Goal: Information Seeking & Learning: Learn about a topic

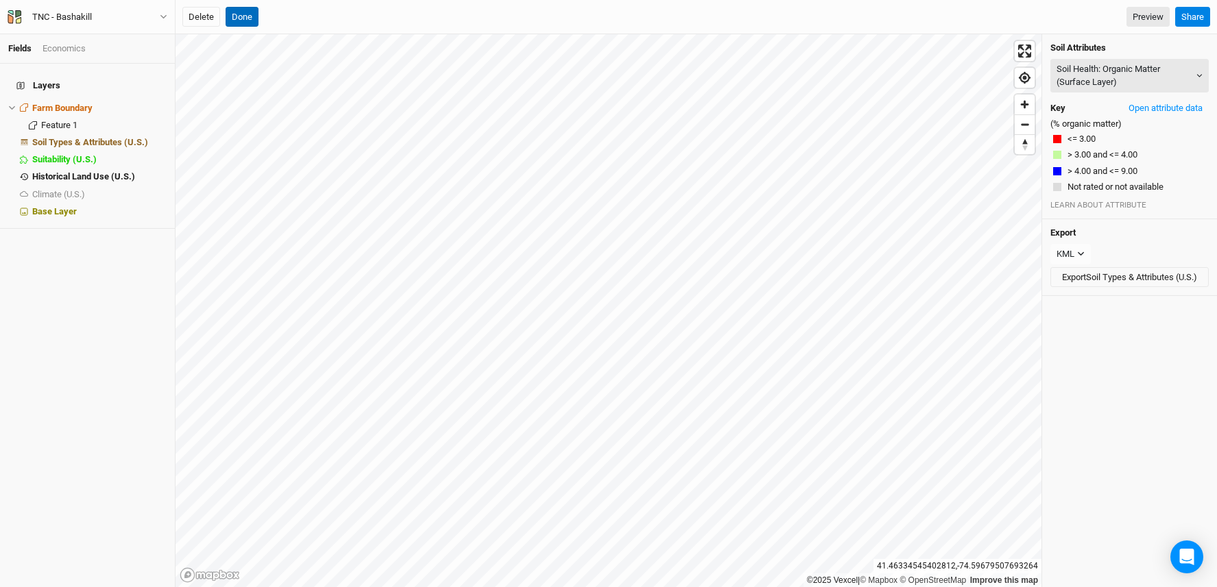
click at [238, 12] on button "Done" at bounding box center [242, 17] width 33 height 21
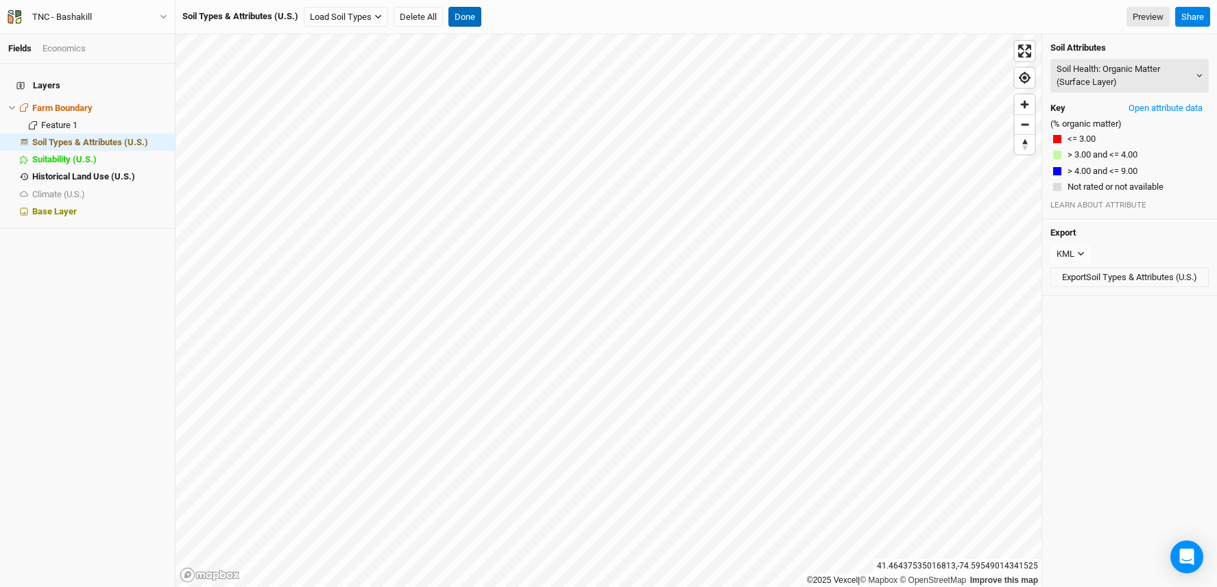
click at [470, 13] on button "Done" at bounding box center [464, 17] width 33 height 21
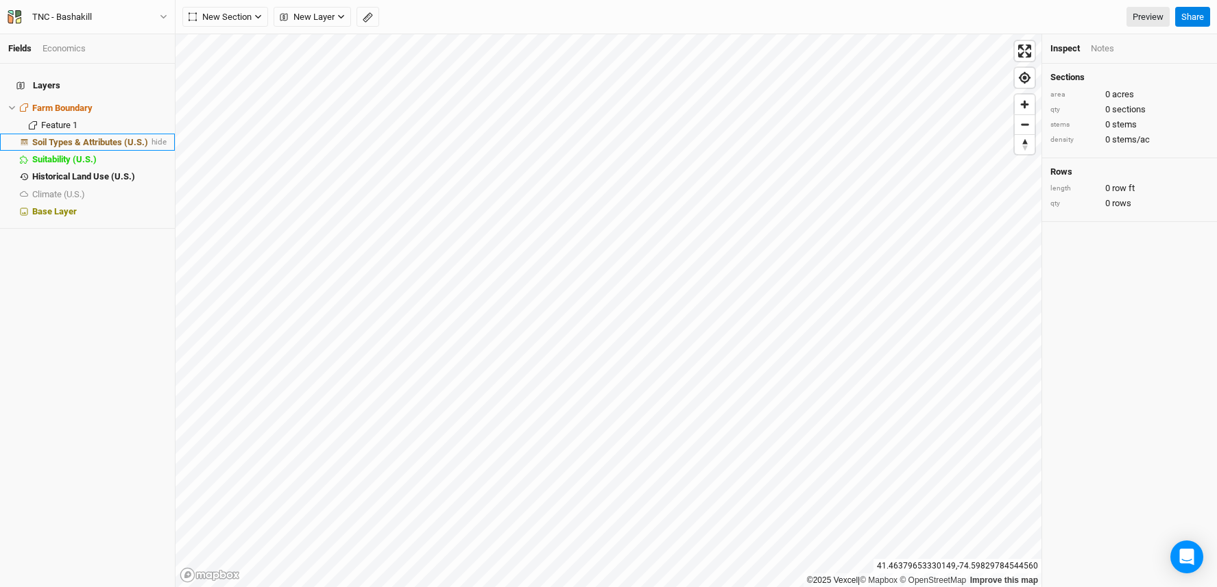
click at [115, 137] on span "Soil Types & Attributes (U.S.)" at bounding box center [90, 142] width 116 height 10
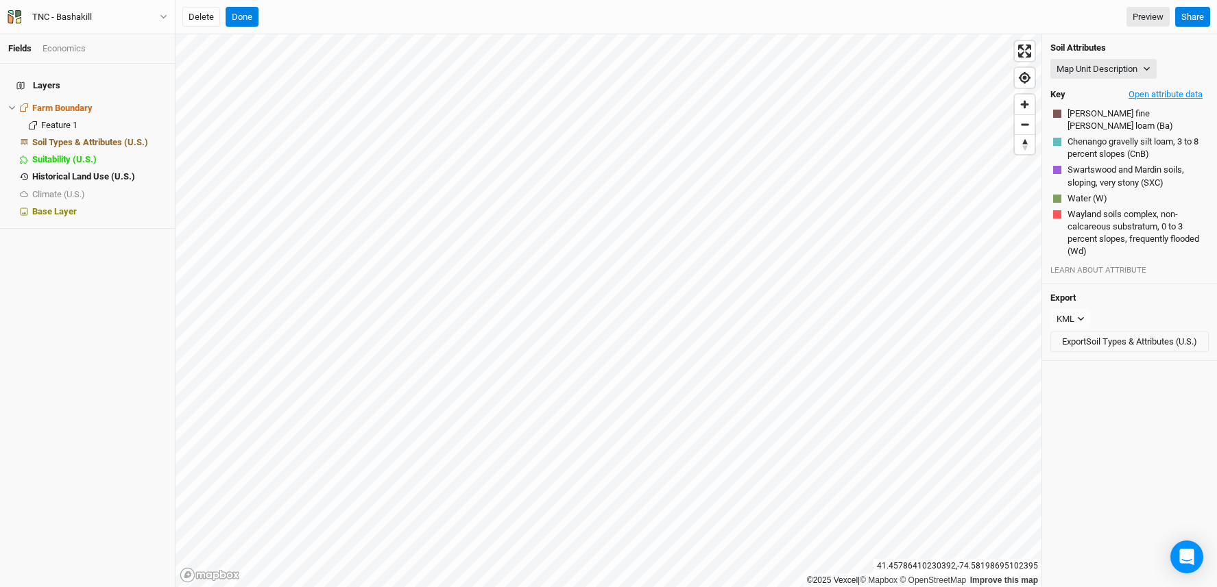
click at [1165, 95] on button "Open attribute data" at bounding box center [1165, 94] width 86 height 21
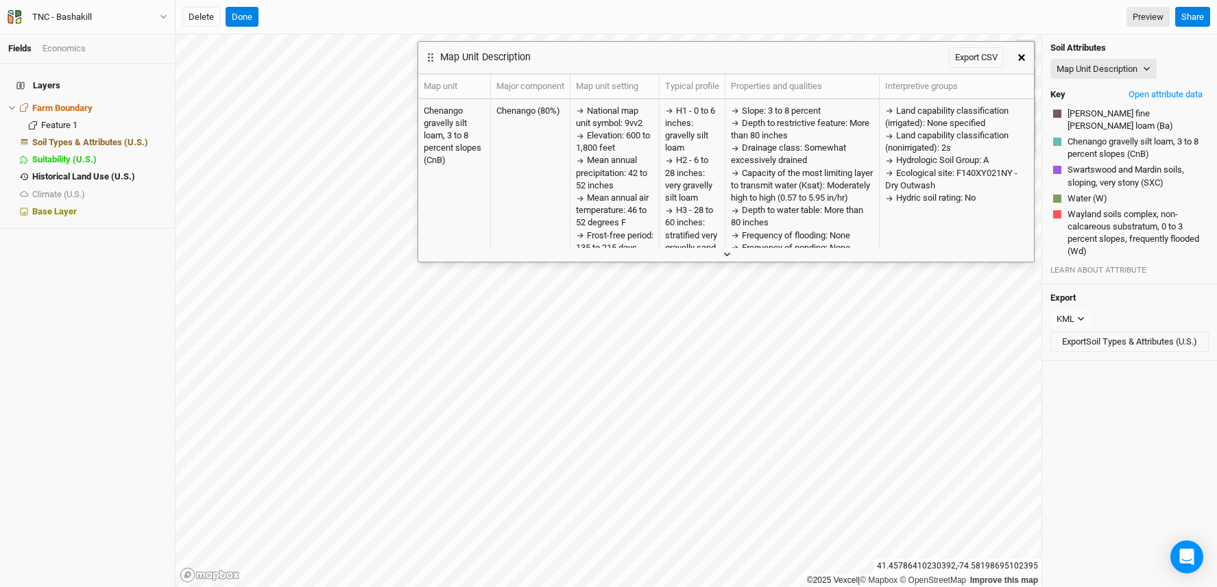
click at [727, 254] on icon "button" at bounding box center [727, 255] width 8 height 8
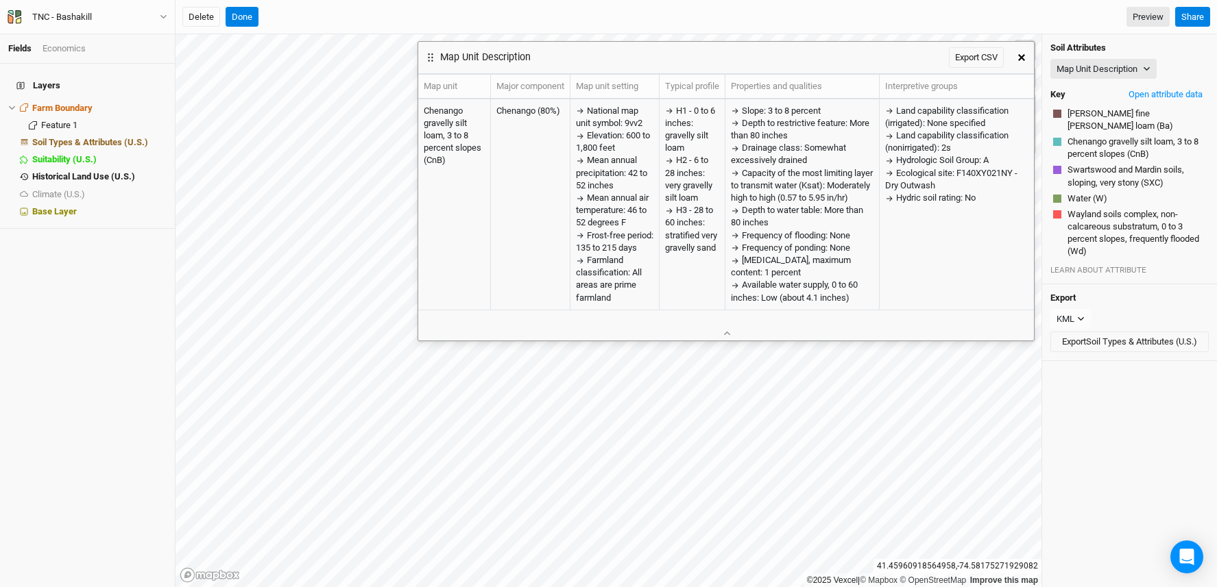
click at [1021, 55] on icon "button" at bounding box center [1021, 57] width 7 height 7
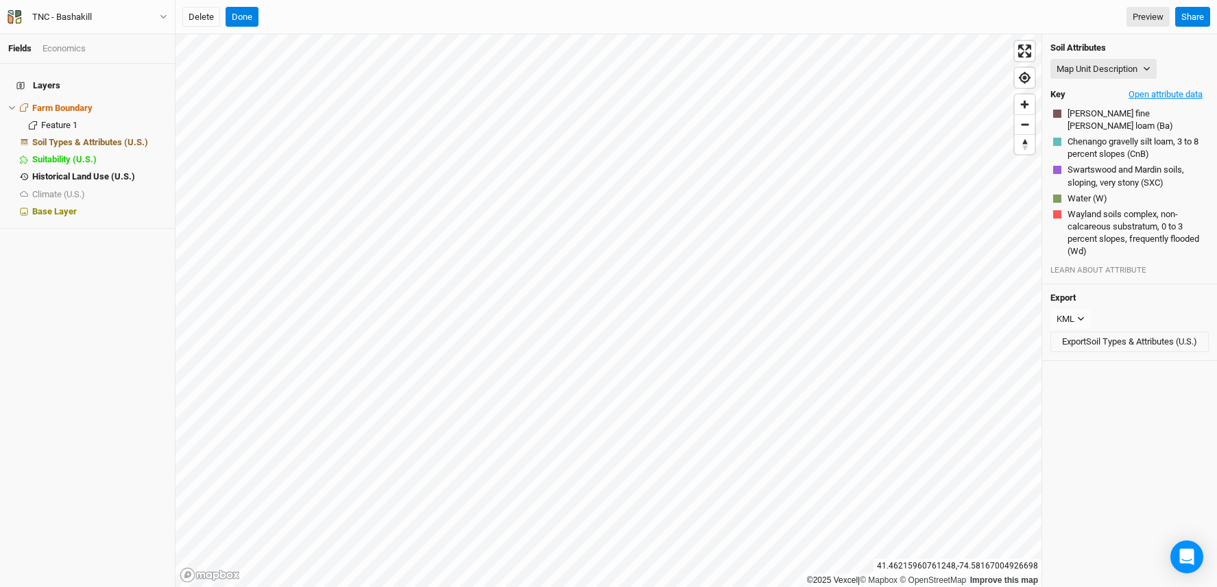
click at [1148, 93] on button "Open attribute data" at bounding box center [1165, 94] width 86 height 21
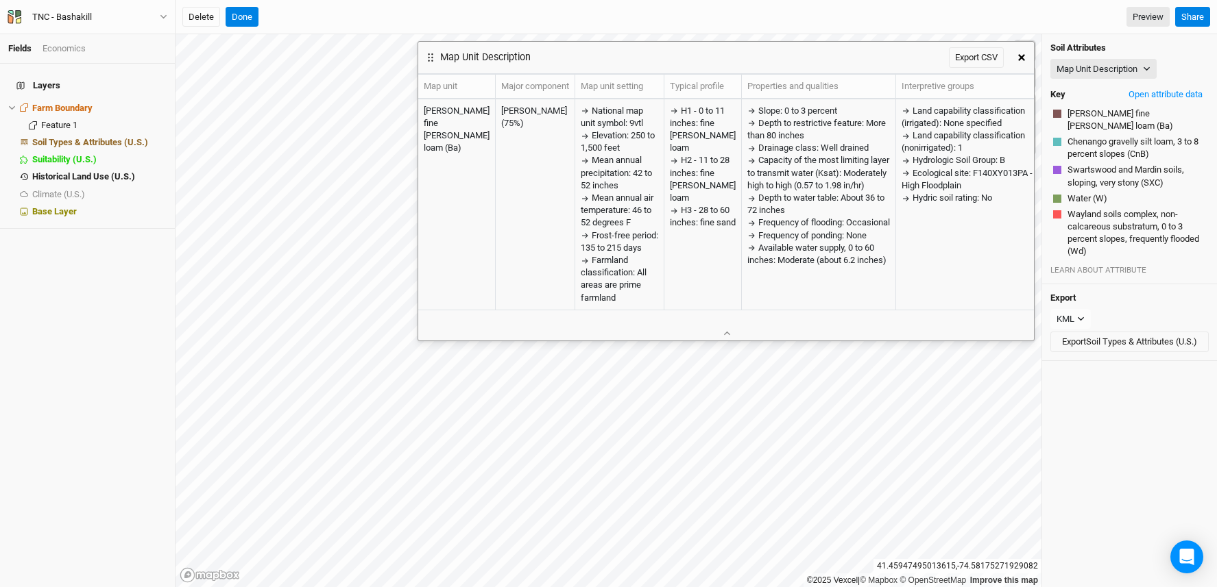
click at [1019, 58] on icon "button" at bounding box center [1021, 57] width 7 height 7
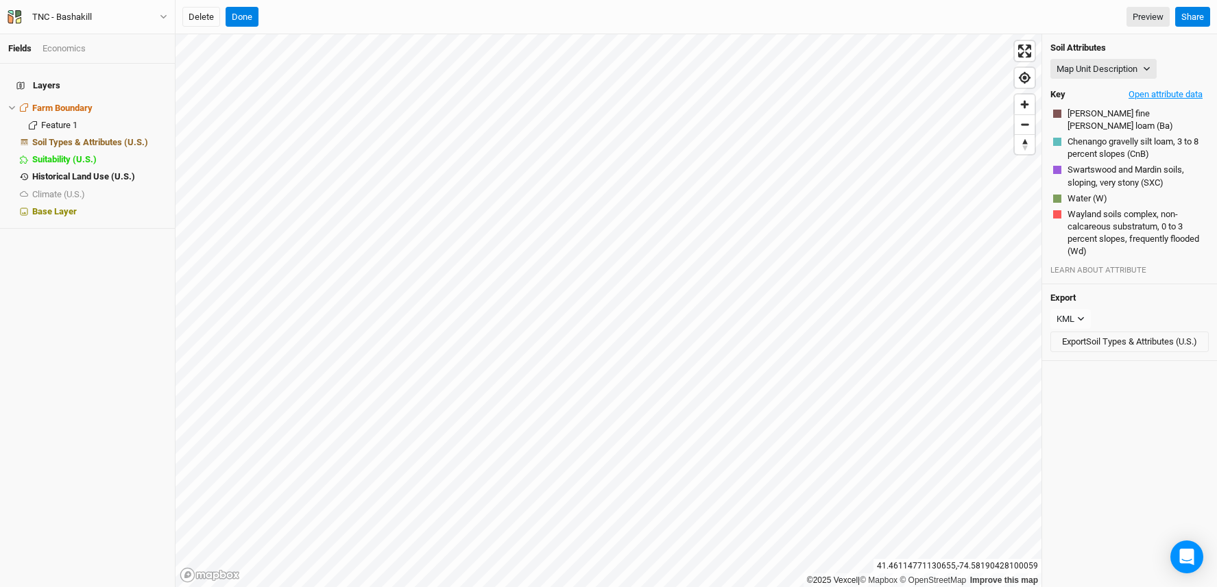
click at [1163, 89] on button "Open attribute data" at bounding box center [1165, 94] width 86 height 21
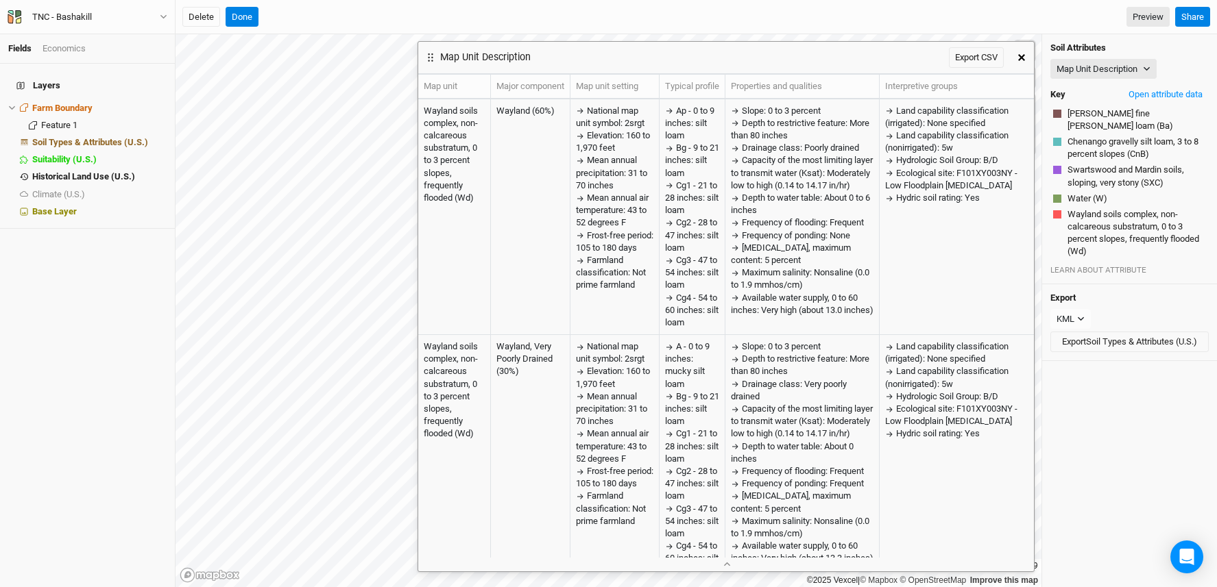
drag, startPoint x: 1023, startPoint y: 60, endPoint x: 1030, endPoint y: 60, distance: 7.6
click at [1022, 60] on icon "button" at bounding box center [1021, 57] width 7 height 7
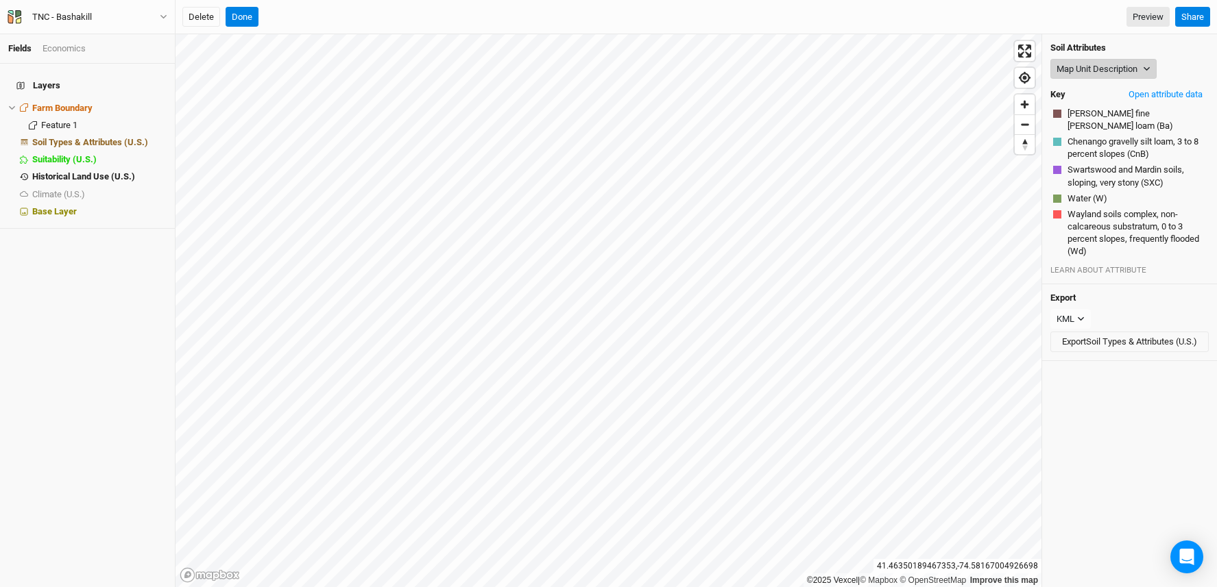
click at [1132, 76] on button "Map Unit Description" at bounding box center [1103, 69] width 106 height 21
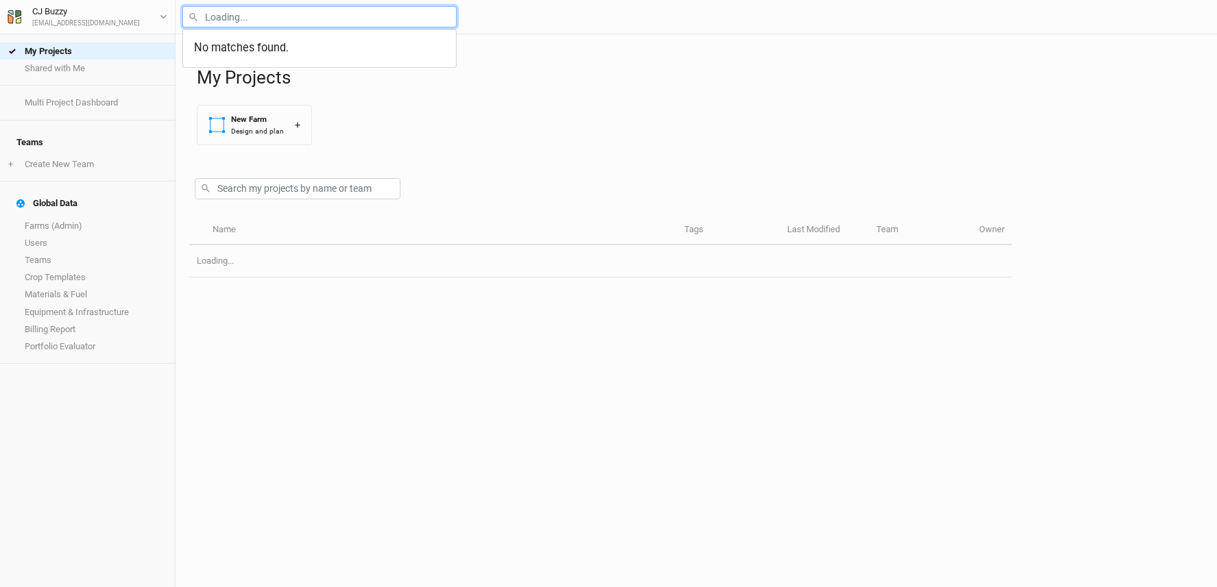
click at [242, 11] on input "text" at bounding box center [319, 16] width 274 height 21
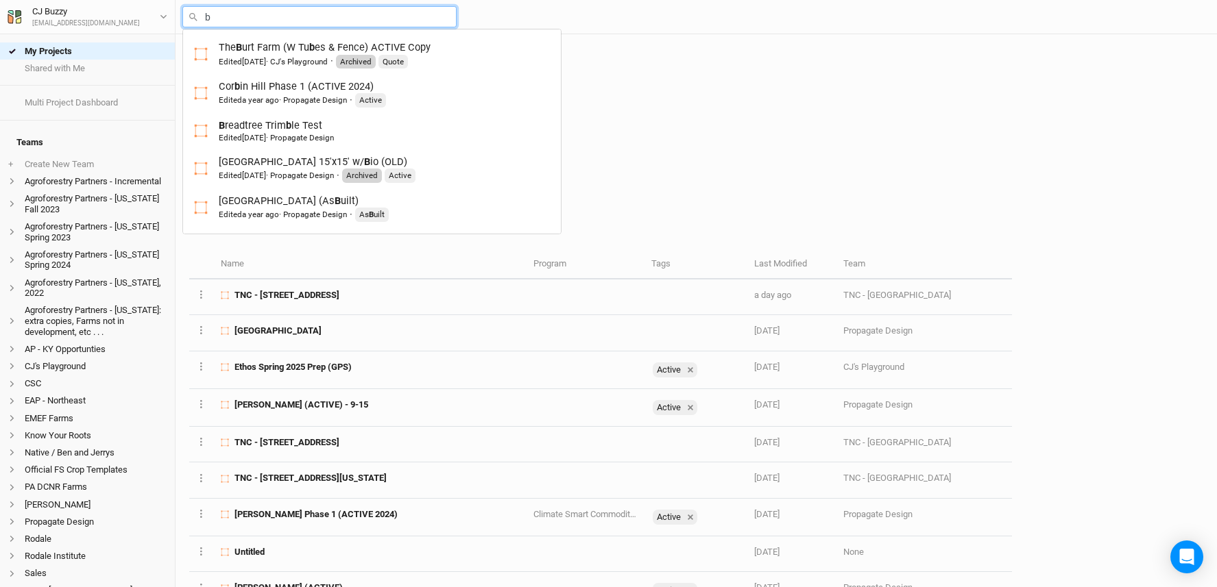
type input "br"
type input "breadtree Trimble Test"
type input "bro"
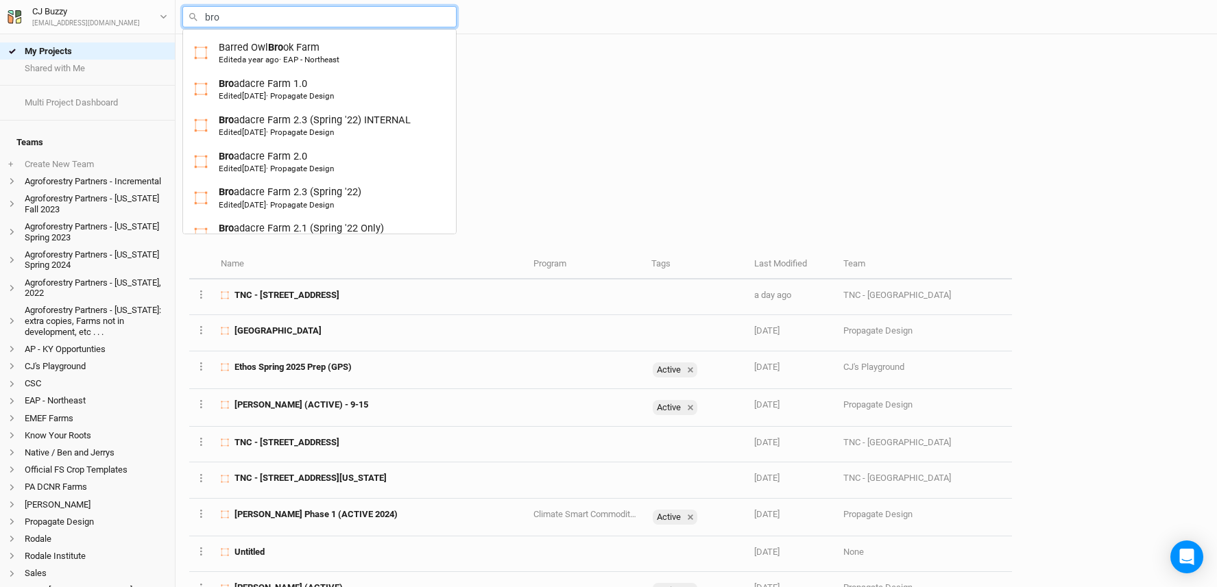
type input "bron"
type input "bronson Stone"
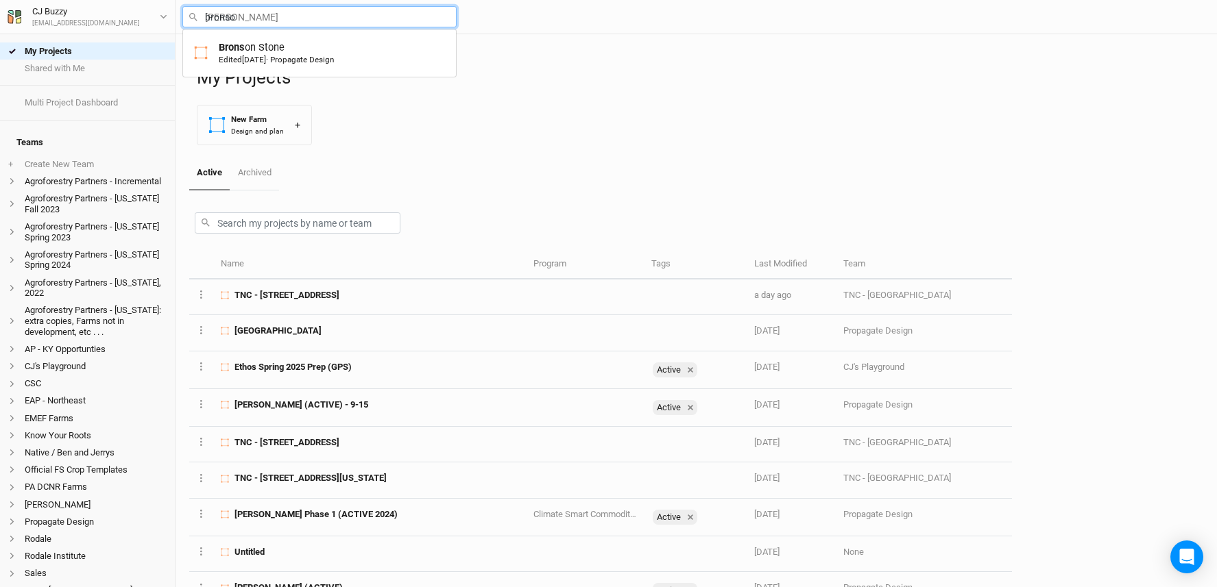
type input "bronson"
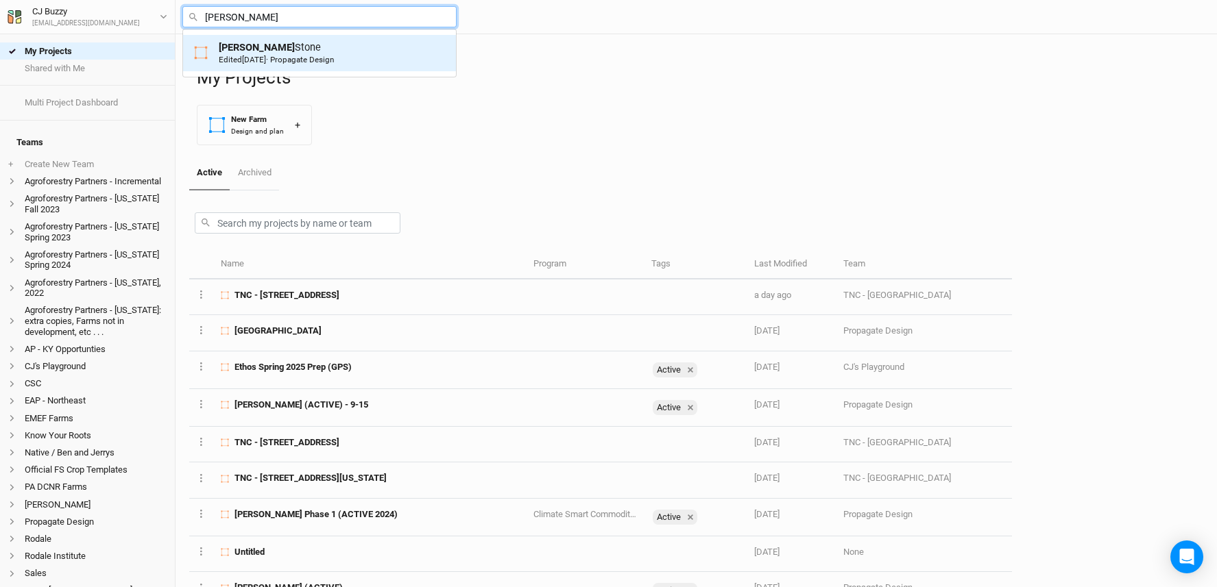
click at [241, 49] on mark "Bronson" at bounding box center [257, 47] width 76 height 12
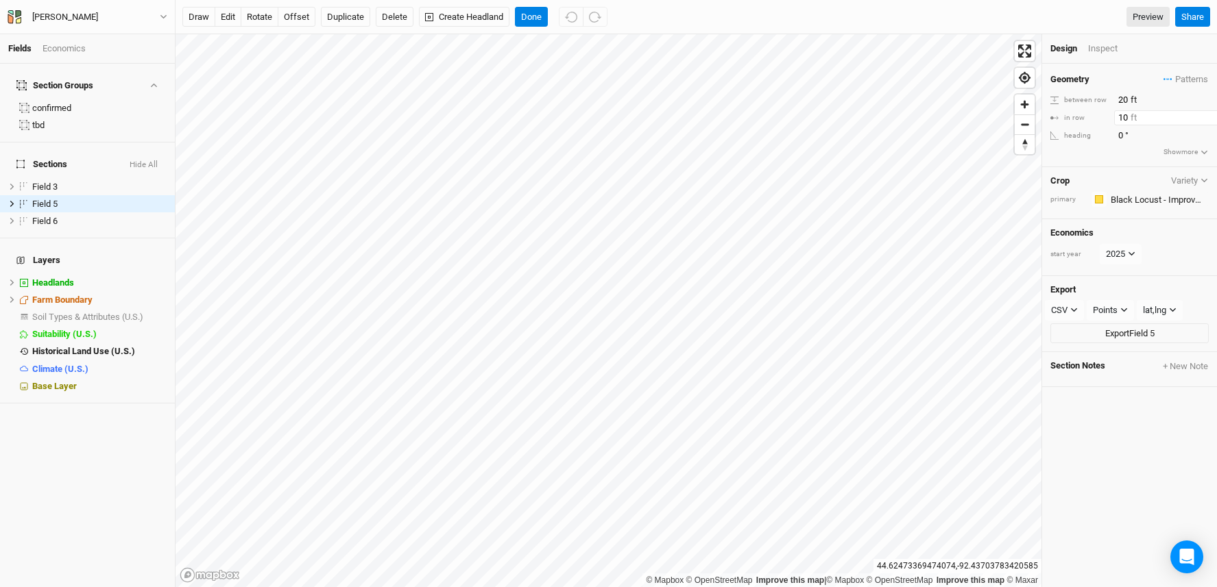
click at [1036, 117] on div "© Mapbox © OpenStreetMap Improve this map | © Mapbox © OpenStreetMap Improve th…" at bounding box center [695, 310] width 1041 height 553
click at [530, 17] on button "Done" at bounding box center [531, 17] width 33 height 21
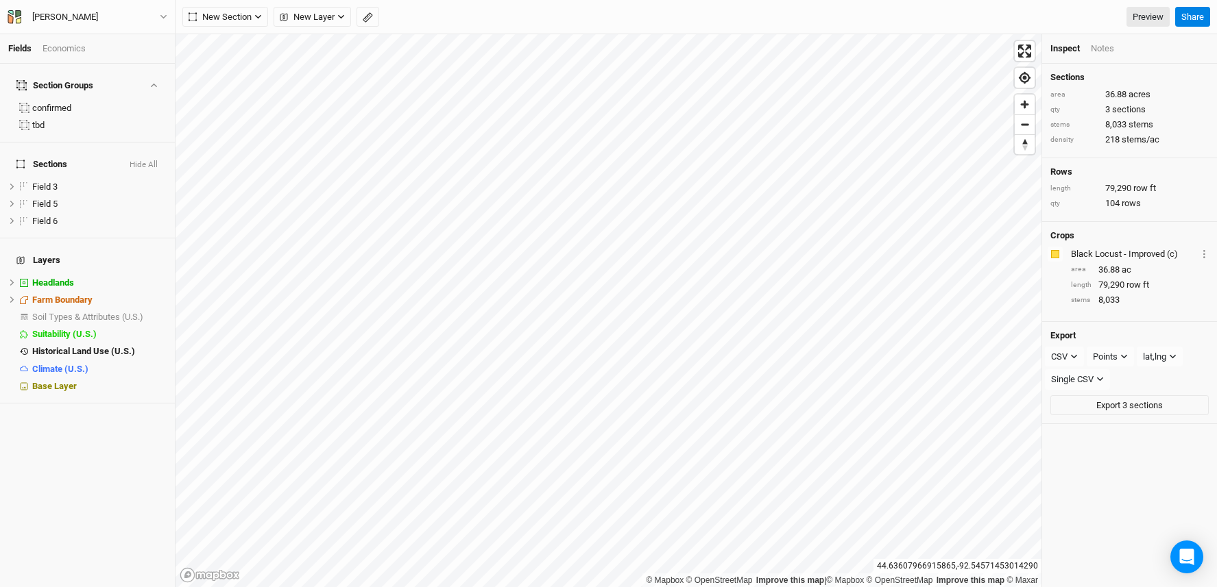
click at [62, 52] on div "Economics" at bounding box center [64, 49] width 43 height 12
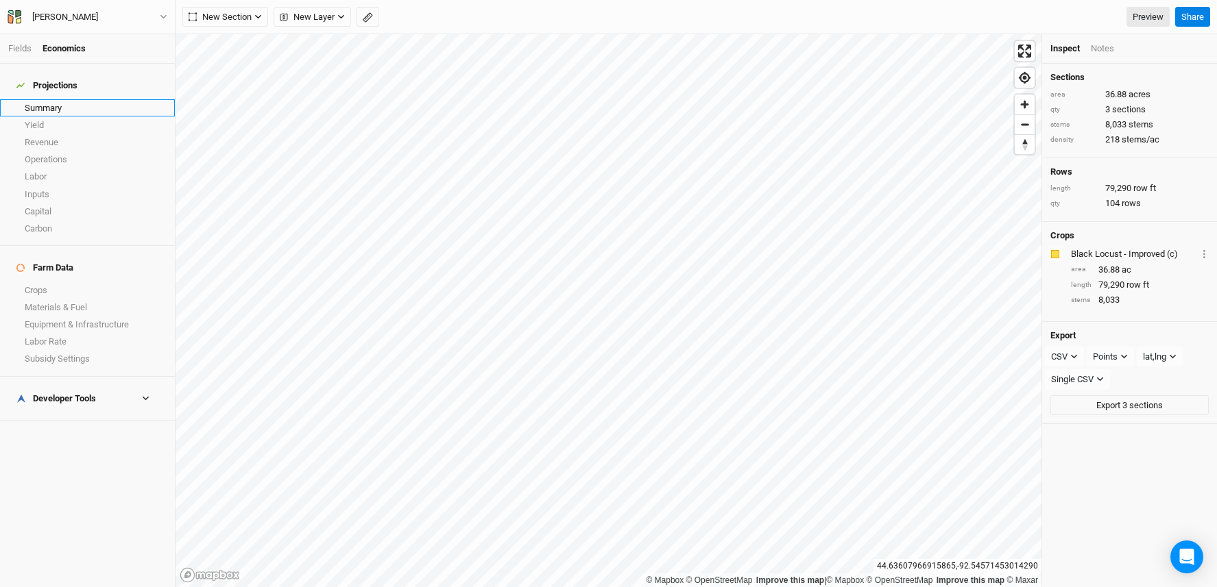
click at [64, 105] on link "Summary" at bounding box center [87, 107] width 175 height 17
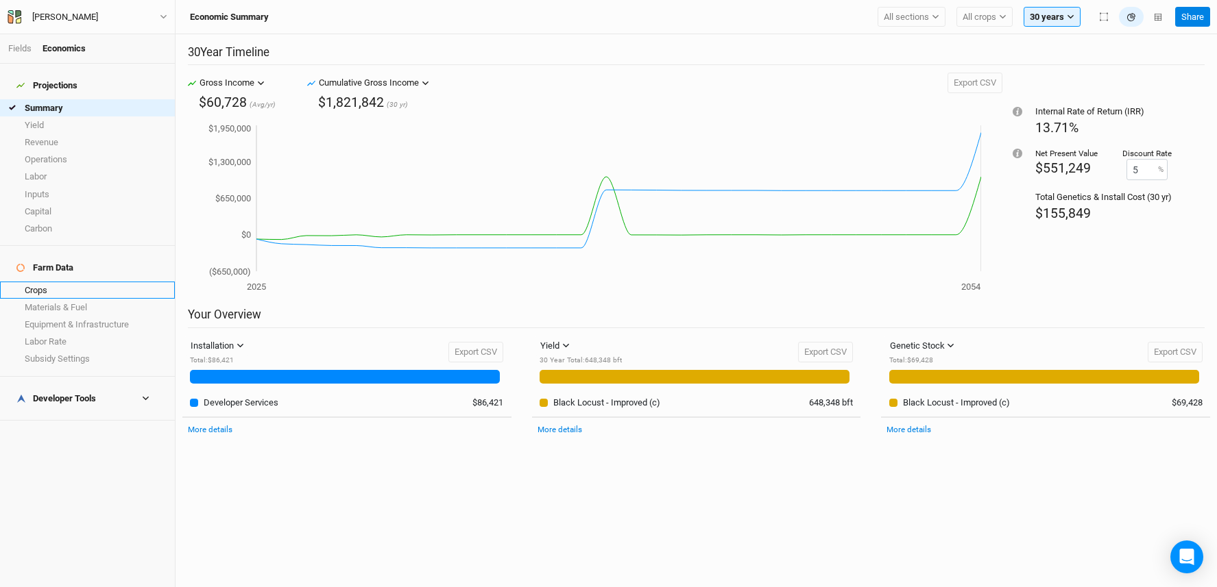
click at [103, 282] on link "Crops" at bounding box center [87, 290] width 175 height 17
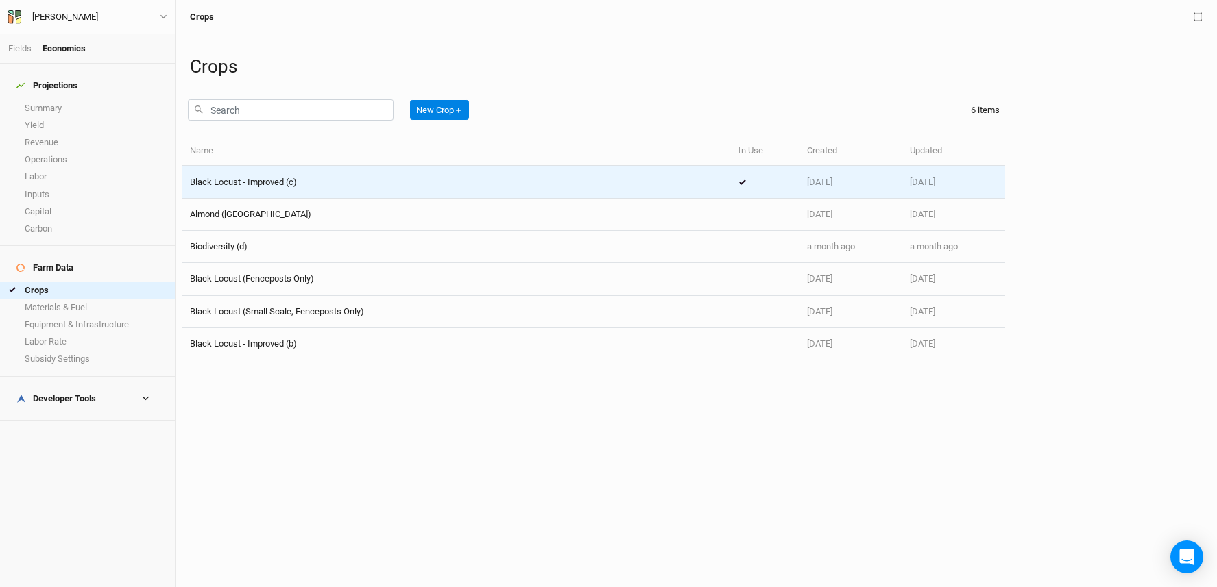
click at [405, 181] on div "Black Locust - Improved (c)" at bounding box center [456, 182] width 533 height 12
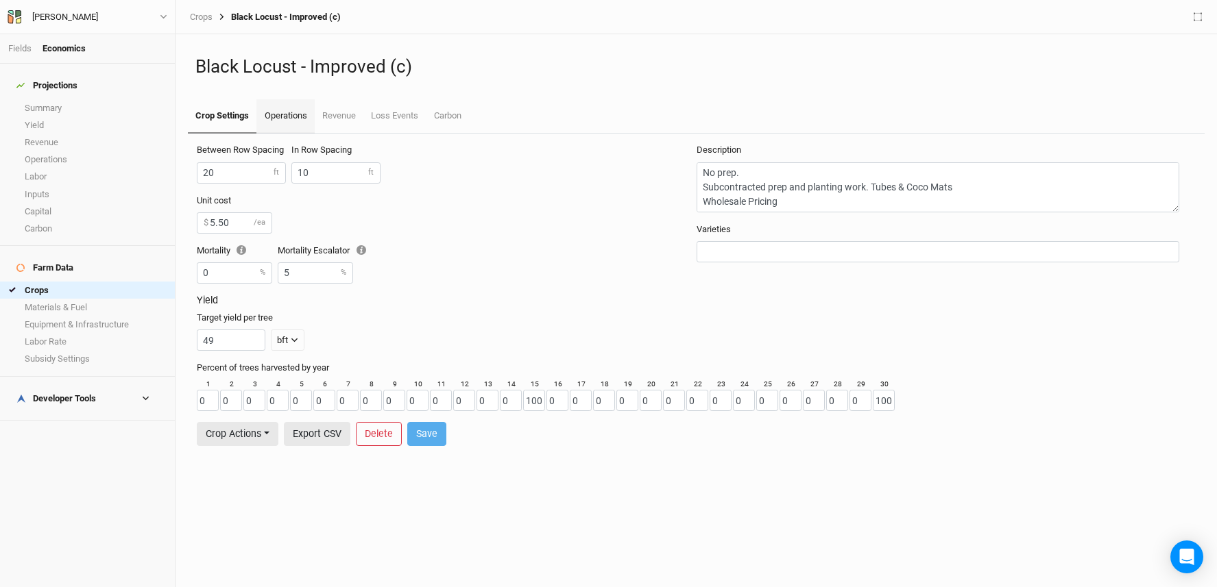
click at [279, 113] on link "Operations" at bounding box center [285, 116] width 58 height 34
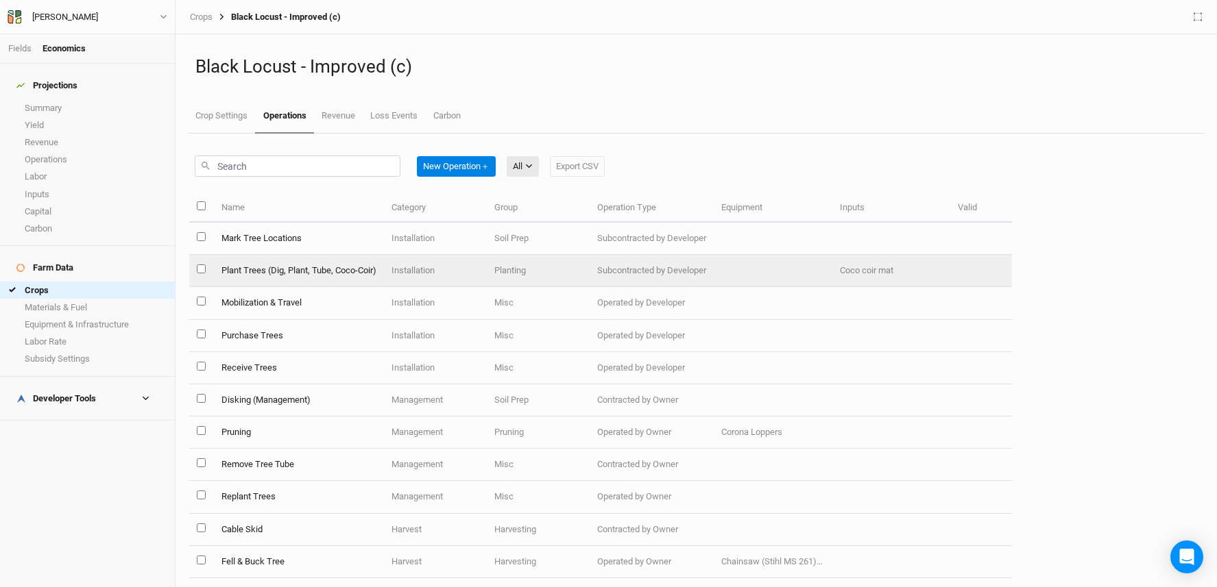
click at [308, 267] on td "Plant Trees (Dig, Plant, Tube, Coco-Coir)" at bounding box center [298, 271] width 170 height 32
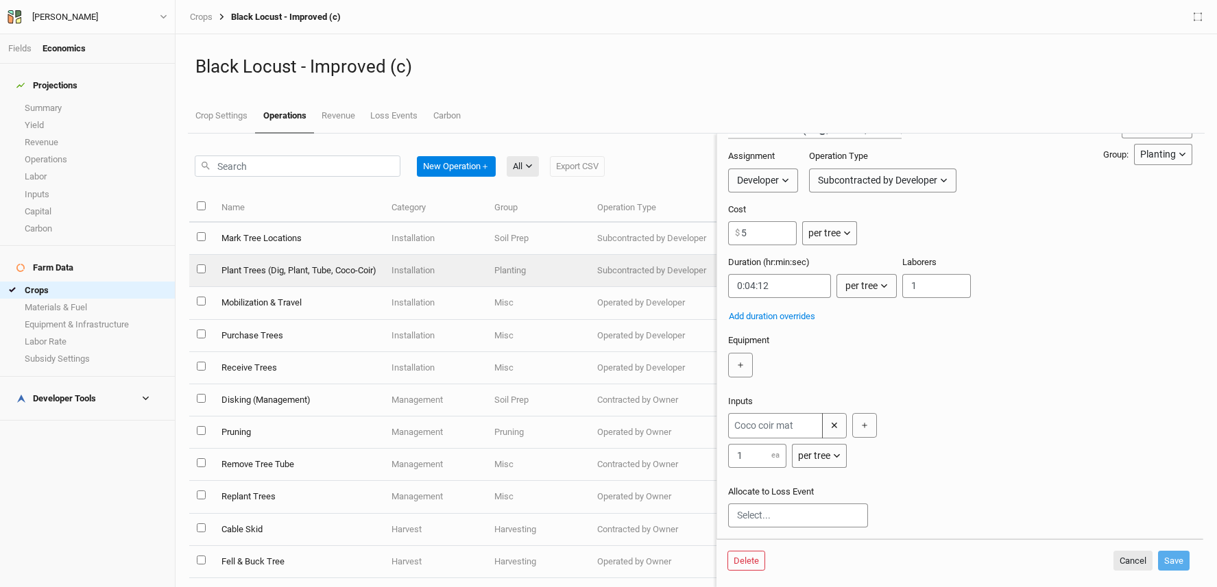
scroll to position [140, 0]
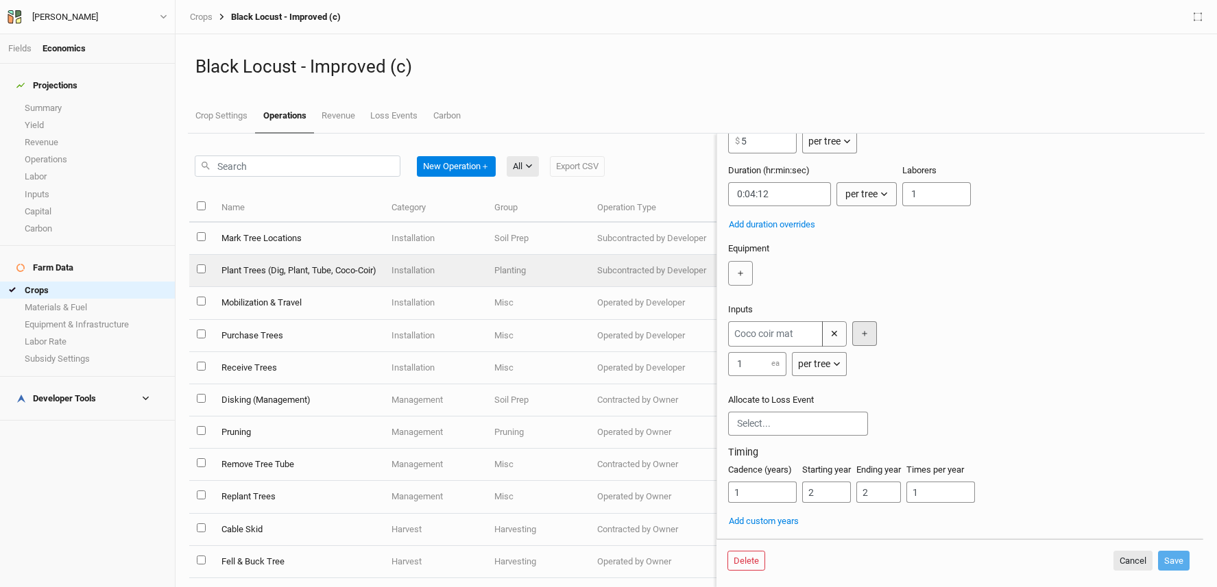
click at [869, 322] on button "＋" at bounding box center [864, 334] width 25 height 25
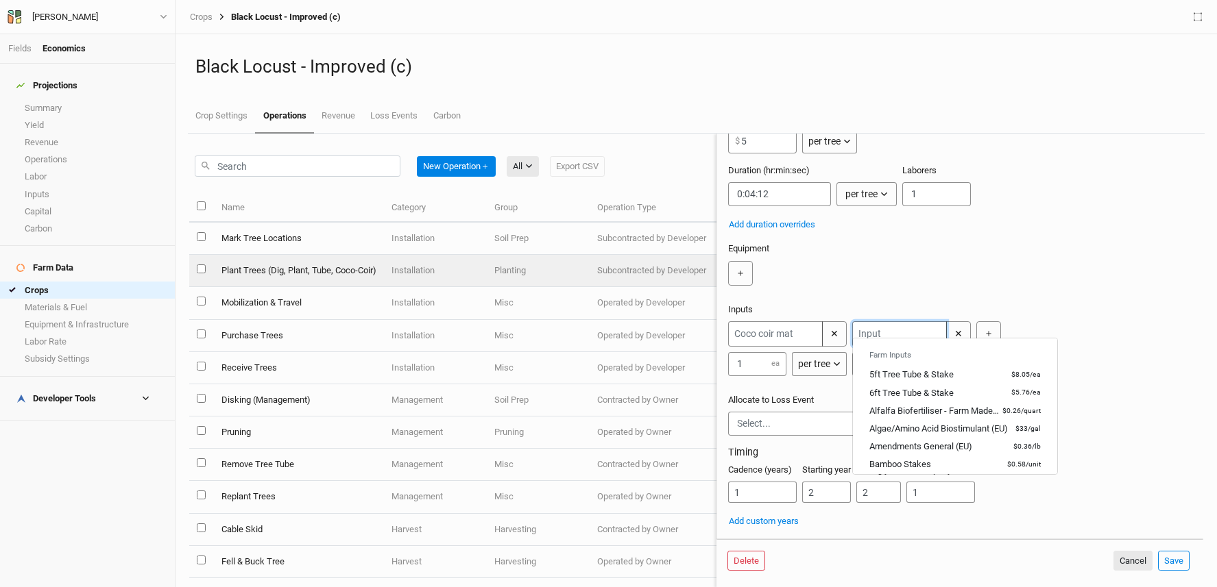
click at [895, 324] on input "text" at bounding box center [899, 334] width 95 height 25
click at [939, 396] on div "6ft Tree Tube & Stake" at bounding box center [911, 393] width 84 height 12
type input "6ft Tree Tube & Stake"
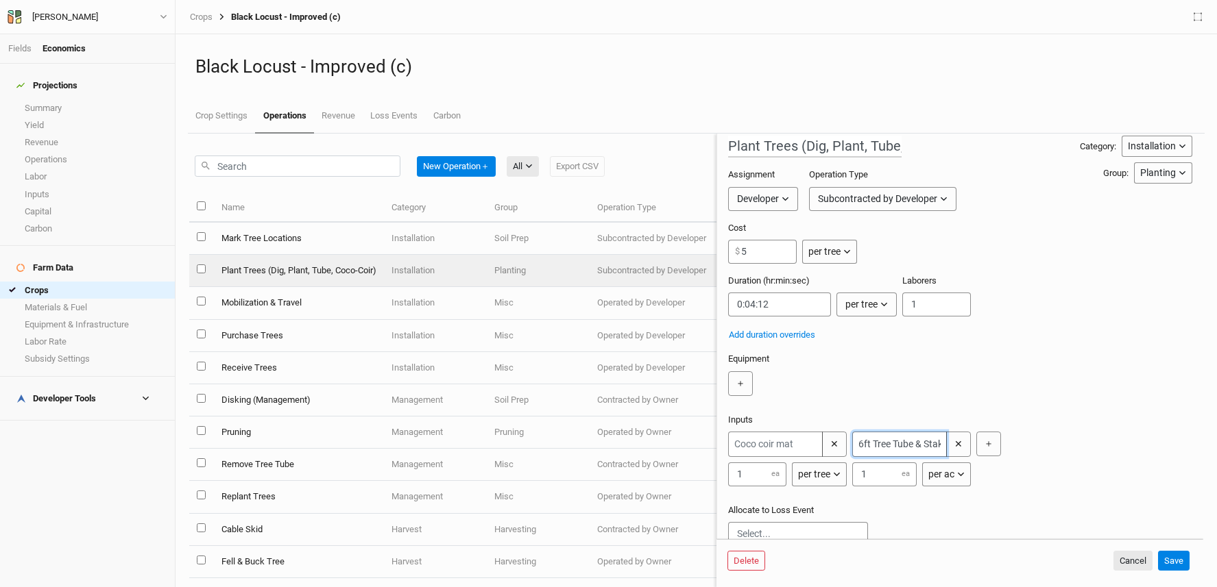
scroll to position [0, 0]
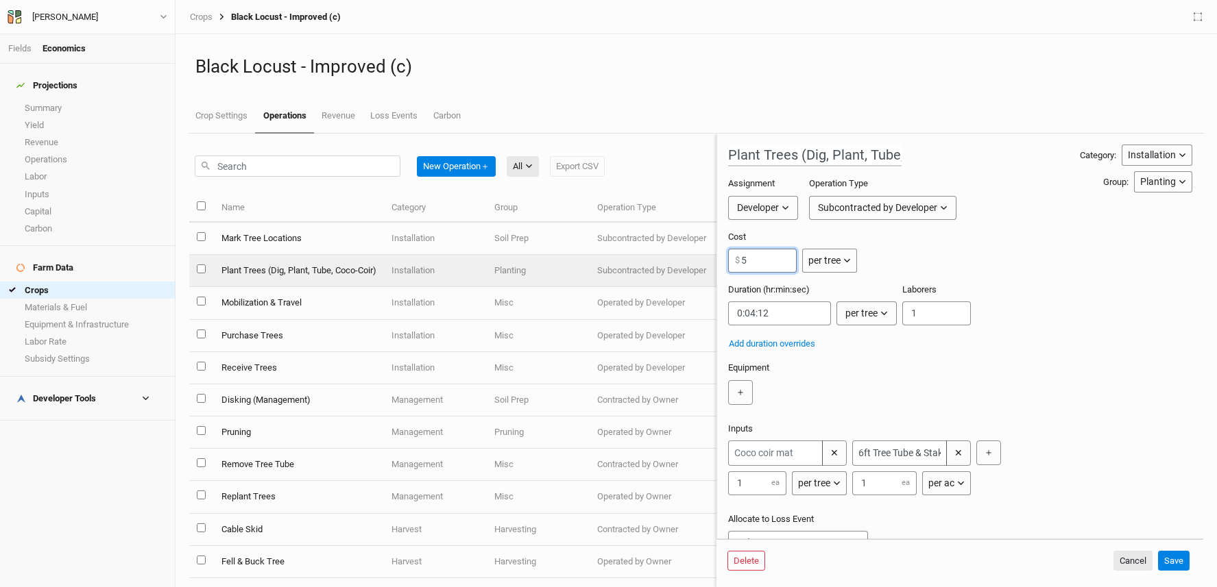
drag, startPoint x: 753, startPoint y: 261, endPoint x: 714, endPoint y: 262, distance: 39.1
click at [714, 262] on div "New Operation ＋ All All Harvest Installation Management Export CSV Name Categor…" at bounding box center [696, 361] width 1014 height 454
type input "9"
click at [814, 466] on input "text" at bounding box center [775, 453] width 95 height 25
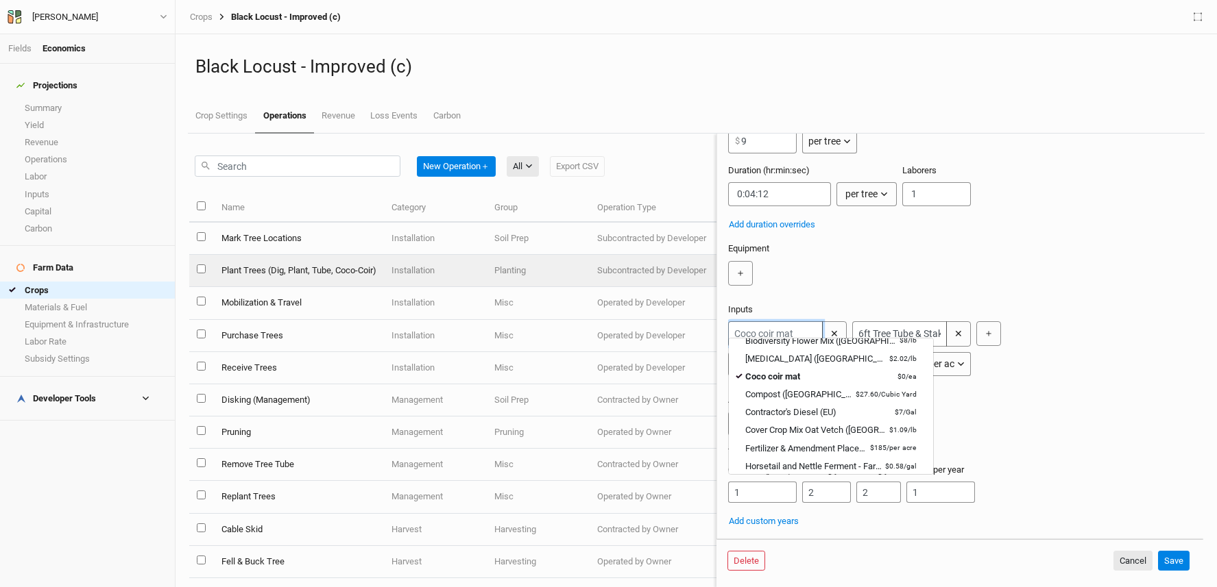
scroll to position [108, 0]
click at [1058, 387] on div "Plant Trees (Dig, Plant, Tube, Coco-Coir) Category: Installation Installation M…" at bounding box center [960, 276] width 464 height 503
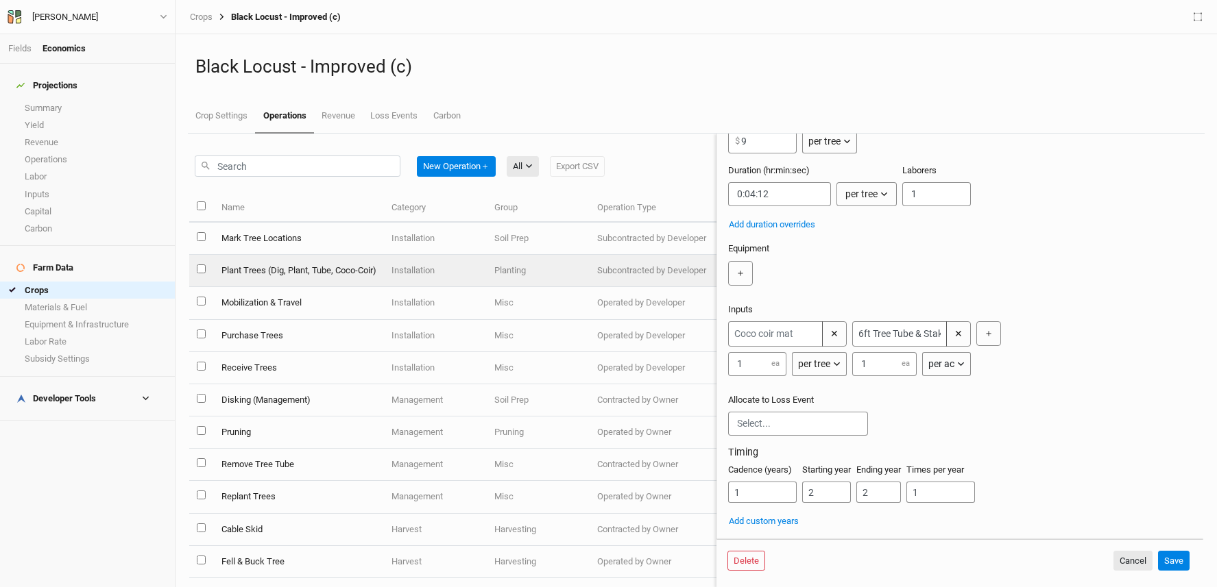
click at [933, 360] on div "per ac" at bounding box center [941, 364] width 26 height 14
click at [954, 404] on span "per tree" at bounding box center [957, 406] width 39 height 16
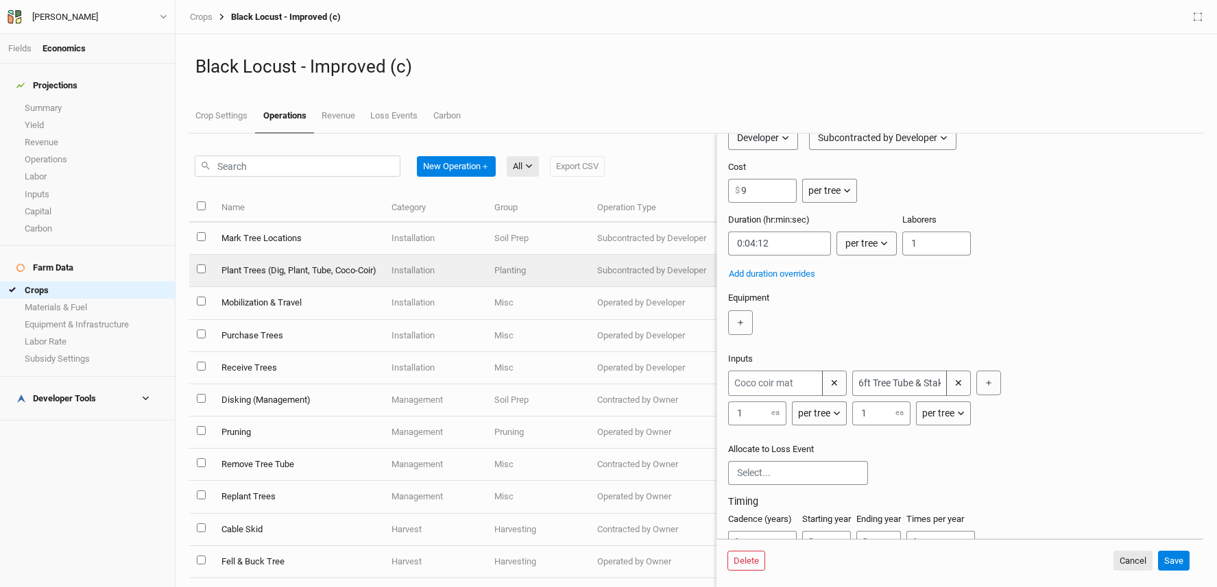
scroll to position [0, 0]
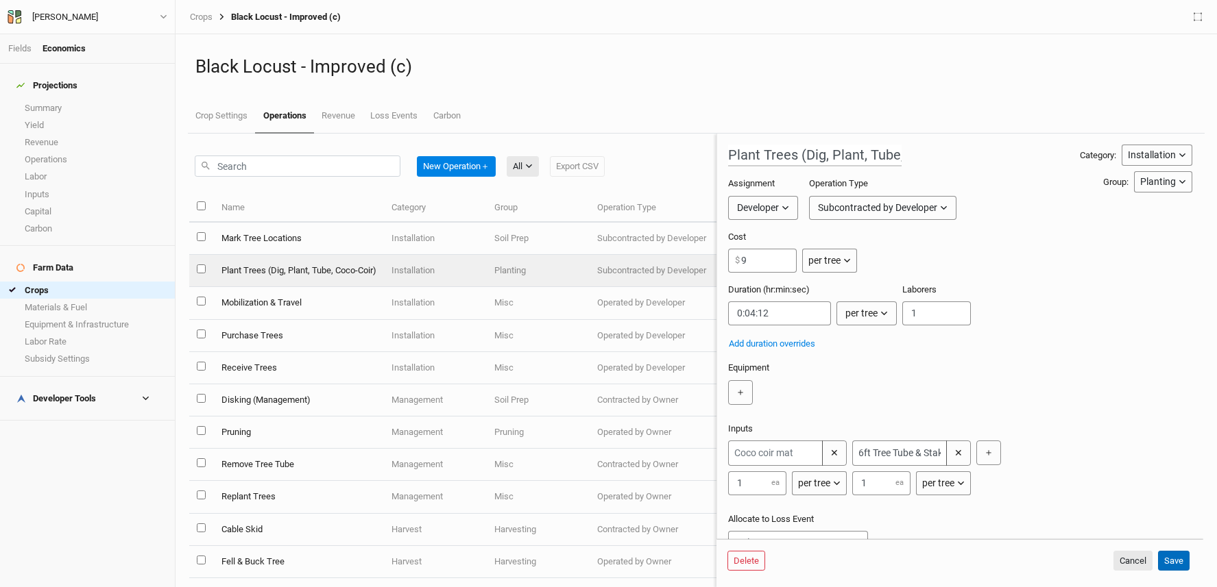
click at [1182, 563] on button "Save" at bounding box center [1174, 561] width 32 height 21
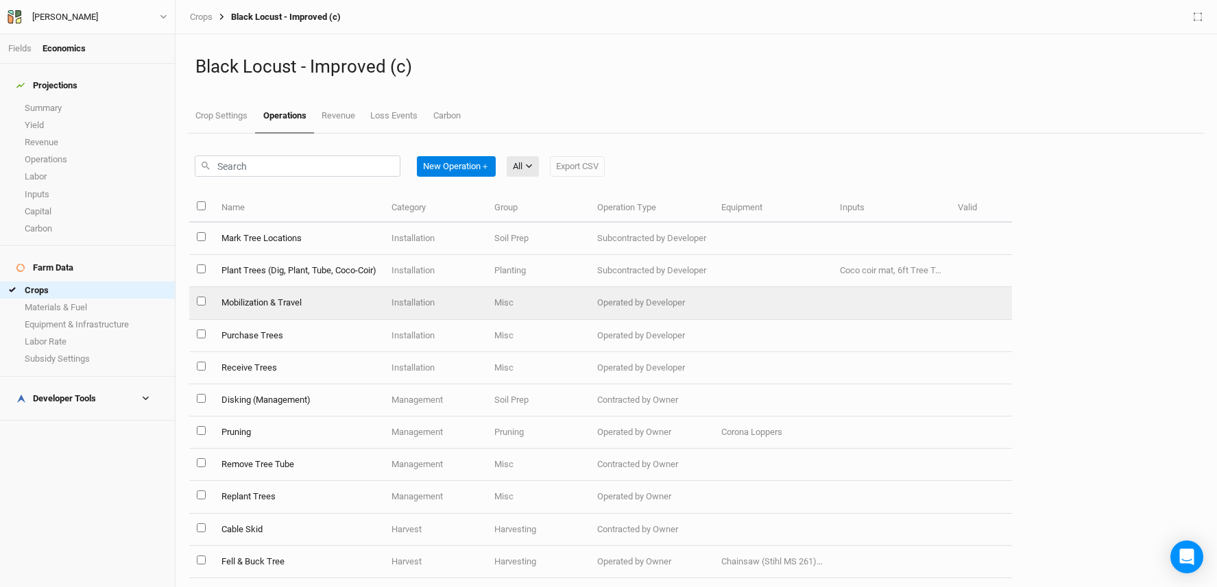
click at [335, 303] on td "Mobilization & Travel" at bounding box center [298, 303] width 170 height 32
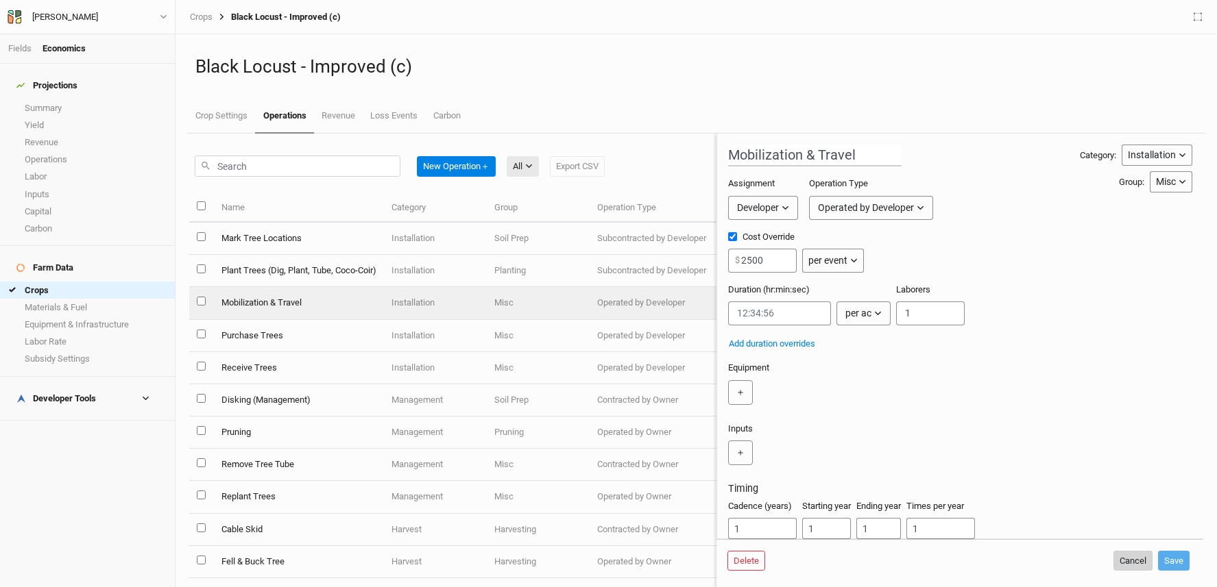
click at [1126, 562] on button "Cancel" at bounding box center [1132, 561] width 39 height 21
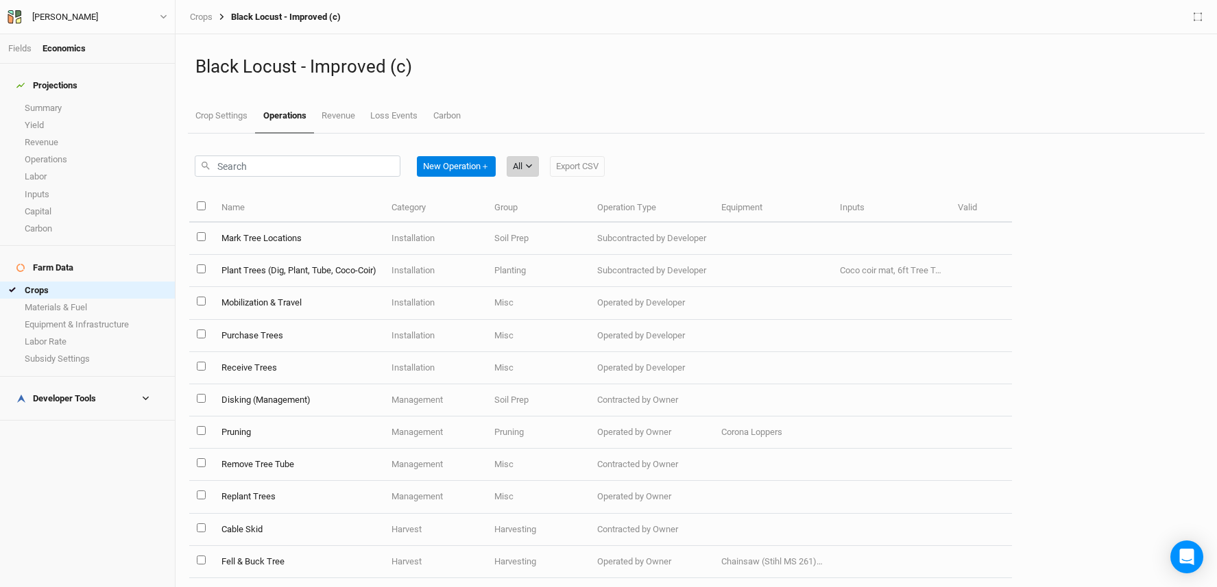
click at [527, 171] on button "All" at bounding box center [523, 166] width 32 height 21
click at [551, 232] on span "Installation" at bounding box center [554, 238] width 54 height 16
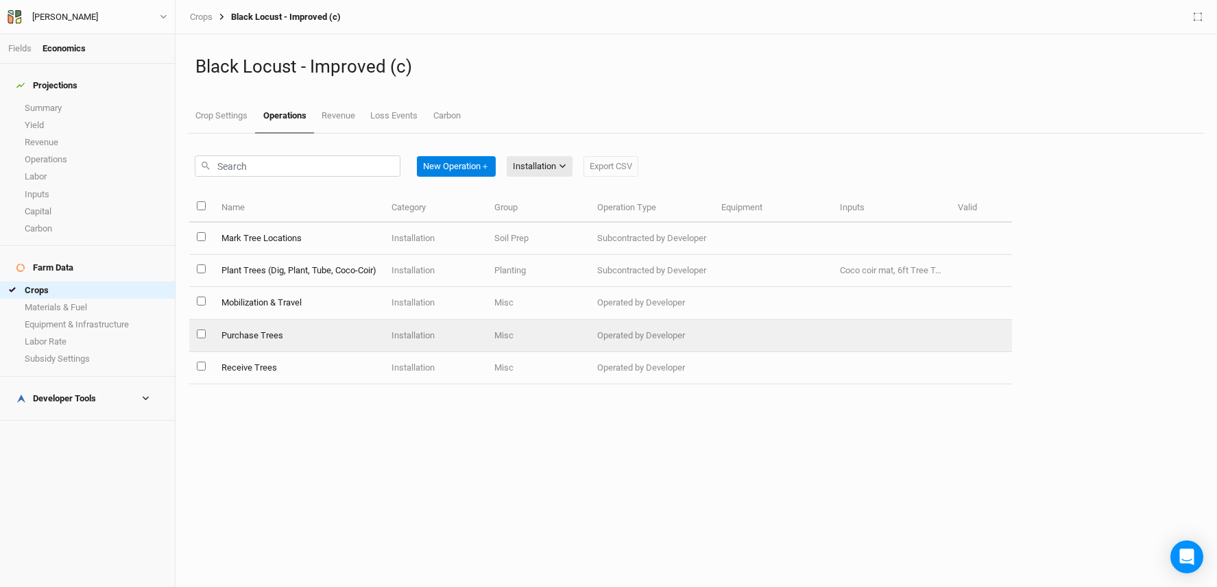
click at [280, 339] on td "Purchase Trees" at bounding box center [298, 336] width 170 height 32
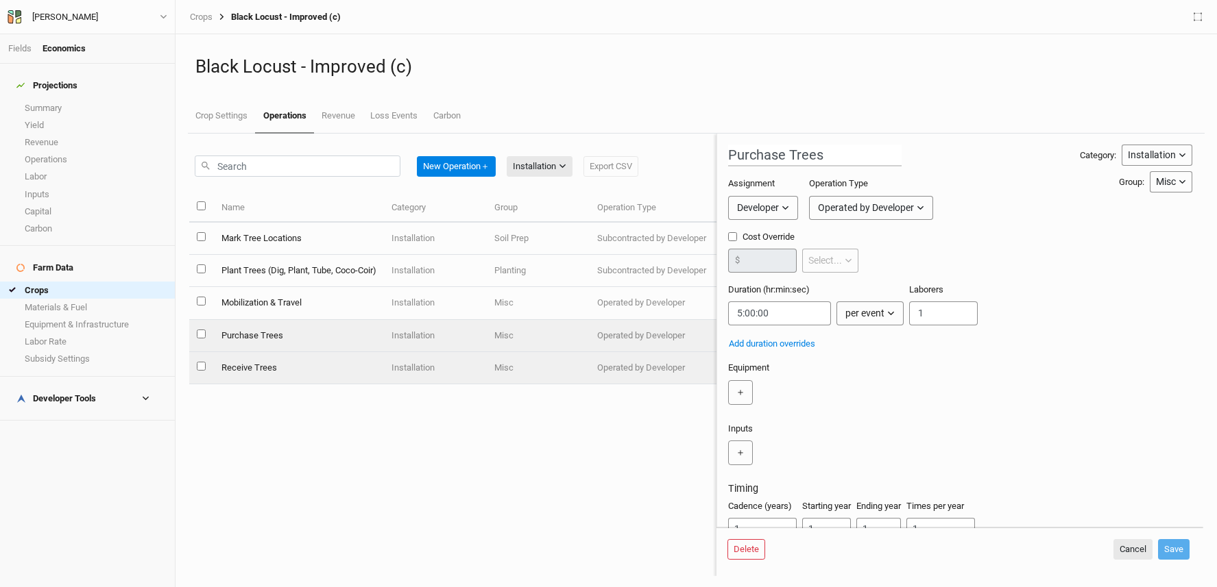
click at [278, 355] on td "Receive Trees" at bounding box center [298, 368] width 170 height 32
type input "Receive Trees"
type input "0:00:08"
type input "2"
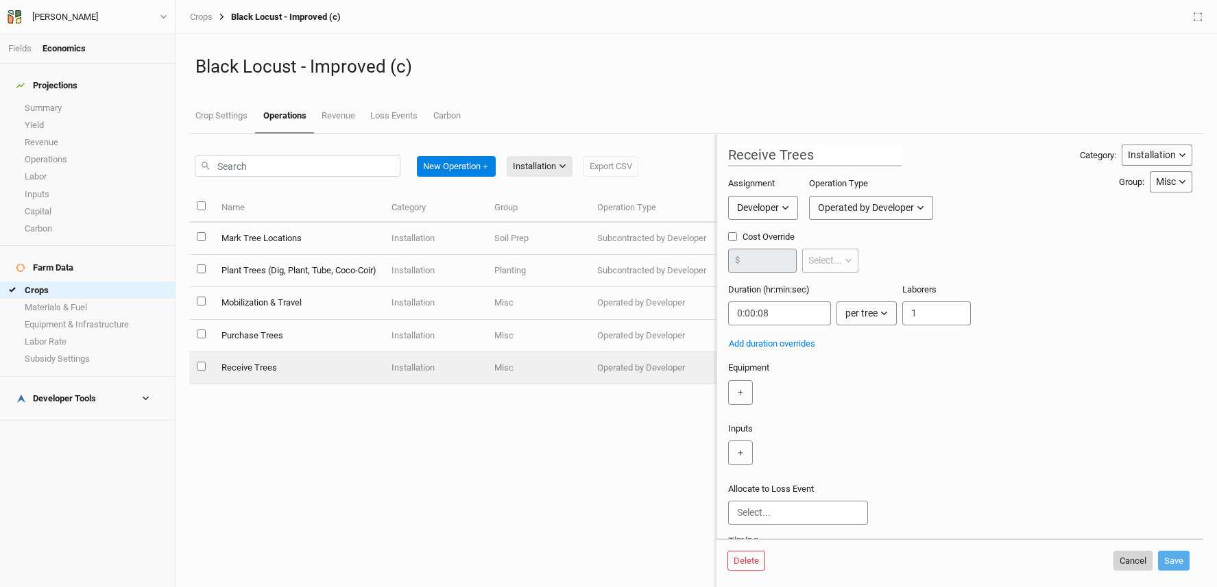
click at [1131, 561] on button "Cancel" at bounding box center [1132, 561] width 39 height 21
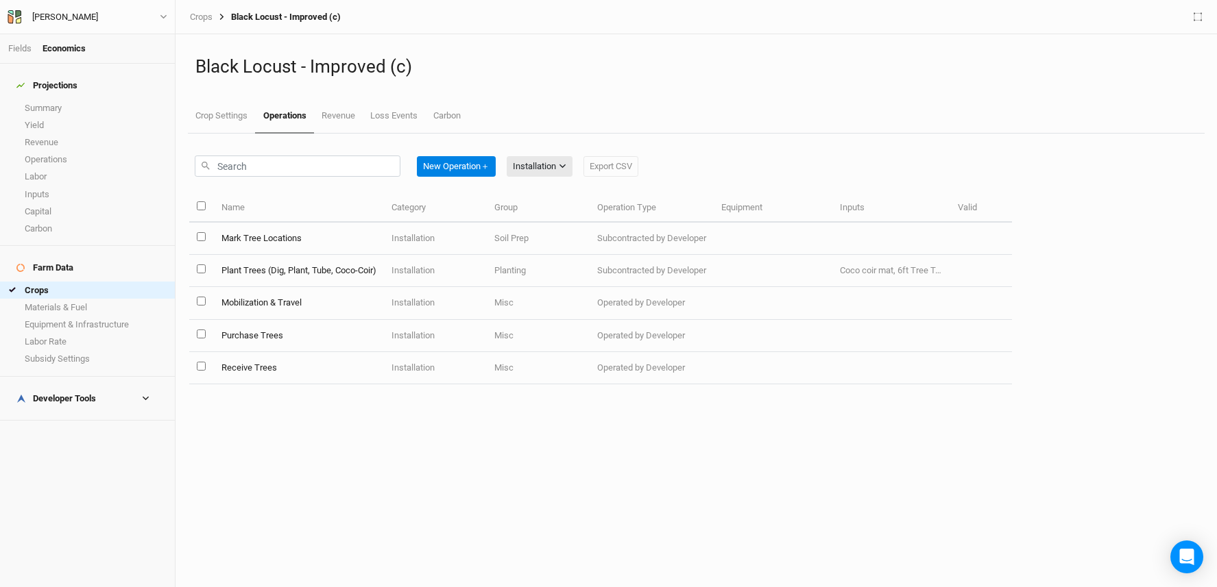
click at [42, 393] on div "Developer Tools" at bounding box center [56, 398] width 80 height 11
click at [53, 412] on link "Quote Summary" at bounding box center [87, 420] width 175 height 17
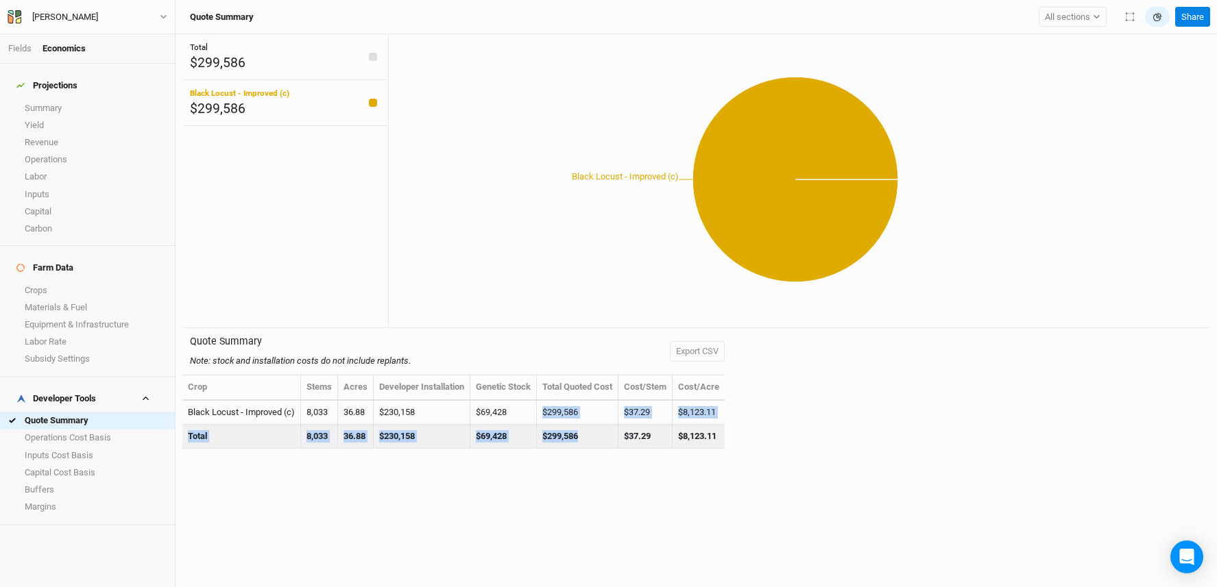
drag, startPoint x: 588, startPoint y: 443, endPoint x: 539, endPoint y: 409, distance: 59.7
click at [539, 409] on tbody "Black Locust - Improved (c) 8,033 36.88 $230,158 $69,428 $299,586 $37.29 $8,123…" at bounding box center [453, 425] width 542 height 48
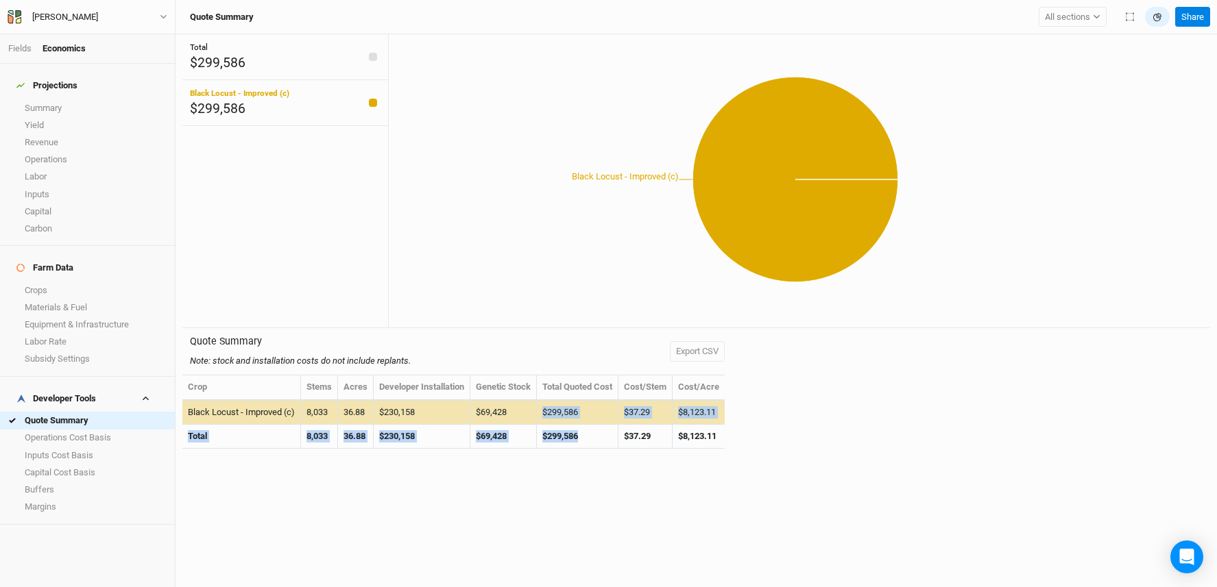
click at [537, 409] on td "$69,428" at bounding box center [503, 413] width 66 height 24
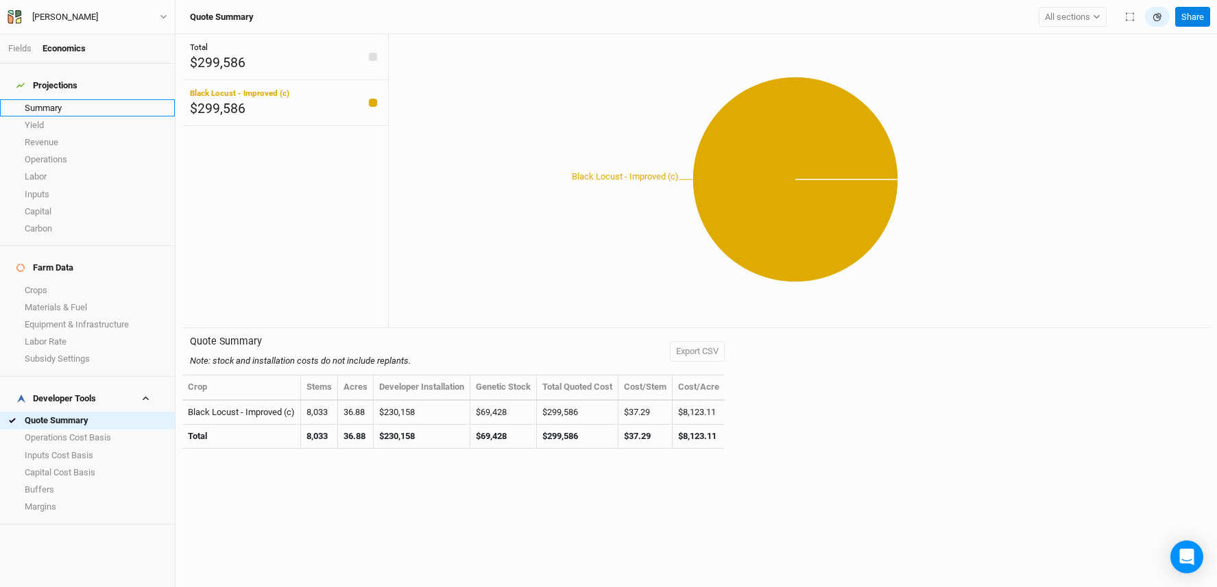
click at [42, 99] on link "Summary" at bounding box center [87, 107] width 175 height 17
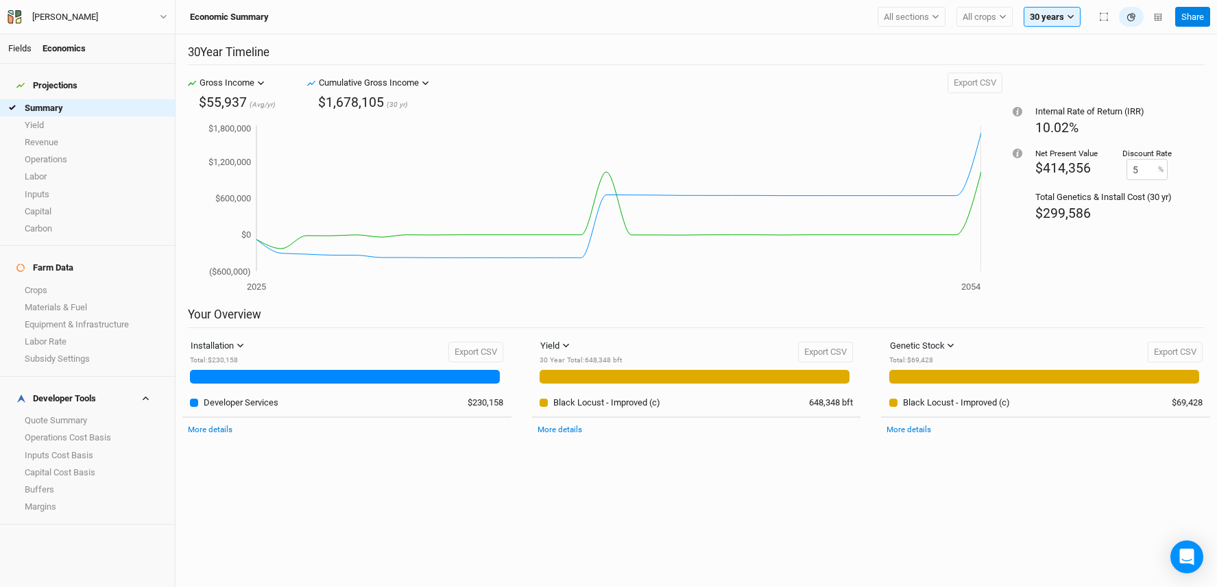
click at [16, 39] on div "Fields Economics" at bounding box center [87, 48] width 175 height 29
click at [17, 43] on link "Fields" at bounding box center [19, 48] width 23 height 10
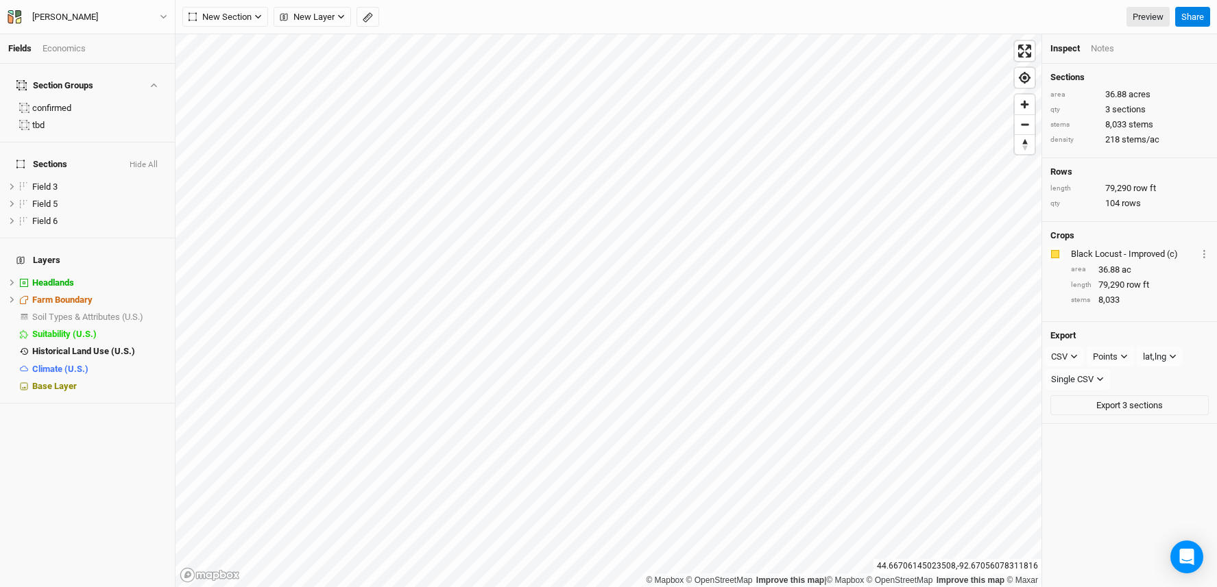
click at [60, 45] on div "Economics" at bounding box center [64, 49] width 43 height 12
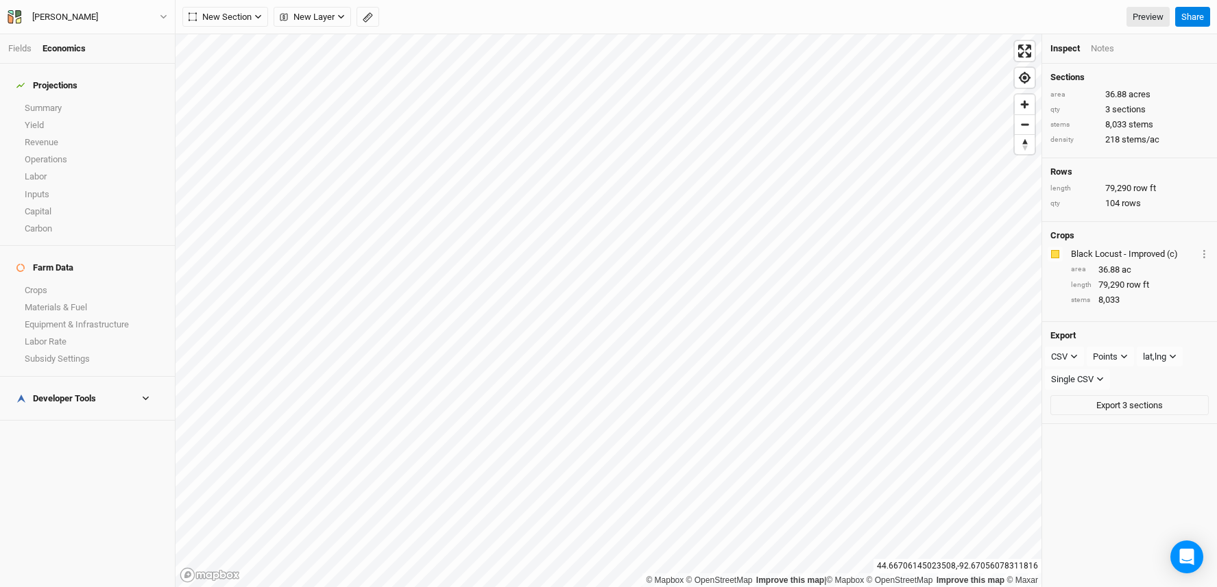
click at [77, 393] on div "Developer Tools" at bounding box center [56, 398] width 80 height 11
click at [64, 481] on link "Buffers" at bounding box center [87, 489] width 175 height 17
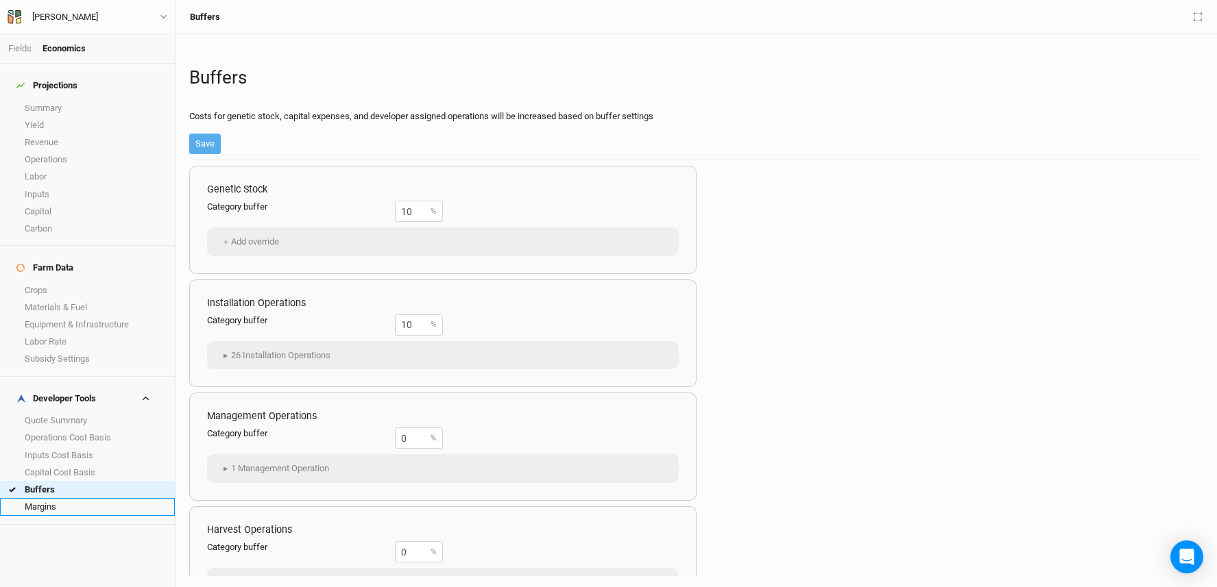
click at [64, 498] on link "Margins" at bounding box center [87, 506] width 175 height 17
drag, startPoint x: 413, startPoint y: 212, endPoint x: 364, endPoint y: 208, distance: 49.5
click at [364, 208] on div "Category margin 30 %" at bounding box center [325, 211] width 236 height 21
click at [243, 141] on div "Margins Costs for genetic stock, capital expenses, and developer assigned opera…" at bounding box center [696, 102] width 1014 height 115
click at [90, 481] on link "Buffers" at bounding box center [87, 489] width 175 height 17
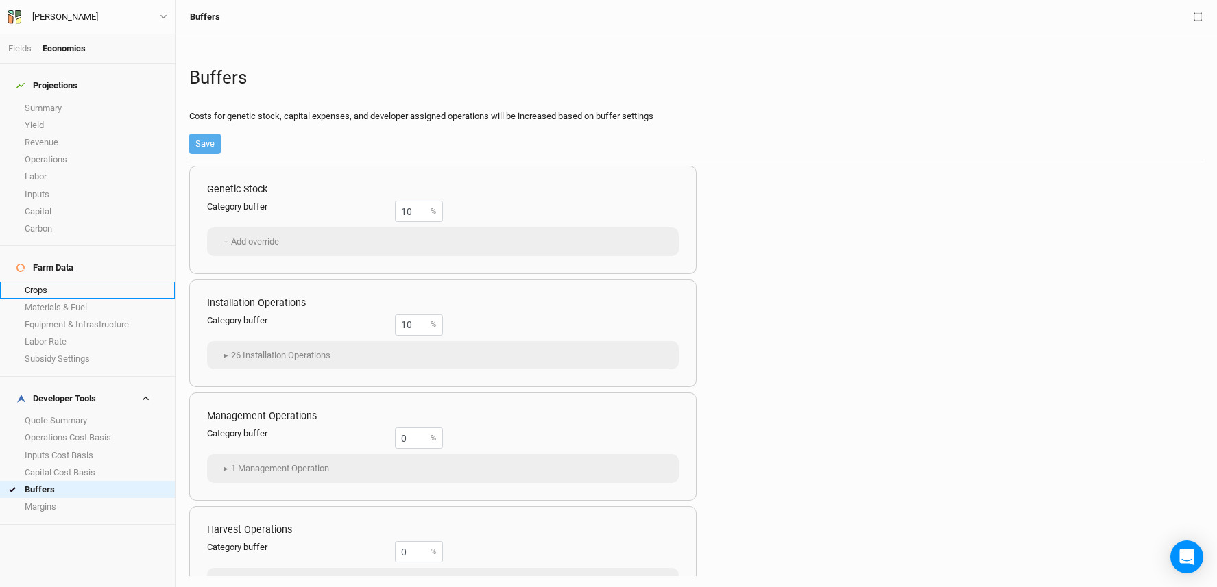
click at [60, 282] on link "Crops" at bounding box center [87, 290] width 175 height 17
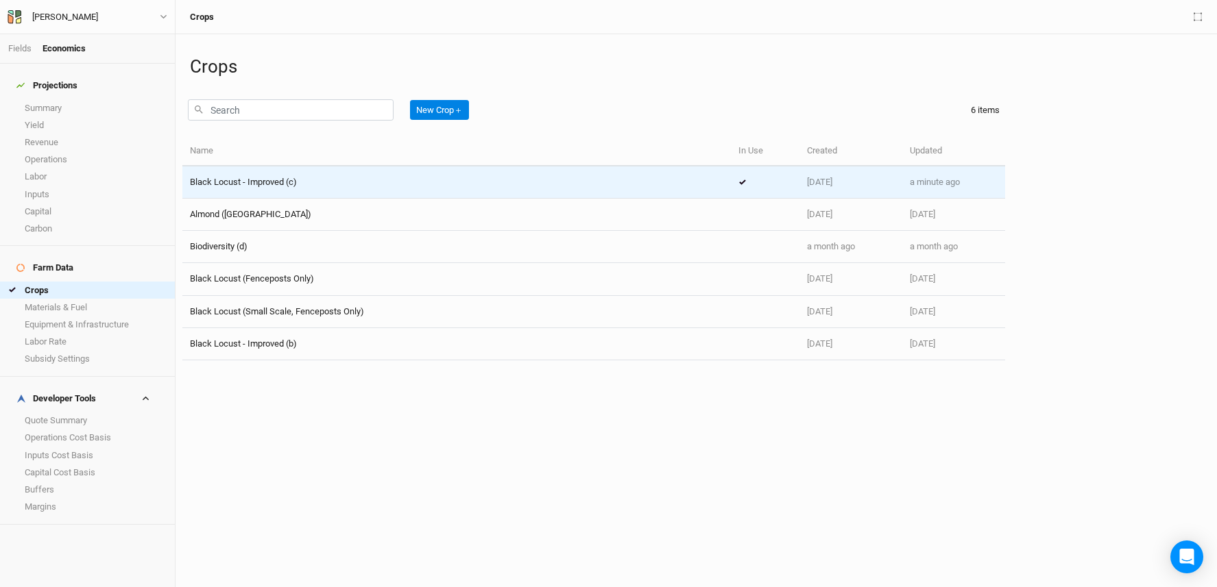
click at [253, 180] on span "Black Locust - Improved (c)" at bounding box center [243, 182] width 107 height 10
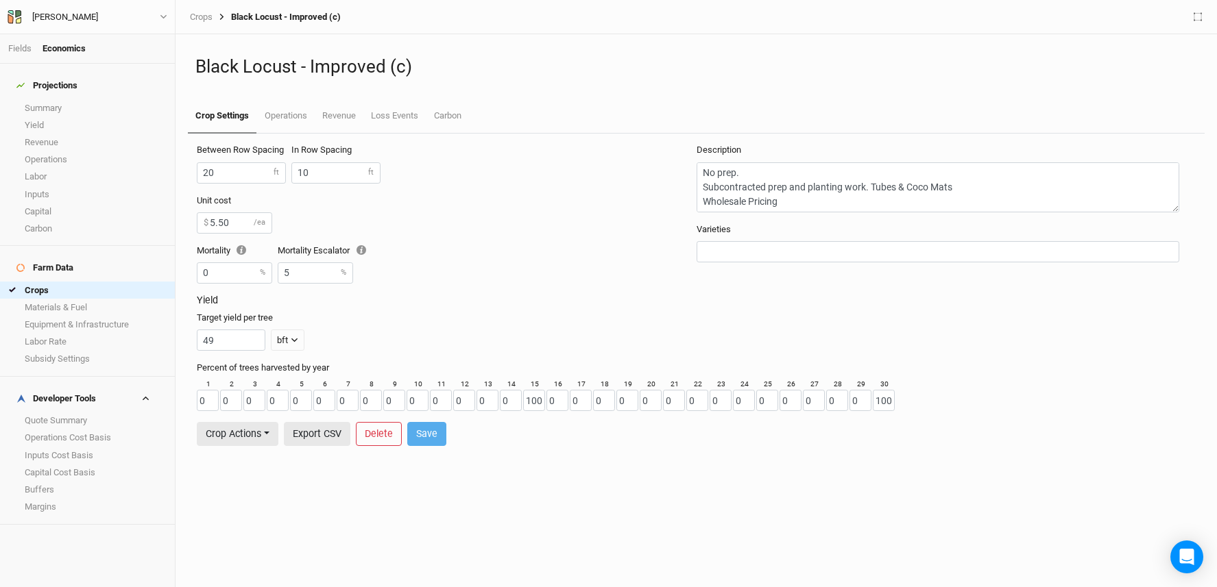
click at [67, 387] on h4 "Developer Tools" at bounding box center [87, 398] width 158 height 27
click at [64, 393] on div "Developer Tools" at bounding box center [56, 398] width 80 height 11
click at [62, 412] on link "Quote Summary" at bounding box center [87, 420] width 175 height 17
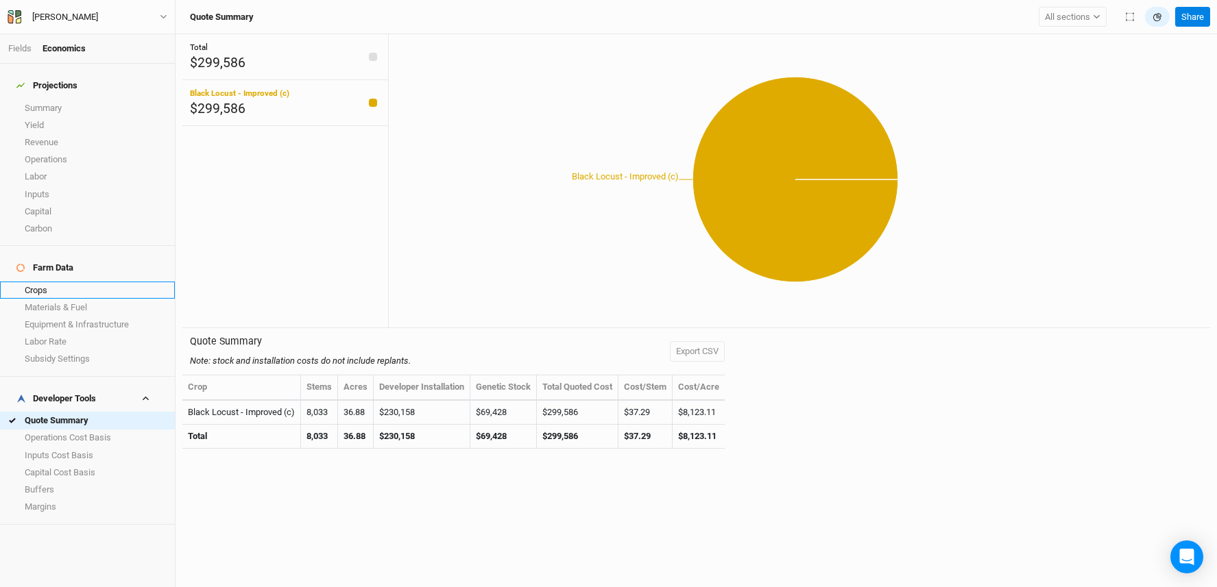
click at [66, 282] on link "Crops" at bounding box center [87, 290] width 175 height 17
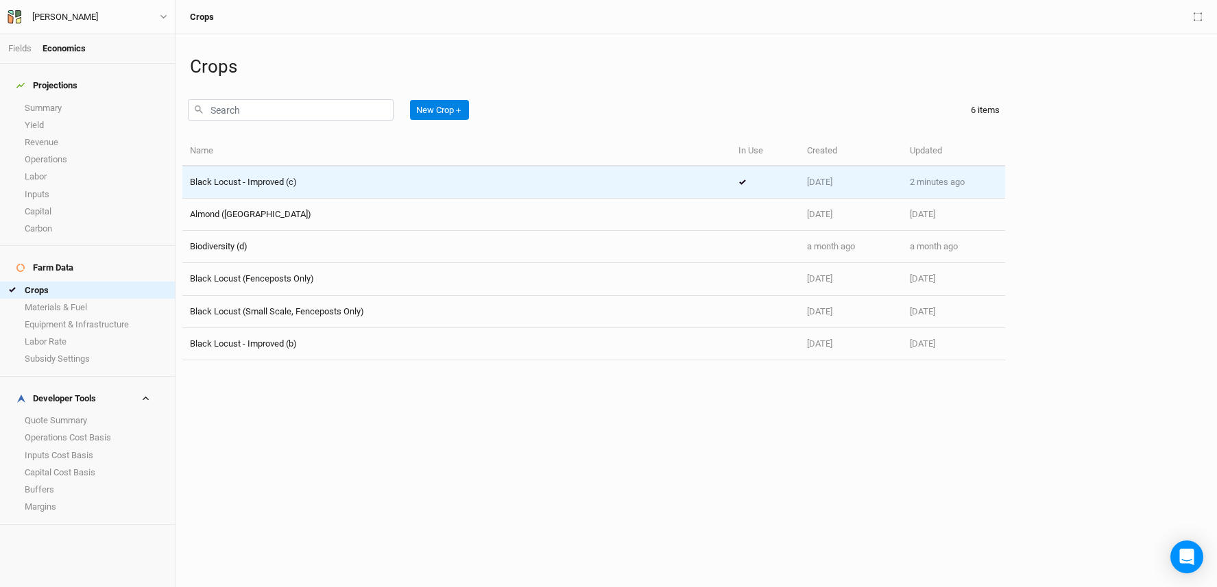
click at [361, 189] on td "Black Locust - Improved (c)" at bounding box center [456, 183] width 548 height 32
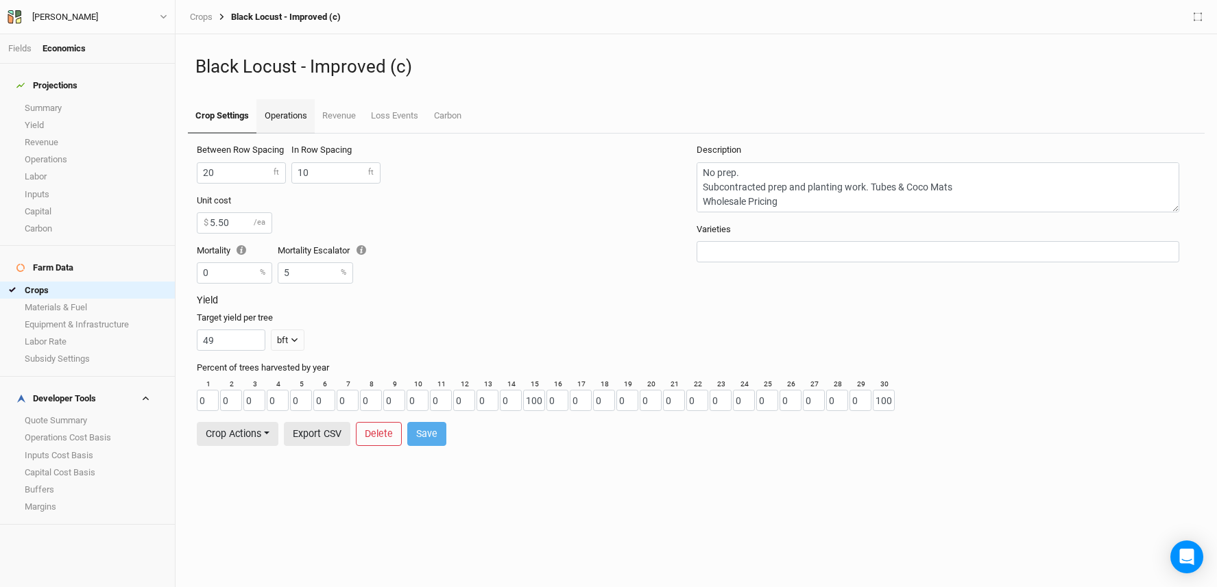
click at [299, 114] on link "Operations" at bounding box center [285, 116] width 58 height 34
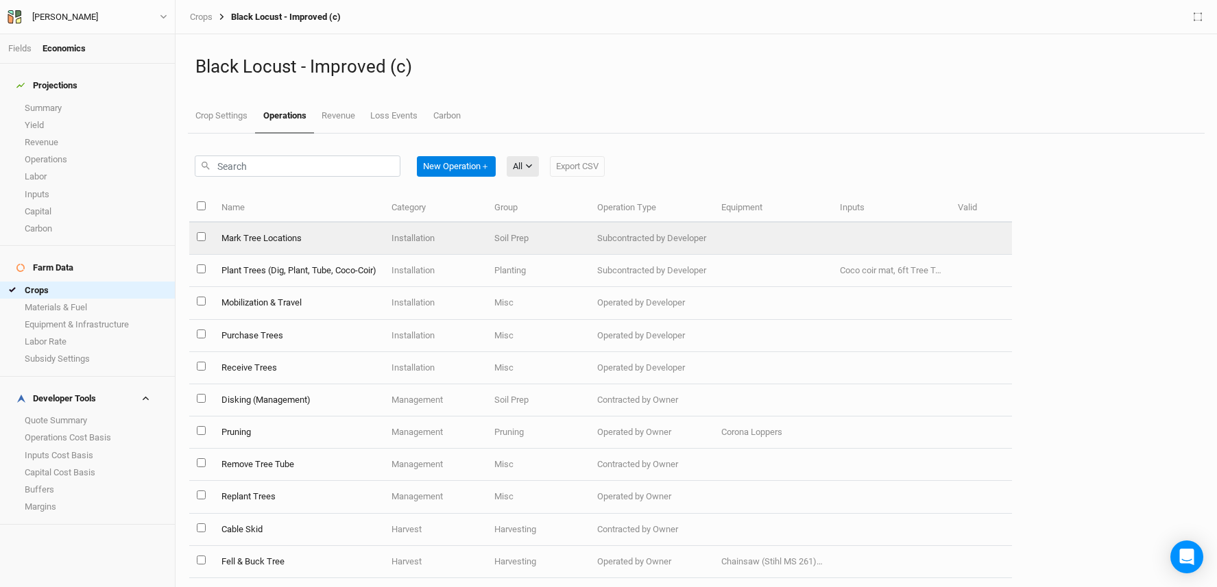
click at [289, 238] on td "Mark Tree Locations" at bounding box center [298, 239] width 170 height 32
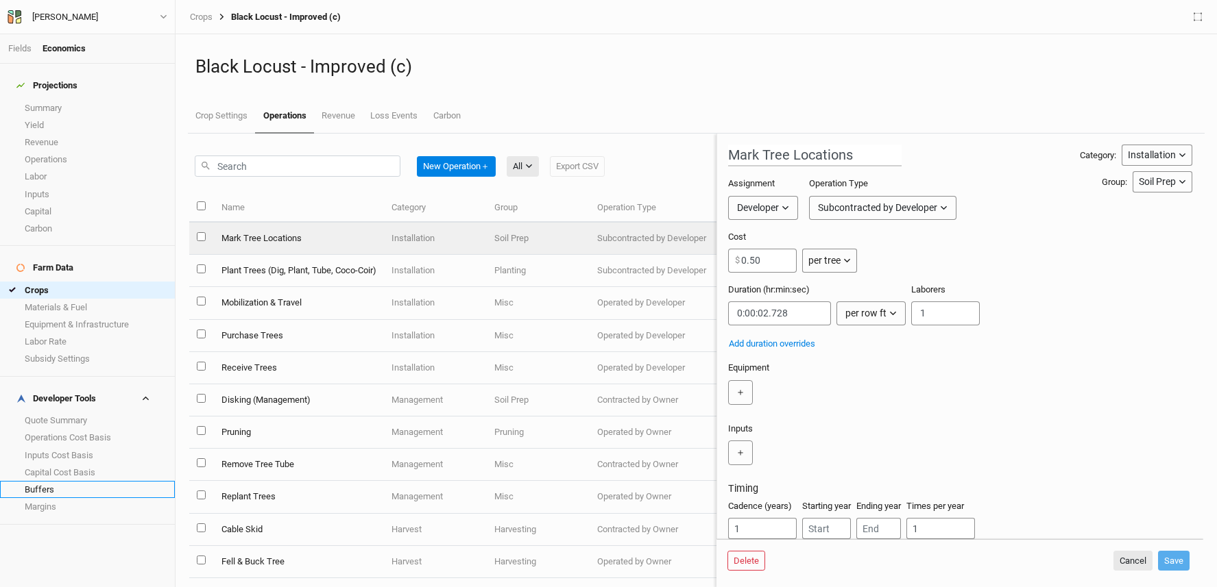
click at [86, 481] on link "Buffers" at bounding box center [87, 489] width 175 height 17
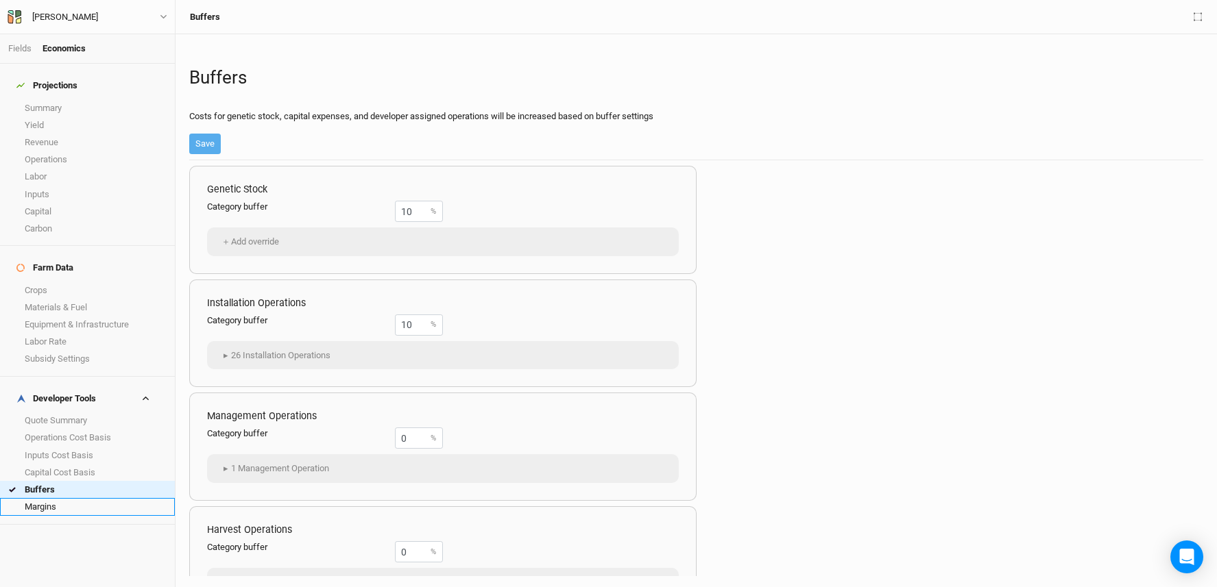
click at [52, 498] on link "Margins" at bounding box center [87, 506] width 175 height 17
drag, startPoint x: 414, startPoint y: 209, endPoint x: 389, endPoint y: 209, distance: 24.7
click at [389, 209] on div "Category margin 30 %" at bounding box center [325, 211] width 236 height 21
click at [282, 144] on div "Margins Costs for genetic stock, capital expenses, and developer assigned opera…" at bounding box center [696, 102] width 1014 height 115
click at [42, 99] on link "Summary" at bounding box center [87, 107] width 175 height 17
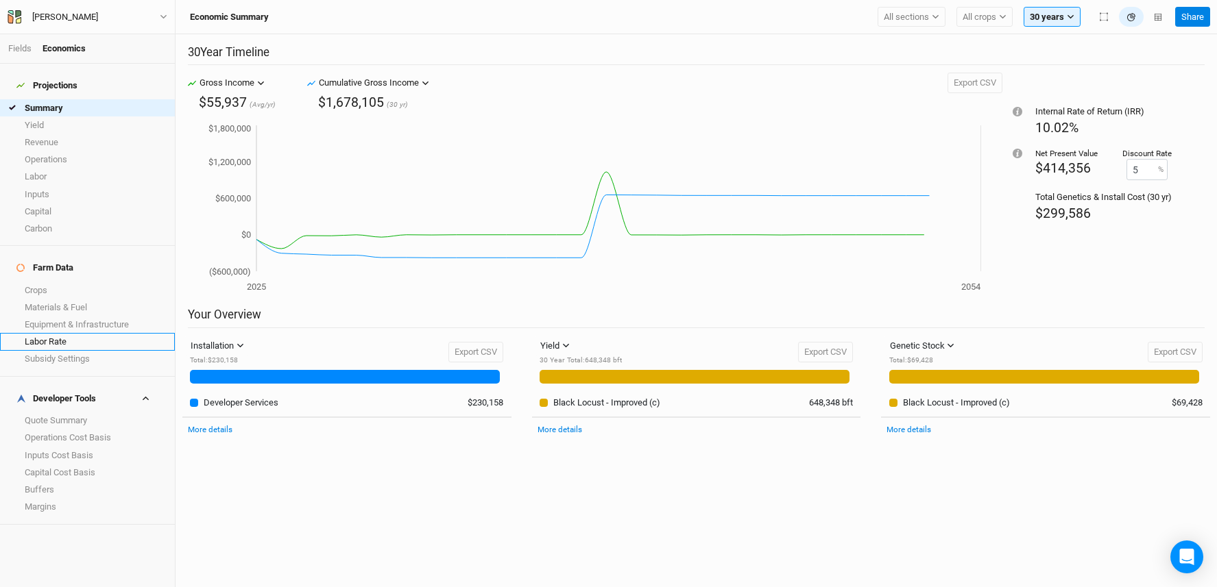
click at [77, 333] on link "Labor Rate" at bounding box center [87, 341] width 175 height 17
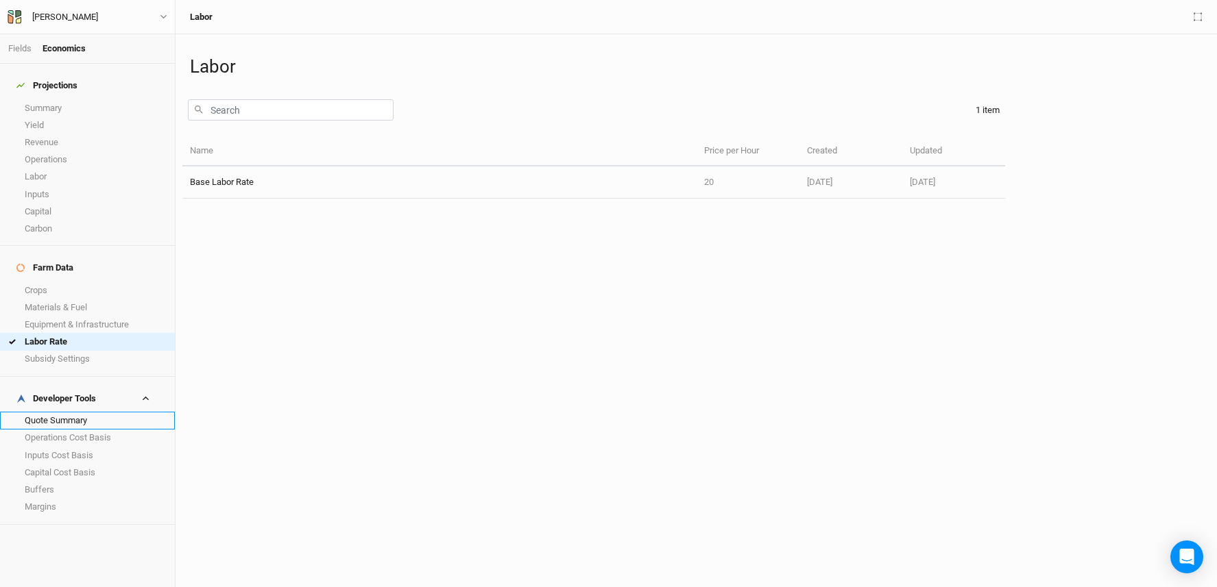
click at [69, 412] on link "Quote Summary" at bounding box center [87, 420] width 175 height 17
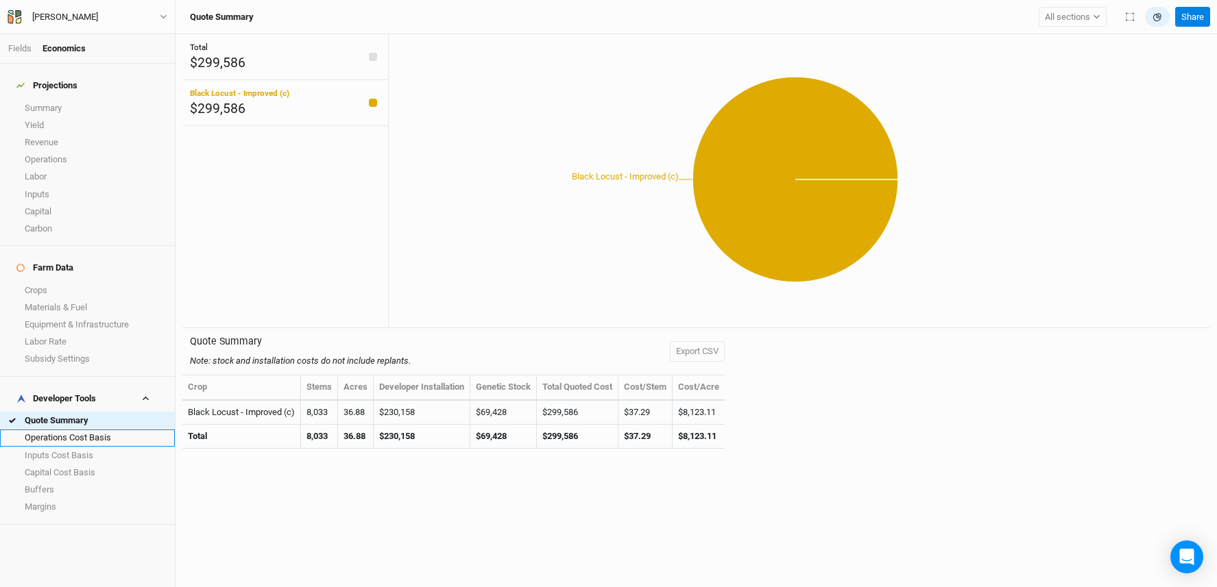
click at [65, 430] on link "Operations Cost Basis" at bounding box center [87, 438] width 175 height 17
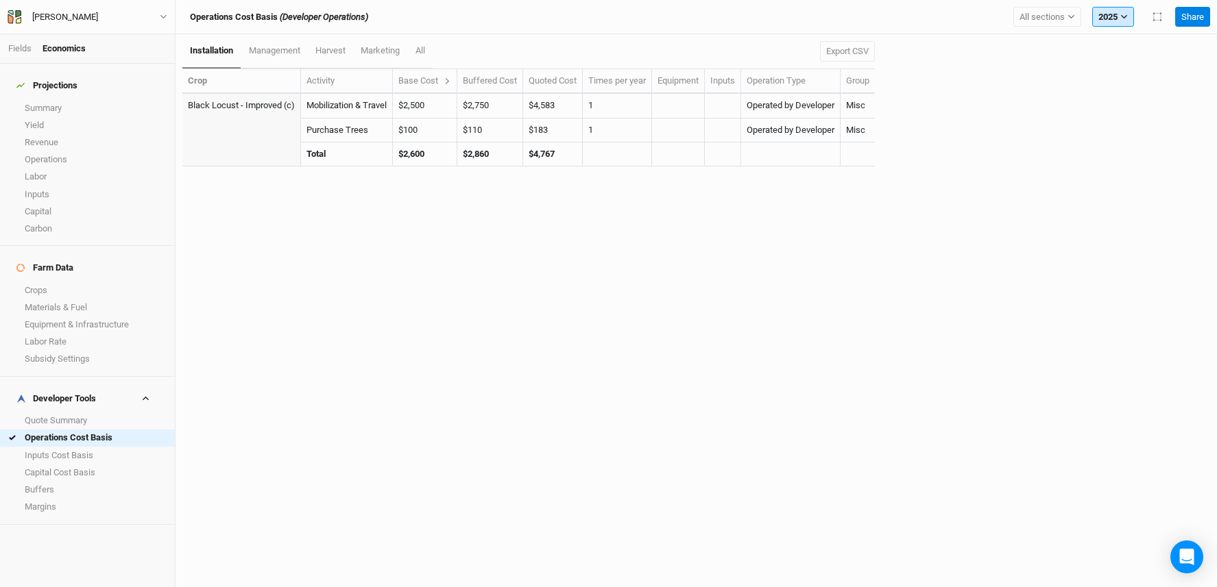
click at [1115, 21] on button "2025" at bounding box center [1113, 17] width 42 height 21
click at [1122, 81] on span "30 years" at bounding box center [1125, 82] width 33 height 10
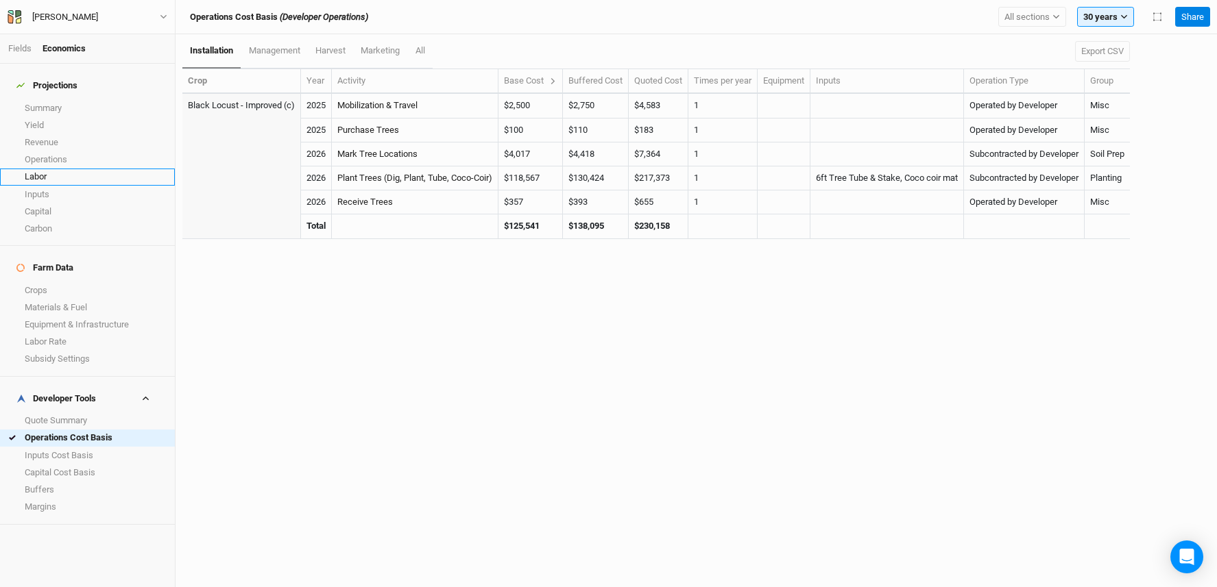
click at [77, 169] on link "Labor" at bounding box center [87, 177] width 175 height 17
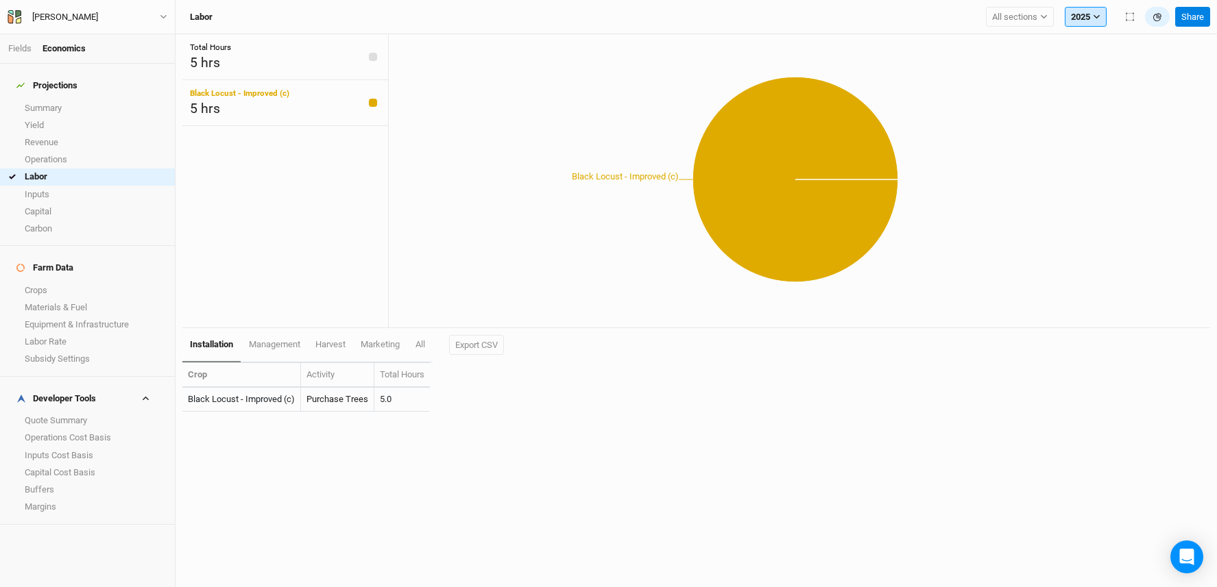
click at [1095, 16] on icon "button" at bounding box center [1096, 17] width 6 height 4
click at [52, 15] on div "Bronson Stone" at bounding box center [65, 17] width 66 height 14
click at [91, 52] on button "Project Settings" at bounding box center [113, 56] width 108 height 18
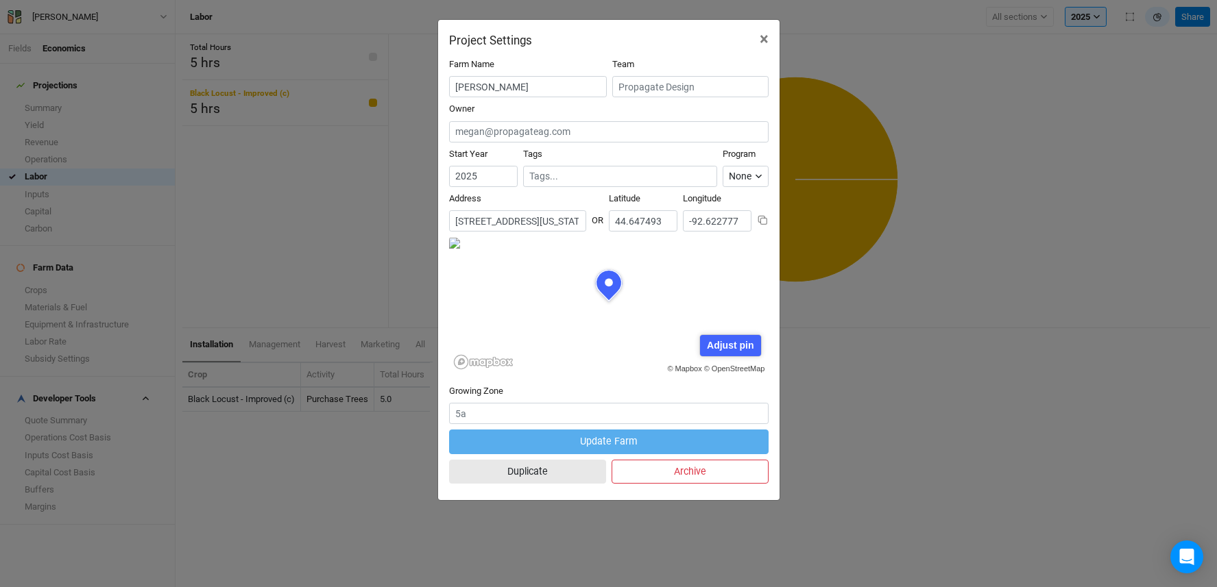
scroll to position [69, 160]
click at [492, 178] on input "2025" at bounding box center [483, 176] width 69 height 21
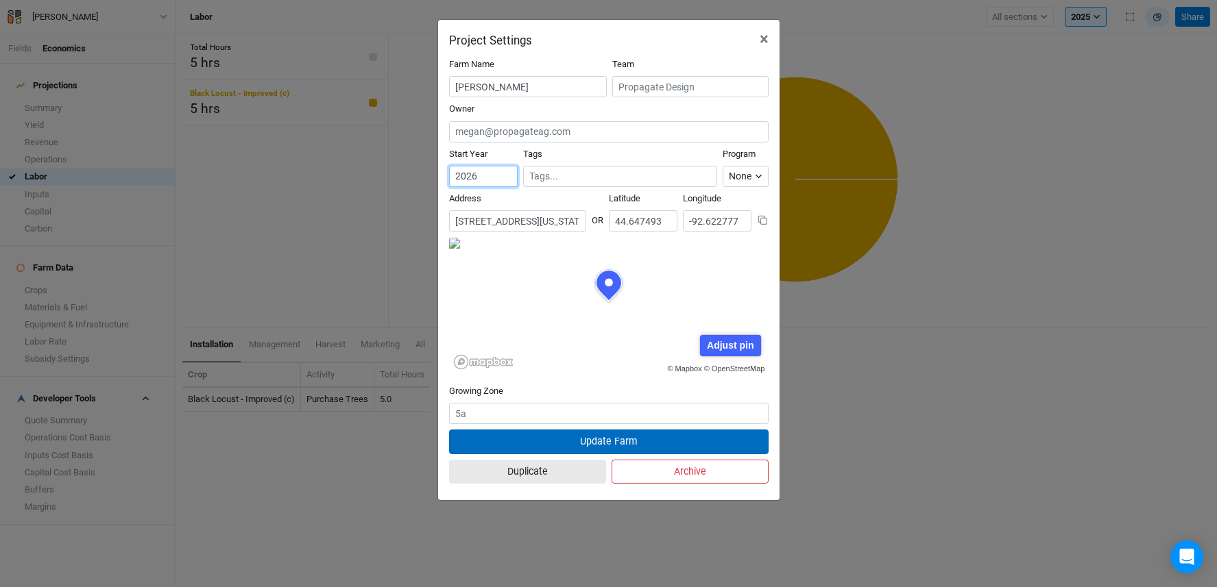
type input "2026"
click at [537, 441] on button "Update Farm" at bounding box center [608, 442] width 319 height 24
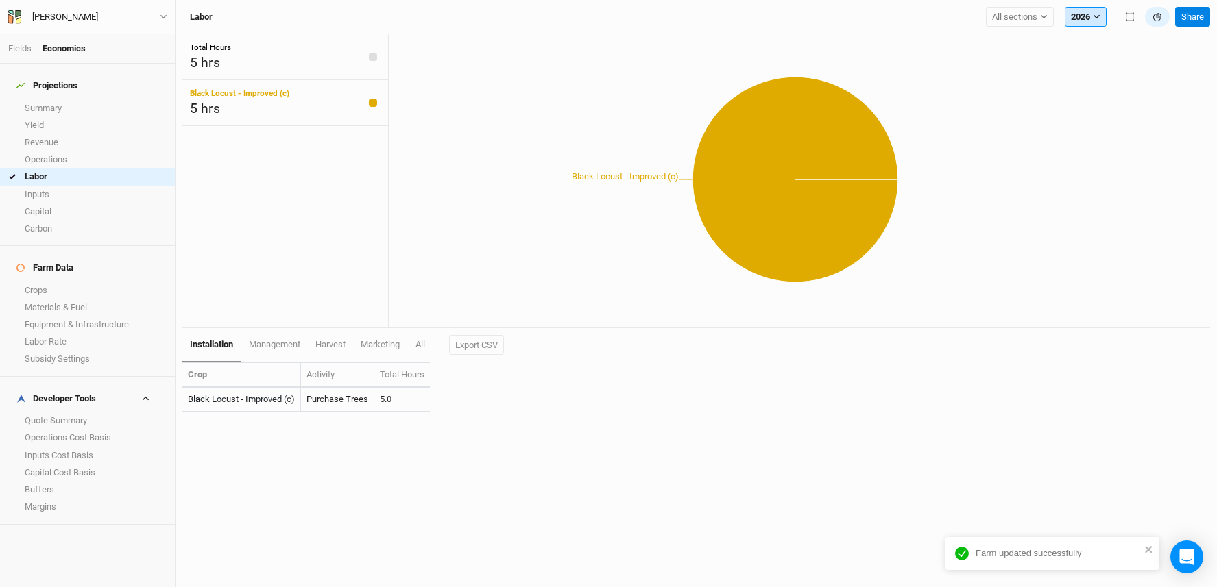
click at [1091, 16] on button "2026" at bounding box center [1086, 17] width 42 height 21
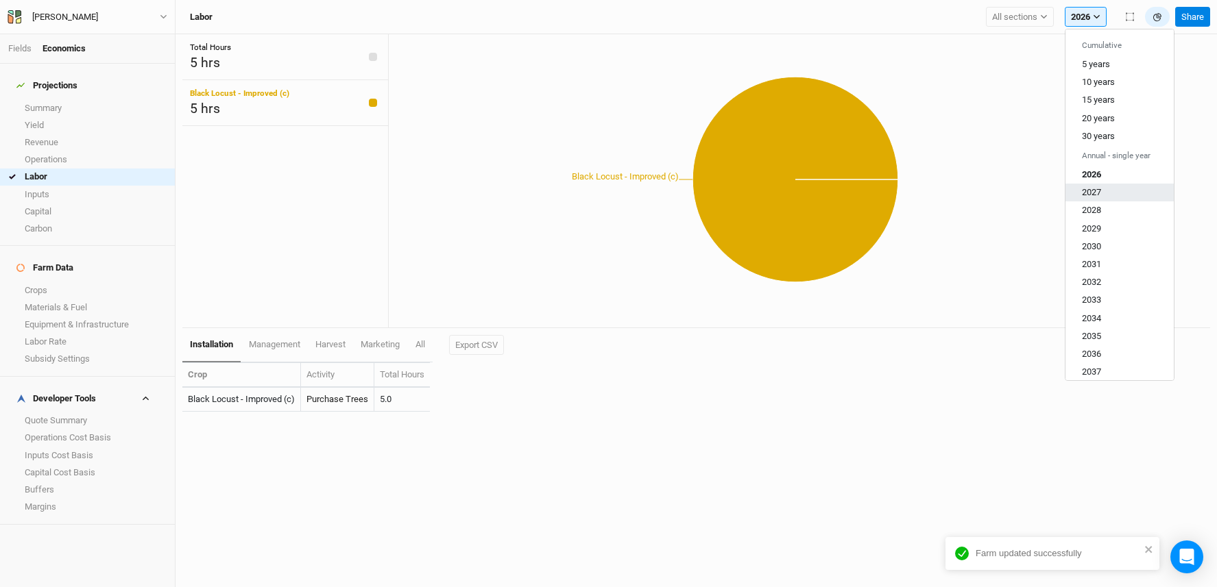
click at [1089, 186] on button "2027" at bounding box center [1119, 193] width 108 height 18
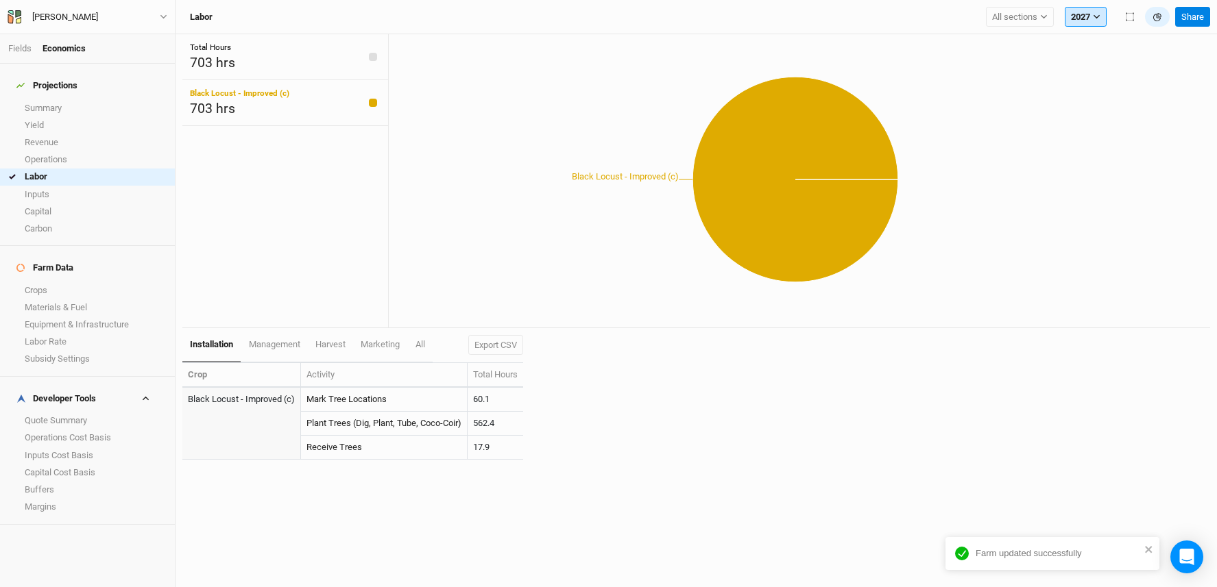
click at [1082, 19] on button "2027" at bounding box center [1086, 17] width 42 height 21
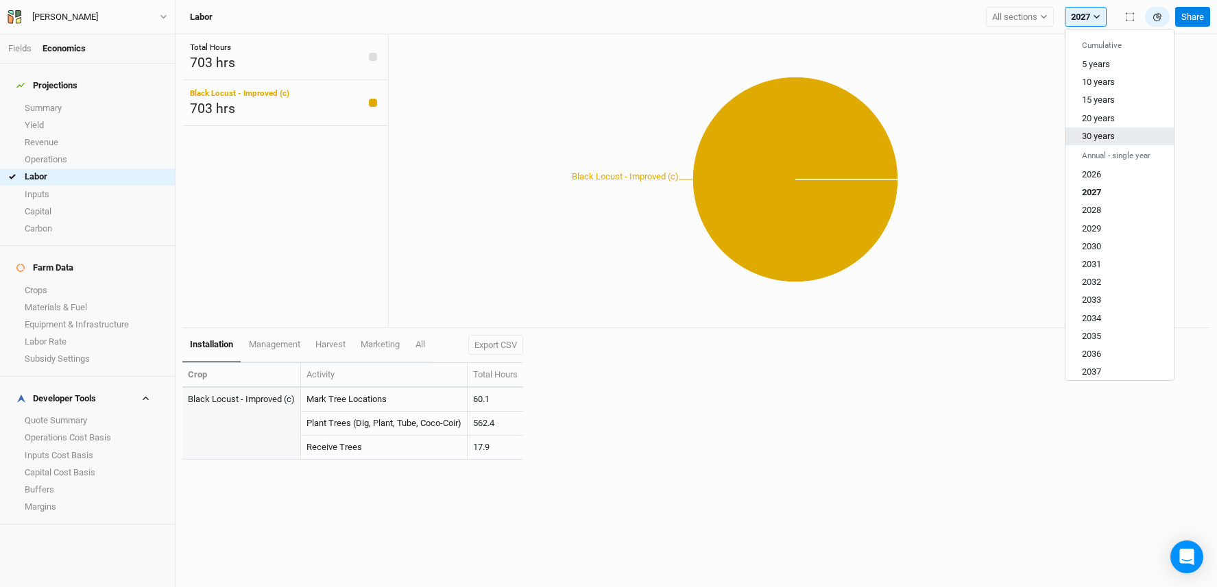
click at [1108, 138] on span "30 years" at bounding box center [1098, 136] width 33 height 10
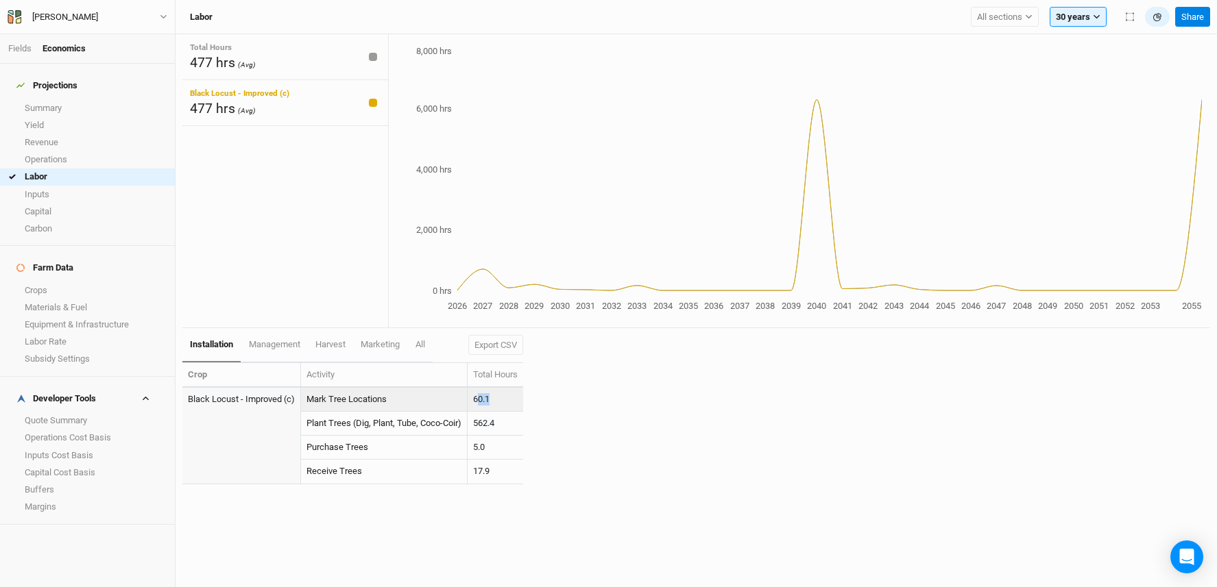
drag, startPoint x: 480, startPoint y: 399, endPoint x: 496, endPoint y: 399, distance: 16.5
click at [496, 399] on td "60.1" at bounding box center [496, 400] width 56 height 24
click at [507, 345] on button "Export CSV" at bounding box center [495, 345] width 55 height 21
click at [48, 151] on link "Operations" at bounding box center [87, 159] width 175 height 17
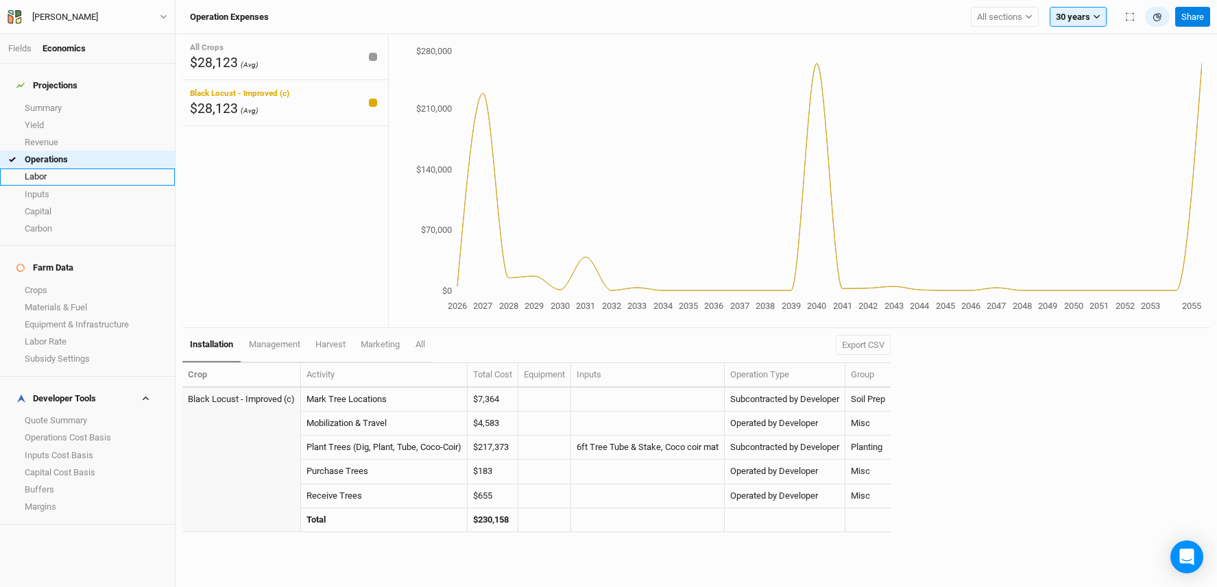
click at [80, 169] on link "Labor" at bounding box center [87, 177] width 175 height 17
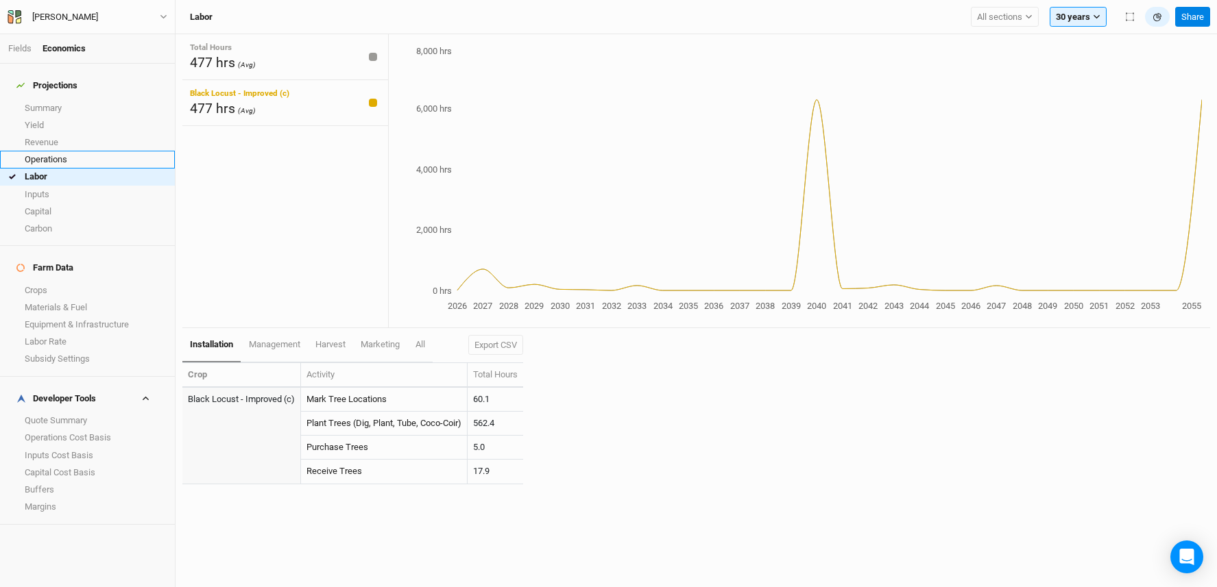
click at [64, 154] on link "Operations" at bounding box center [87, 159] width 175 height 17
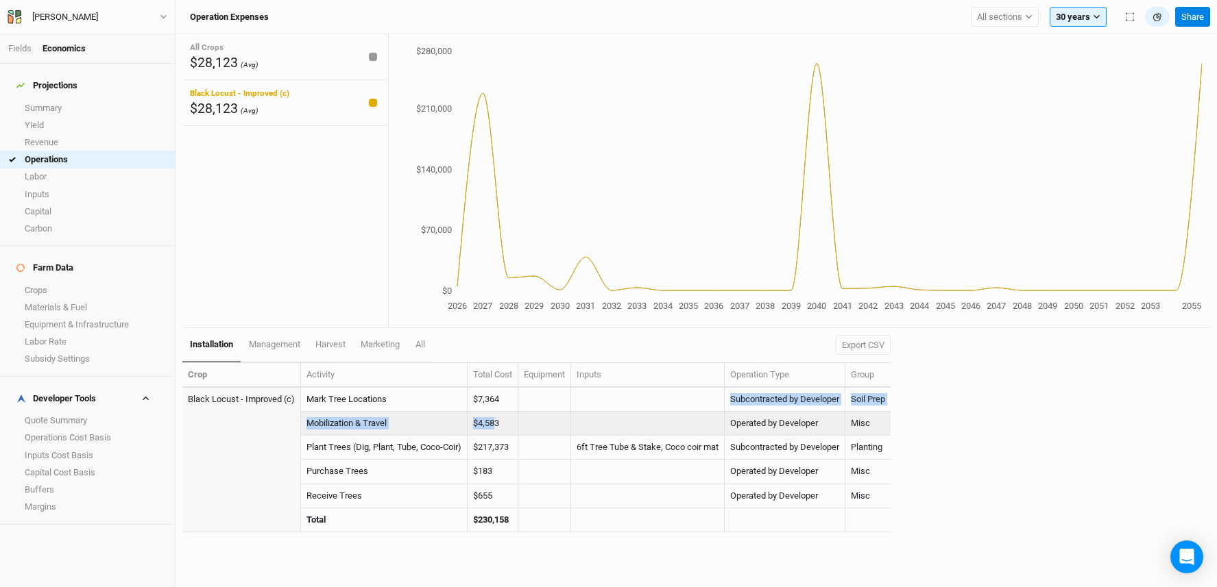
drag, startPoint x: 500, startPoint y: 419, endPoint x: 483, endPoint y: 405, distance: 21.9
click at [482, 406] on tbody "Black Locust - Improved (c) Mark Tree Locations $7,364 Subcontracted by Develop…" at bounding box center [536, 460] width 708 height 145
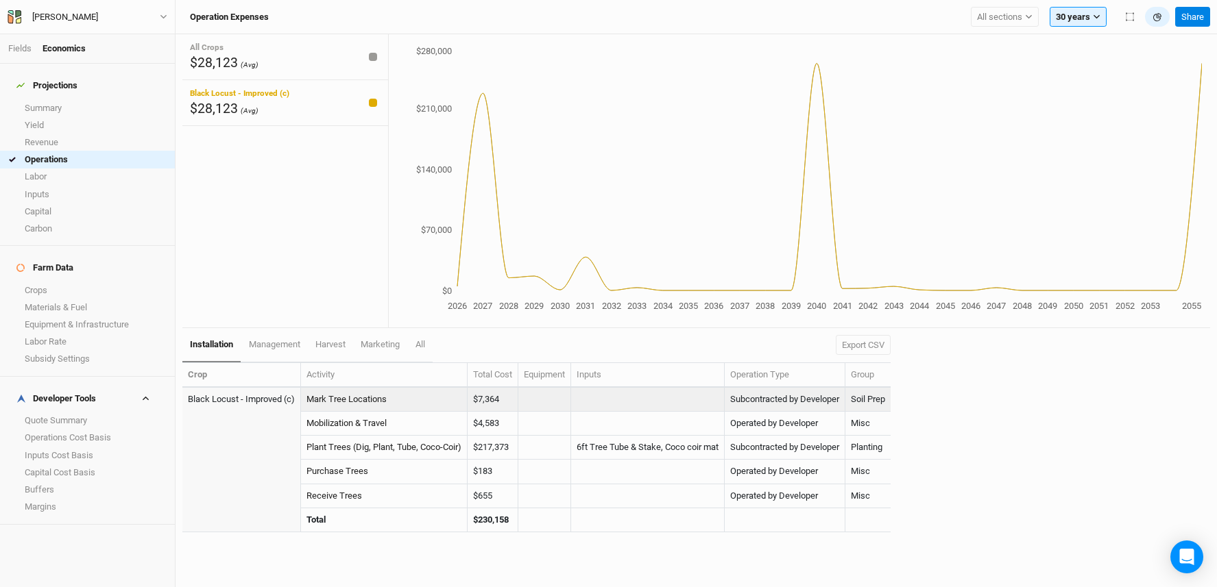
click at [483, 404] on td "$7,364" at bounding box center [493, 400] width 51 height 24
drag, startPoint x: 488, startPoint y: 393, endPoint x: 522, endPoint y: 398, distance: 34.6
click at [522, 398] on tr "Black Locust - Improved (c) Mark Tree Locations $7,364 Subcontracted by Develop…" at bounding box center [536, 400] width 708 height 24
click at [517, 402] on td "$7,364" at bounding box center [493, 400] width 51 height 24
drag, startPoint x: 514, startPoint y: 402, endPoint x: 475, endPoint y: 403, distance: 39.1
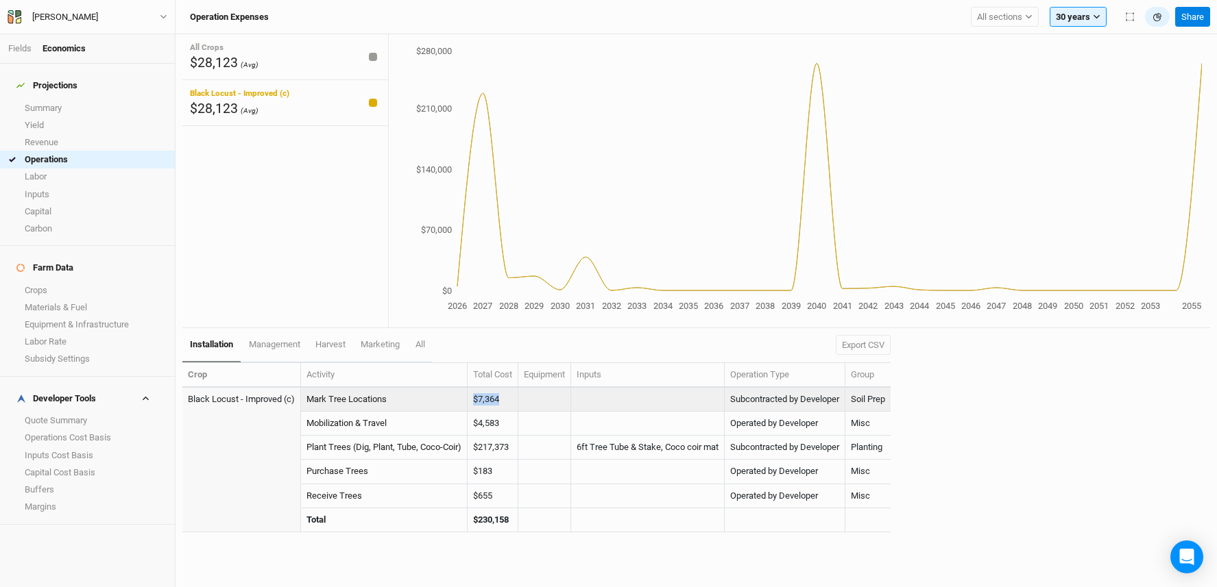
click at [475, 403] on td "$7,364" at bounding box center [493, 400] width 51 height 24
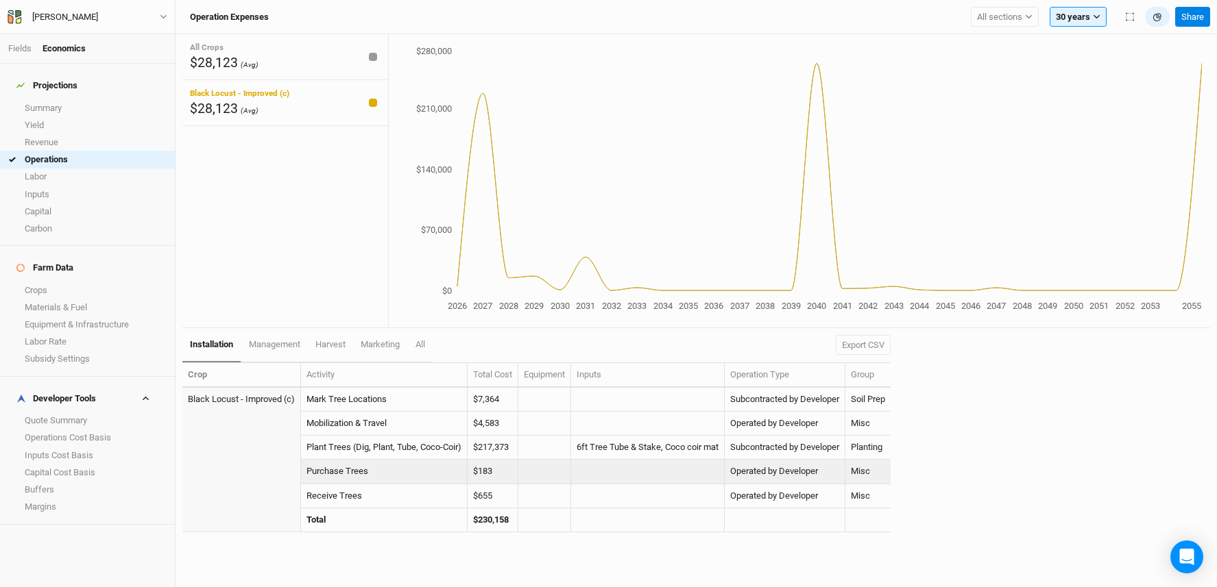
click at [881, 460] on td "Misc" at bounding box center [867, 472] width 45 height 24
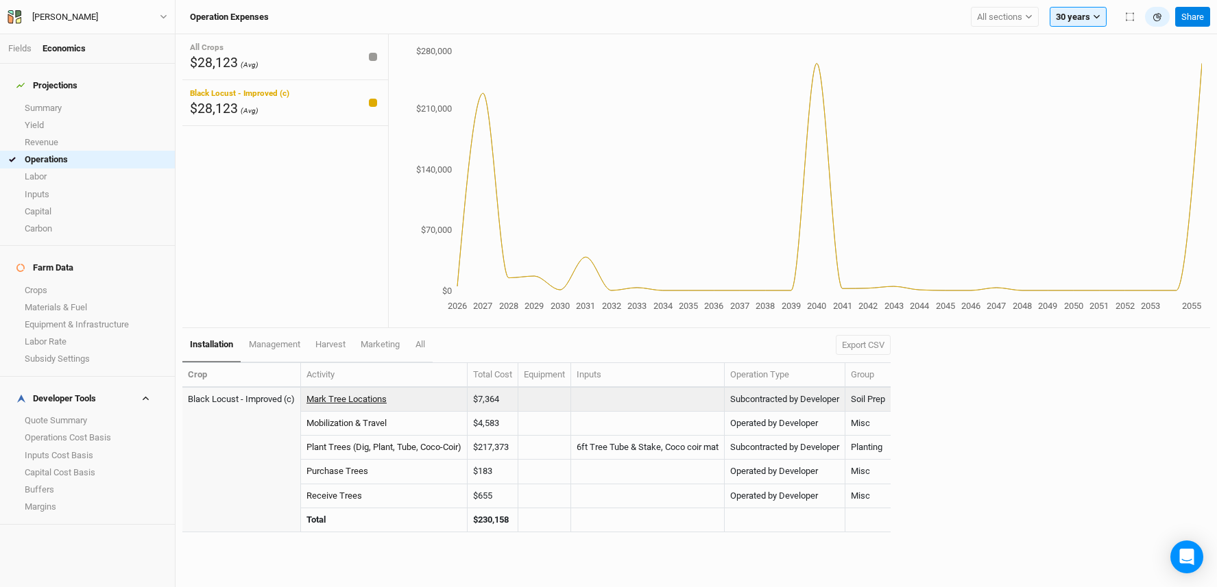
click at [342, 396] on link "Mark Tree Locations" at bounding box center [346, 399] width 80 height 10
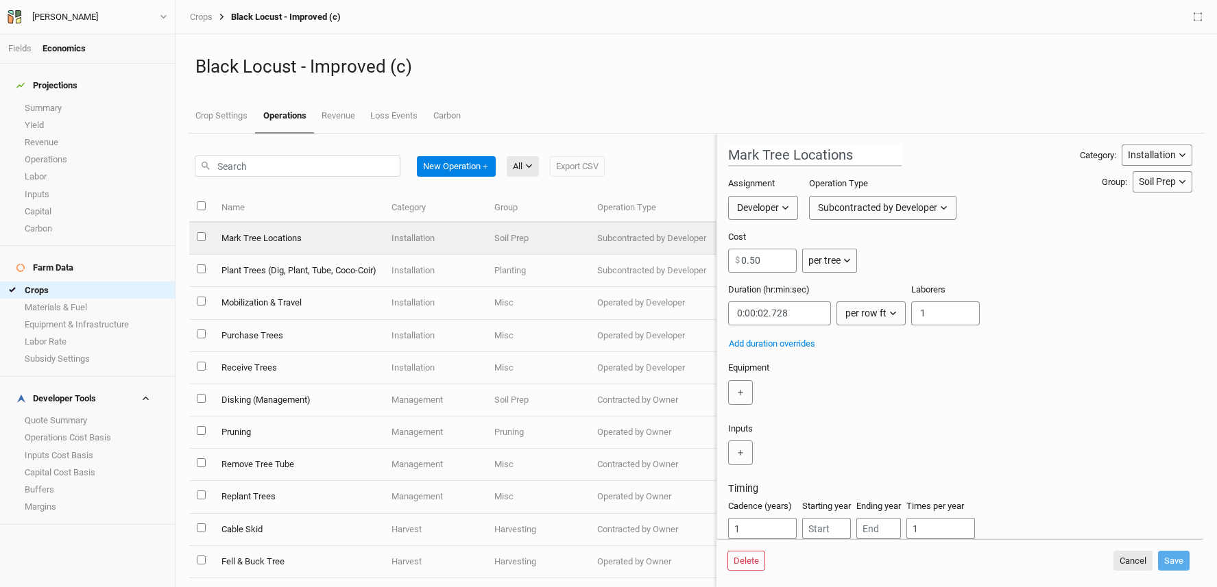
click at [1145, 191] on button "Soil Prep" at bounding box center [1162, 181] width 60 height 21
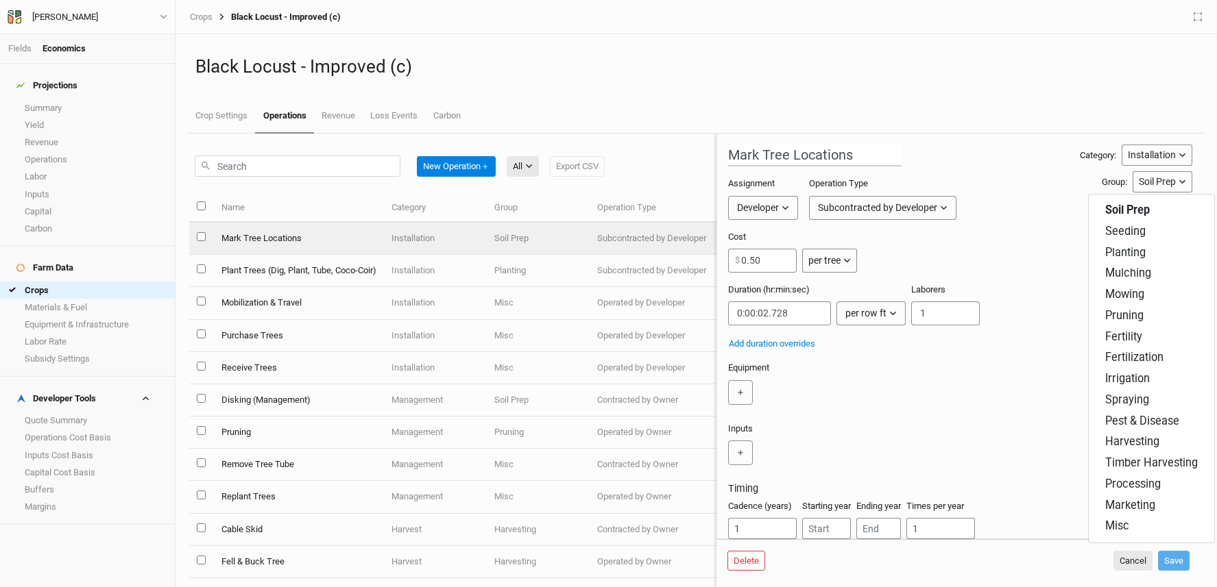
click at [1092, 169] on div "Category: Installation Installation Management Harvest Marketing Group: Soil Pr…" at bounding box center [1136, 169] width 112 height 48
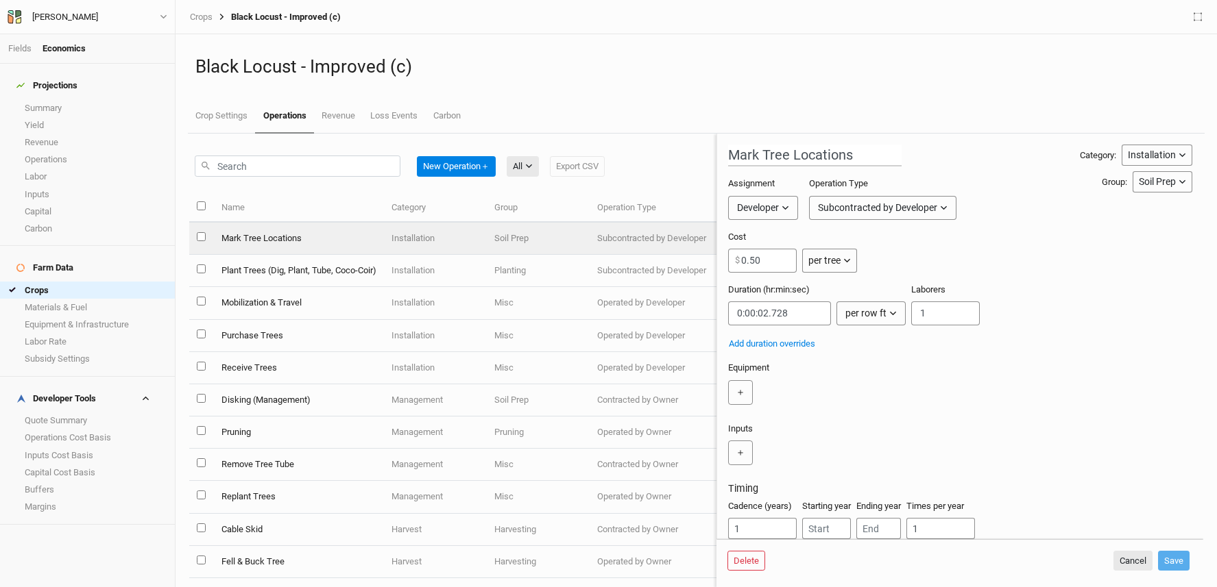
click at [1128, 154] on div "Installation" at bounding box center [1152, 155] width 48 height 14
click at [1043, 167] on div "Mark Tree Locations Category: Installation Group: Soil Prep Soil Prep Seeding P…" at bounding box center [960, 369] width 464 height 448
click at [1139, 189] on div "Soil Prep" at bounding box center [1157, 182] width 37 height 14
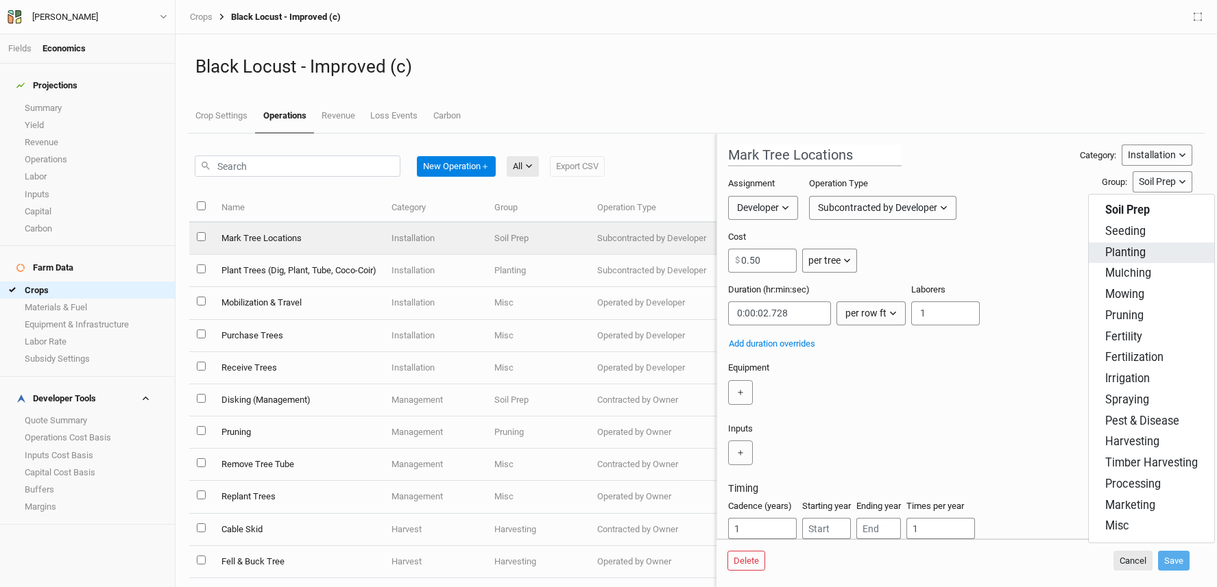
click at [1142, 258] on span "Planting" at bounding box center [1125, 253] width 40 height 16
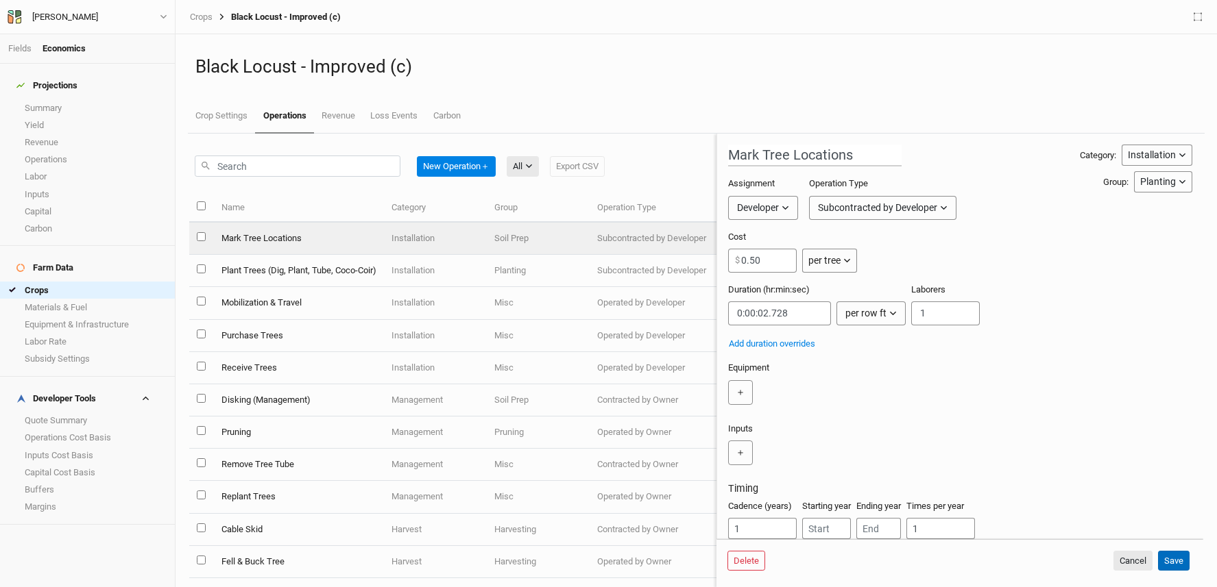
click at [1178, 567] on button "Save" at bounding box center [1174, 561] width 32 height 21
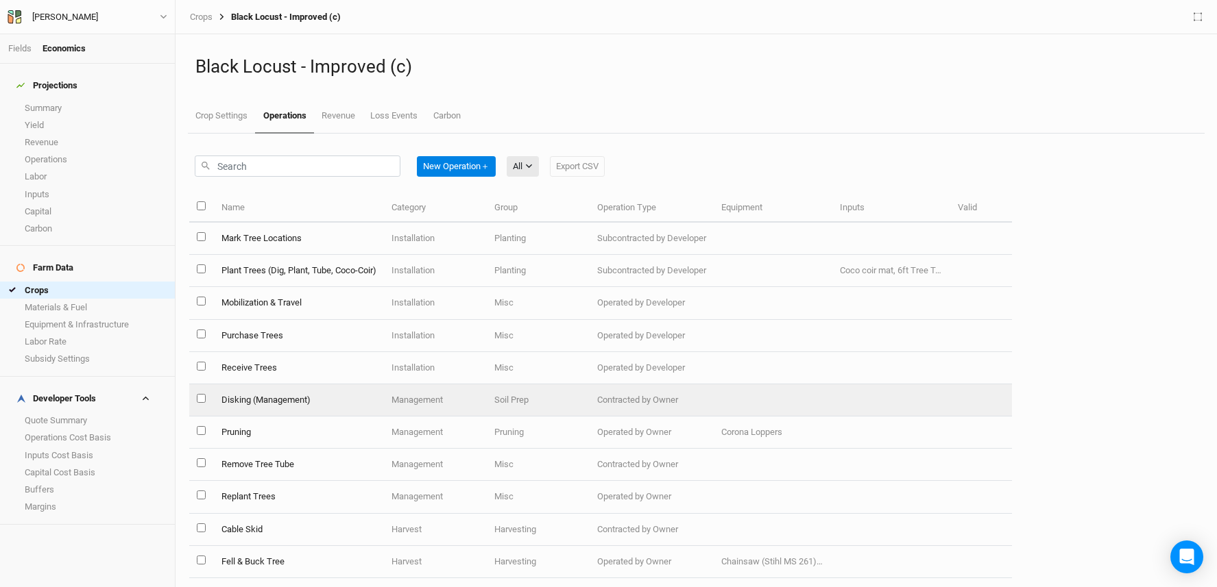
click at [324, 402] on td "Disking (Management)" at bounding box center [298, 401] width 170 height 32
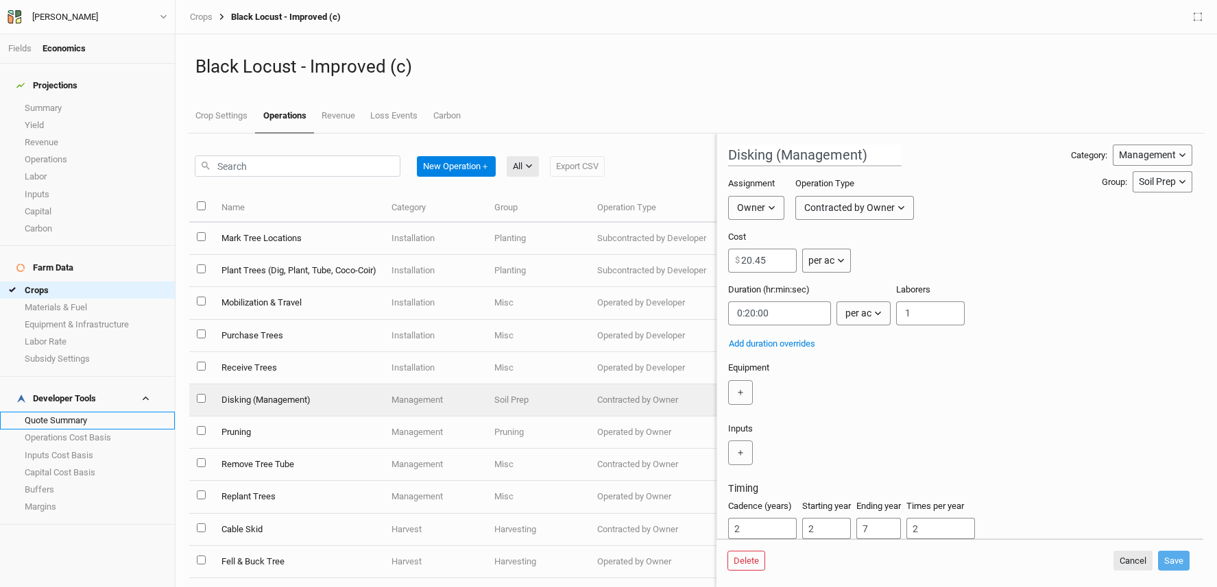
click at [85, 412] on link "Quote Summary" at bounding box center [87, 420] width 175 height 17
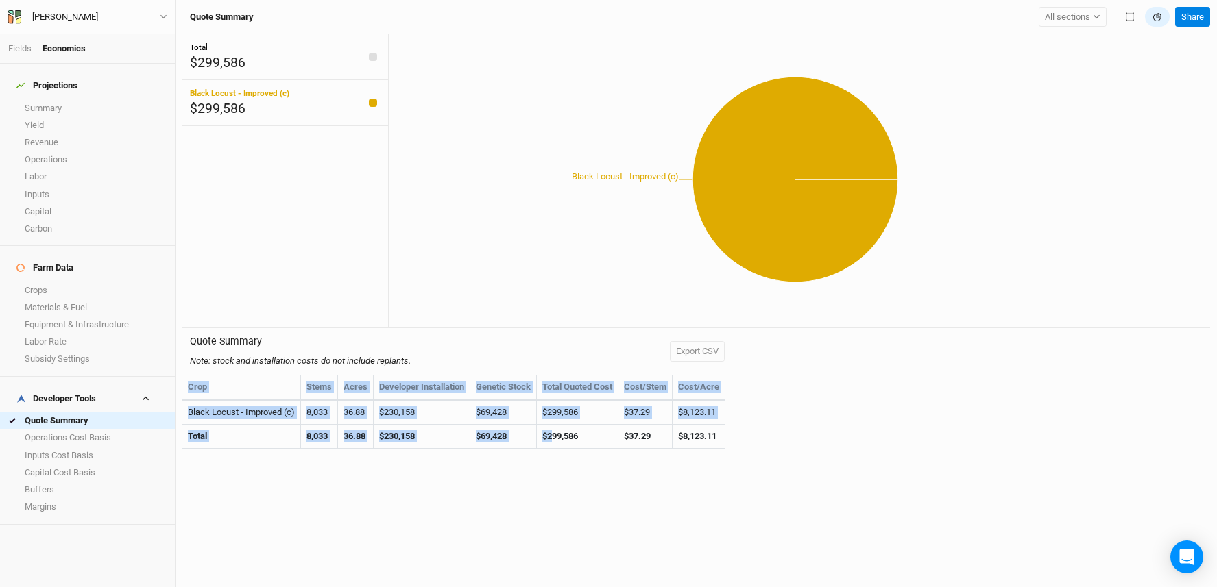
drag, startPoint x: 568, startPoint y: 435, endPoint x: 761, endPoint y: 439, distance: 192.7
click at [761, 439] on div "Quote Summary Note: stock and installation costs do not include replants. Expor…" at bounding box center [696, 396] width 1028 height 136
click at [761, 440] on div "Quote Summary Note: stock and installation costs do not include replants. Expor…" at bounding box center [696, 396] width 1028 height 136
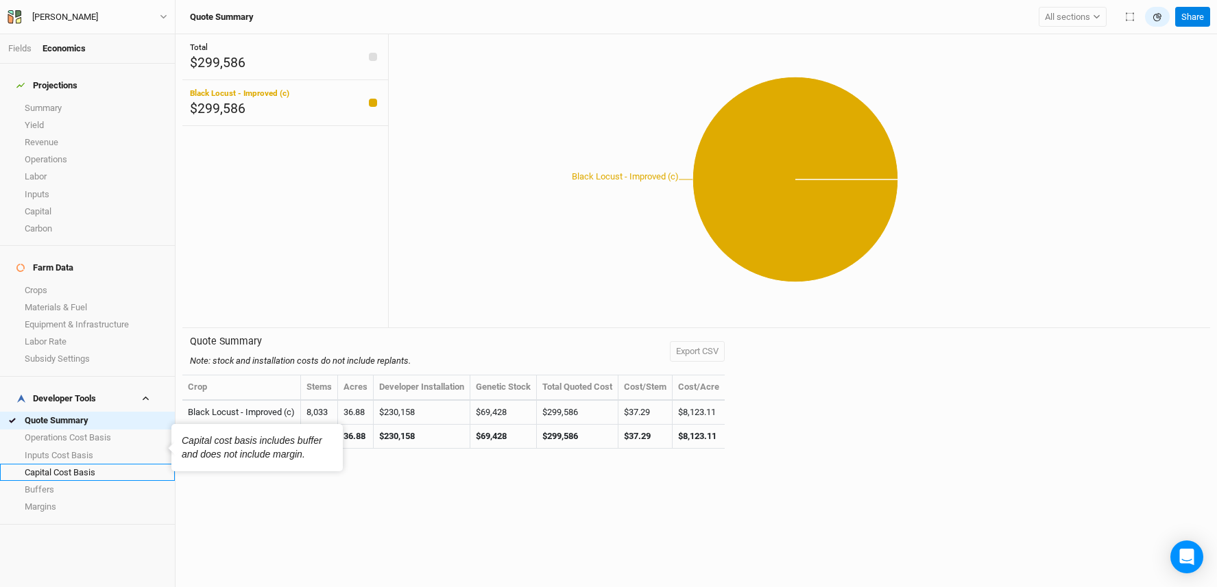
click at [104, 464] on link "Capital Cost Basis" at bounding box center [87, 472] width 175 height 17
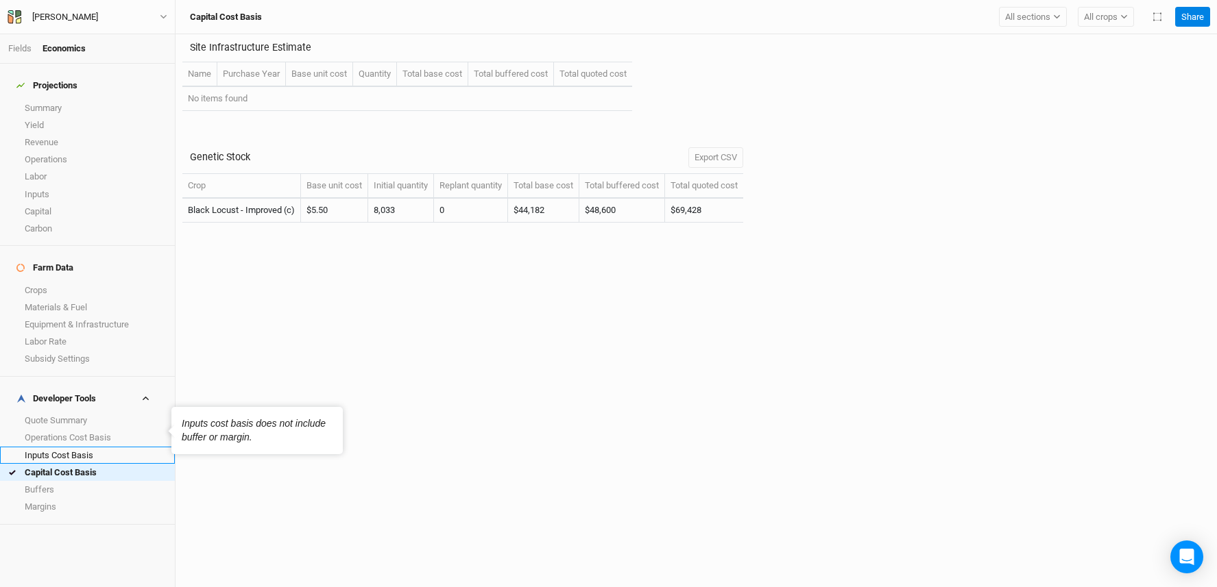
click at [102, 447] on link "Inputs Cost Basis" at bounding box center [87, 455] width 175 height 17
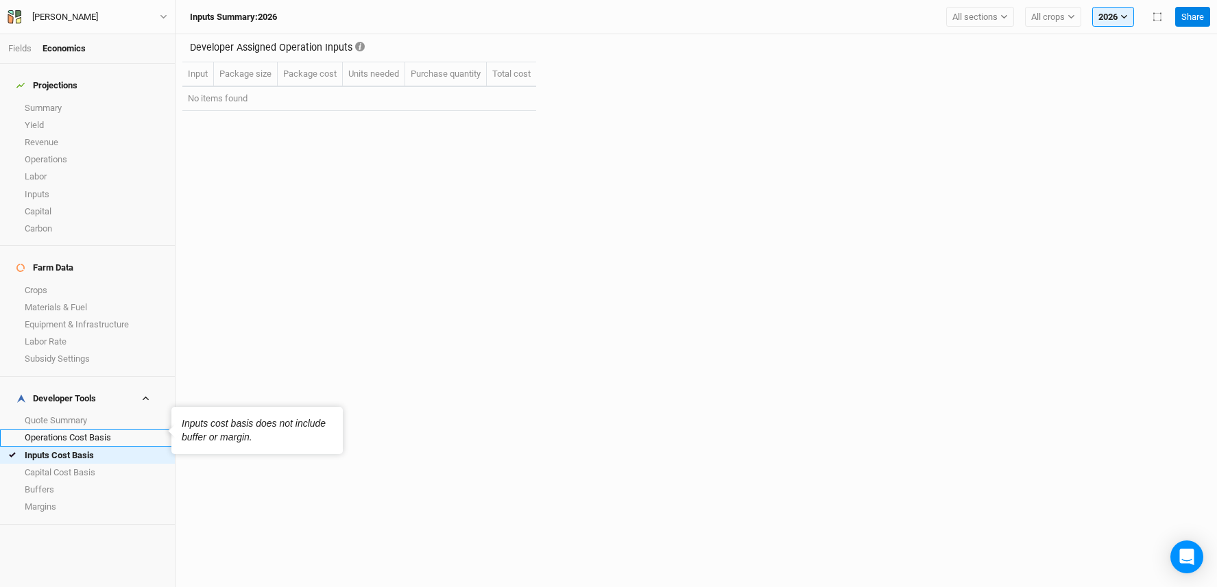
click at [106, 430] on link "Operations Cost Basis" at bounding box center [87, 438] width 175 height 17
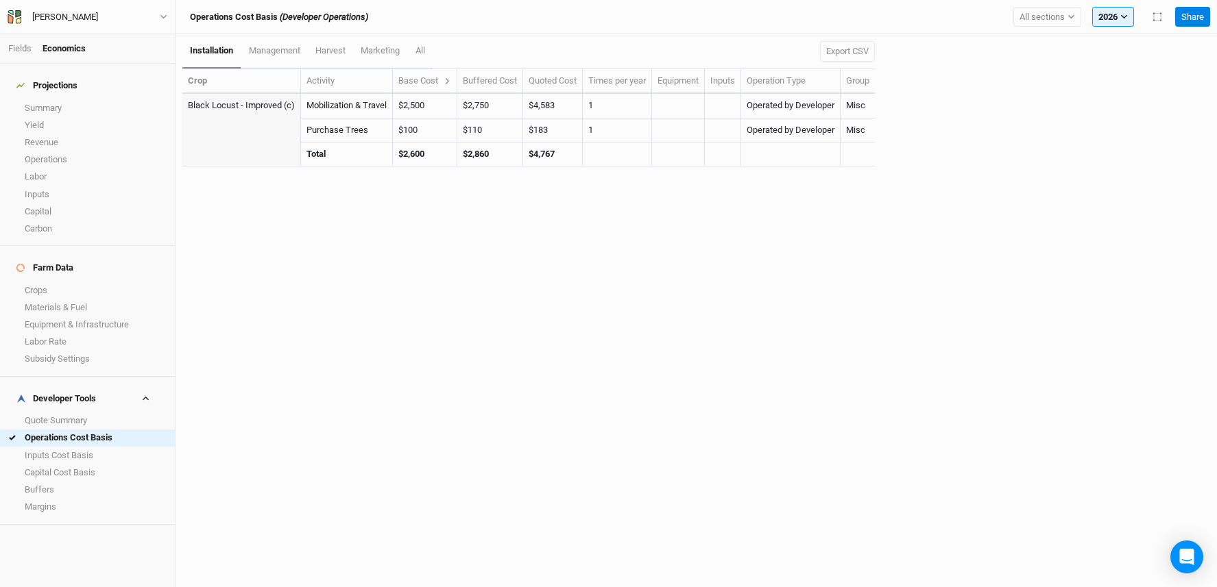
click at [457, 79] on th "Base Cost" at bounding box center [425, 81] width 64 height 25
click at [451, 77] on icon at bounding box center [448, 81] width 8 height 8
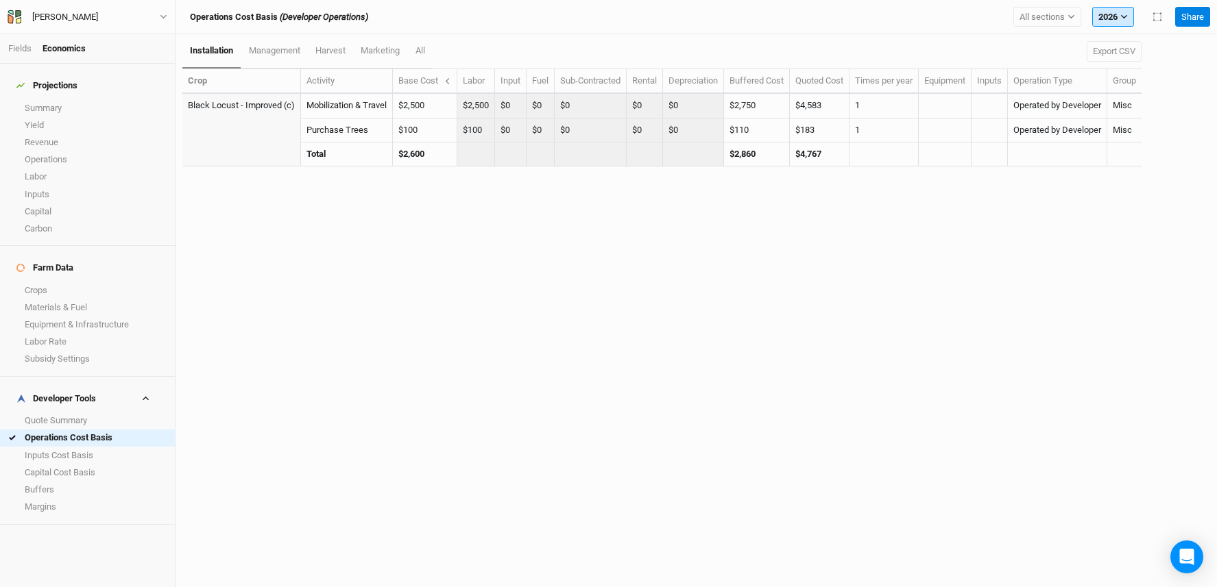
click at [1104, 16] on button "2026" at bounding box center [1113, 17] width 42 height 21
click at [1112, 78] on span "30 years" at bounding box center [1125, 82] width 33 height 10
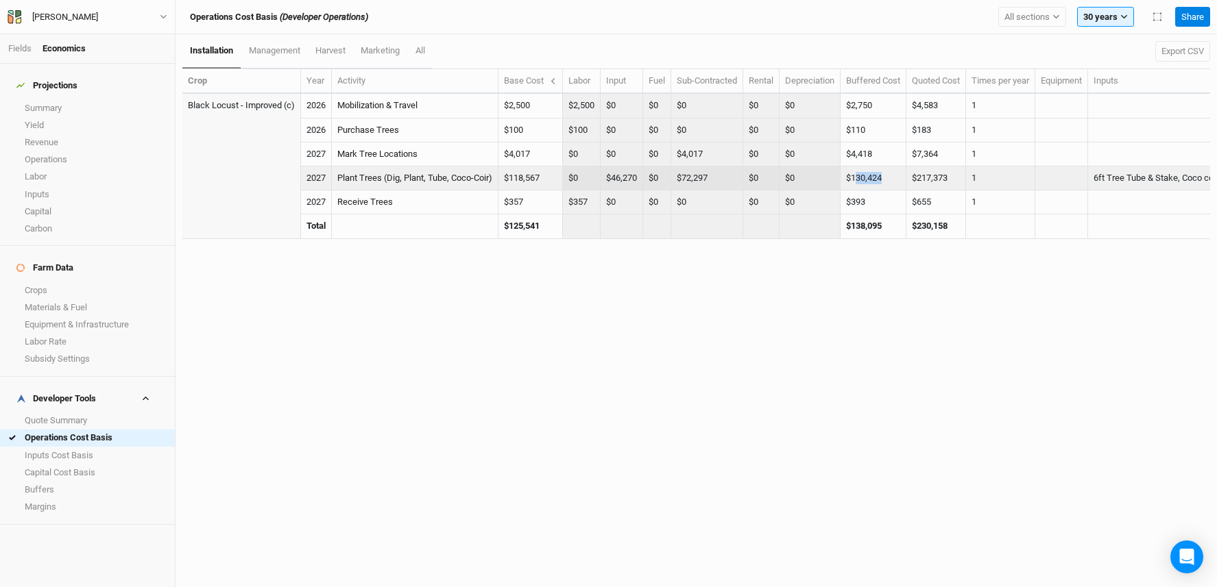
drag, startPoint x: 862, startPoint y: 175, endPoint x: 899, endPoint y: 173, distance: 36.4
click at [899, 173] on td "$130,424" at bounding box center [873, 179] width 66 height 24
drag, startPoint x: 680, startPoint y: 182, endPoint x: 720, endPoint y: 182, distance: 39.8
click at [720, 182] on td "$72,297" at bounding box center [707, 179] width 72 height 24
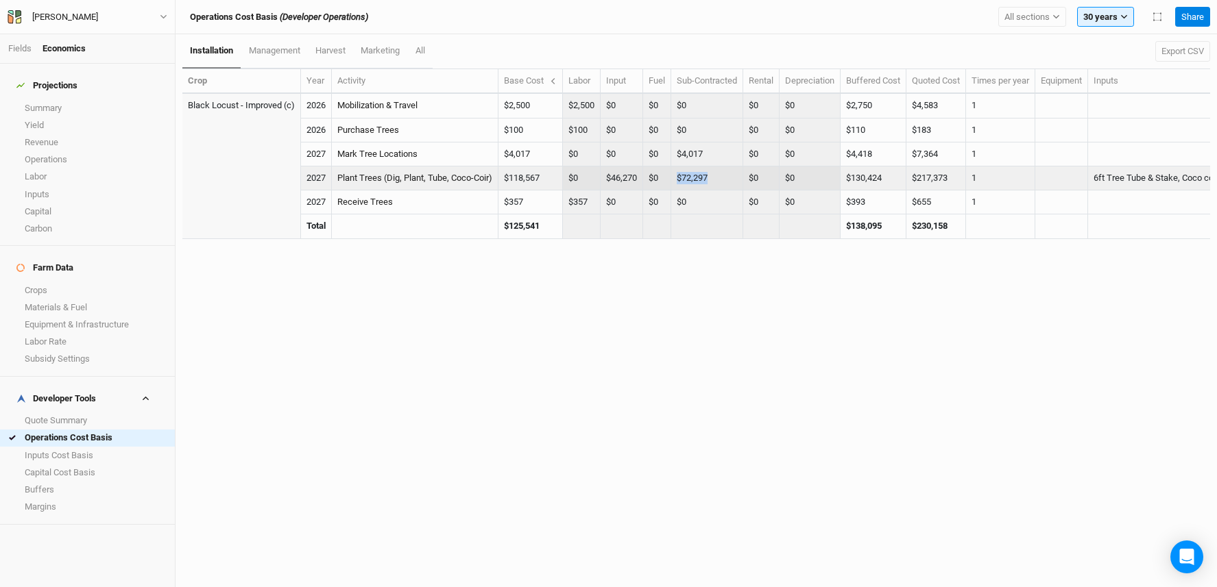
click at [720, 182] on td "$72,297" at bounding box center [707, 179] width 72 height 24
drag, startPoint x: 618, startPoint y: 181, endPoint x: 647, endPoint y: 180, distance: 28.8
click at [643, 180] on td "$46,270" at bounding box center [622, 179] width 43 height 24
drag, startPoint x: 645, startPoint y: 181, endPoint x: 617, endPoint y: 182, distance: 28.1
click at [617, 182] on td "$46,270" at bounding box center [622, 179] width 43 height 24
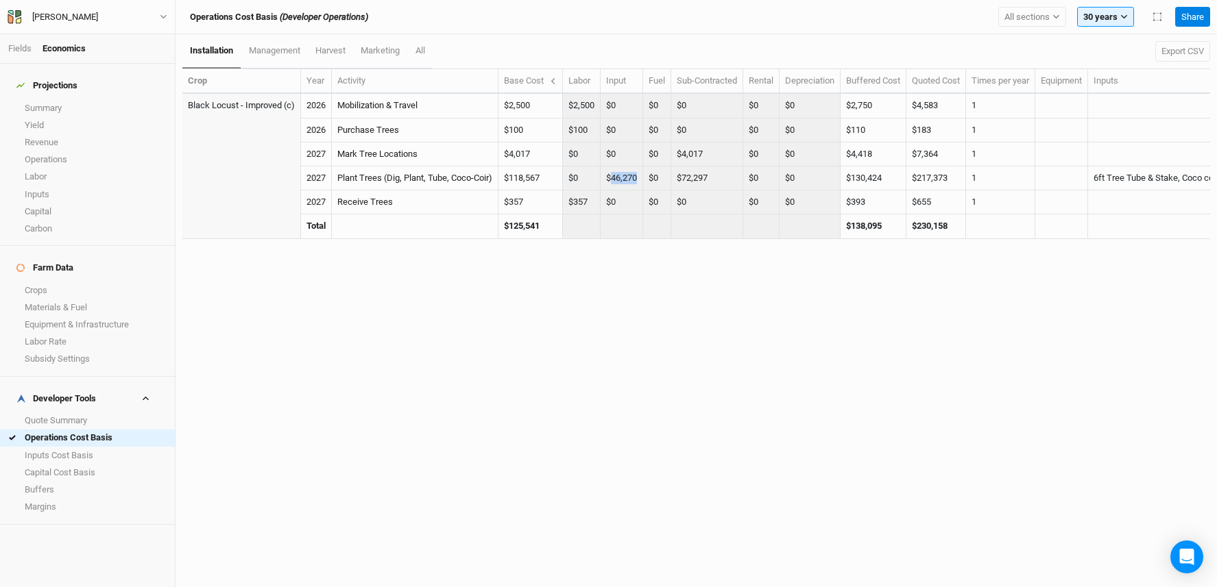
copy td "46,270"
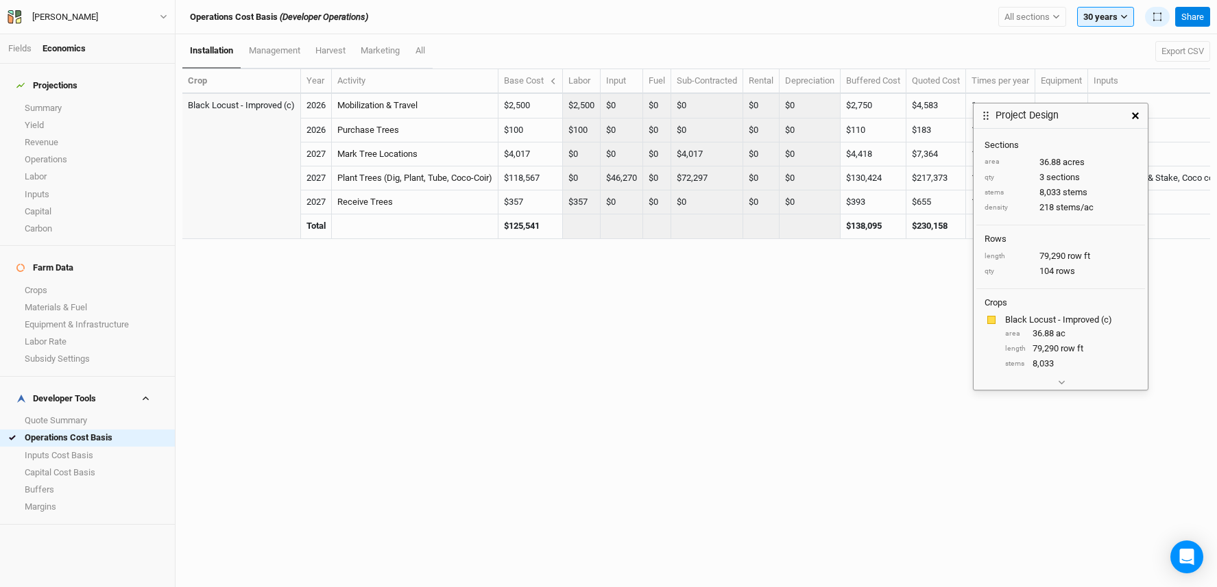
click at [822, 347] on div "installation management harvest marketing All Export CSV Crop Year Activity Bas…" at bounding box center [695, 310] width 1041 height 553
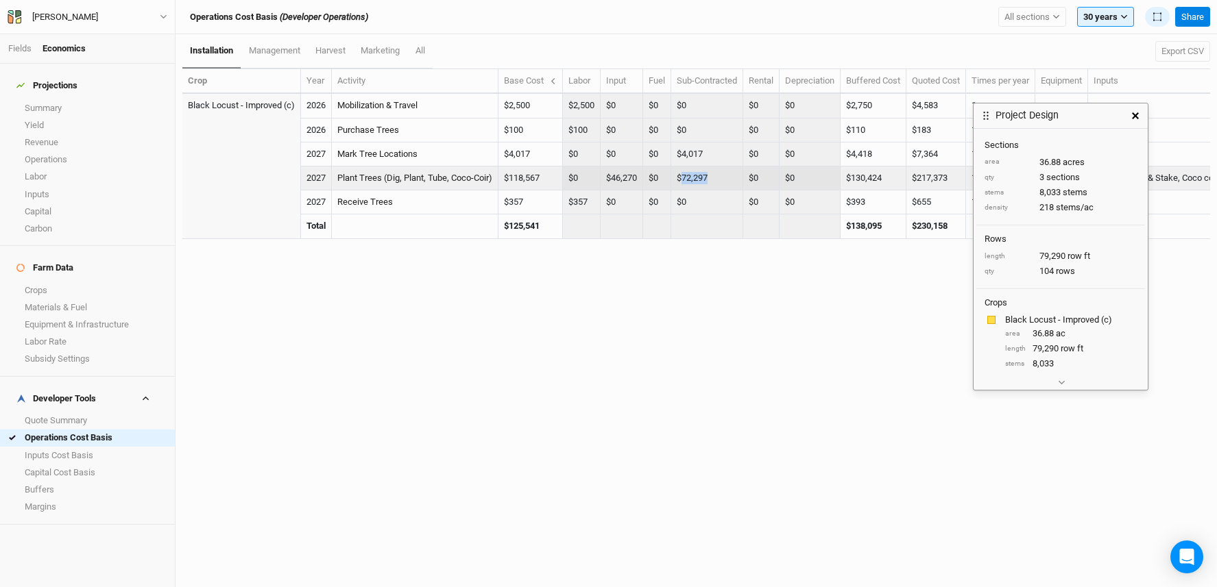
drag, startPoint x: 686, startPoint y: 178, endPoint x: 724, endPoint y: 178, distance: 38.4
click at [724, 178] on td "$72,297" at bounding box center [707, 179] width 72 height 24
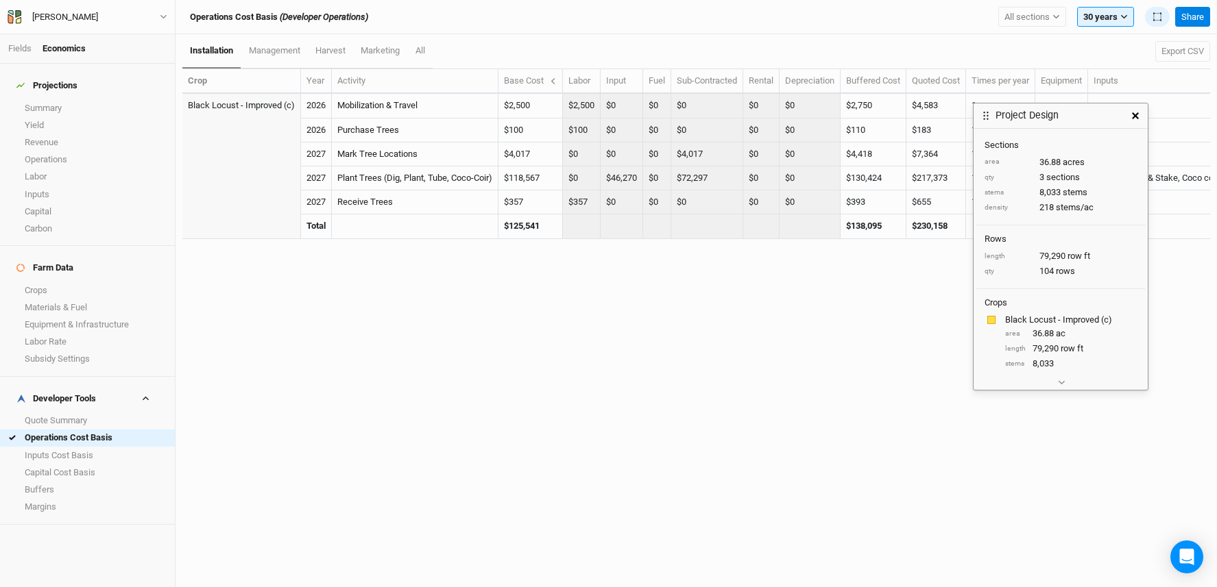
click at [1138, 116] on icon "button" at bounding box center [1135, 115] width 7 height 7
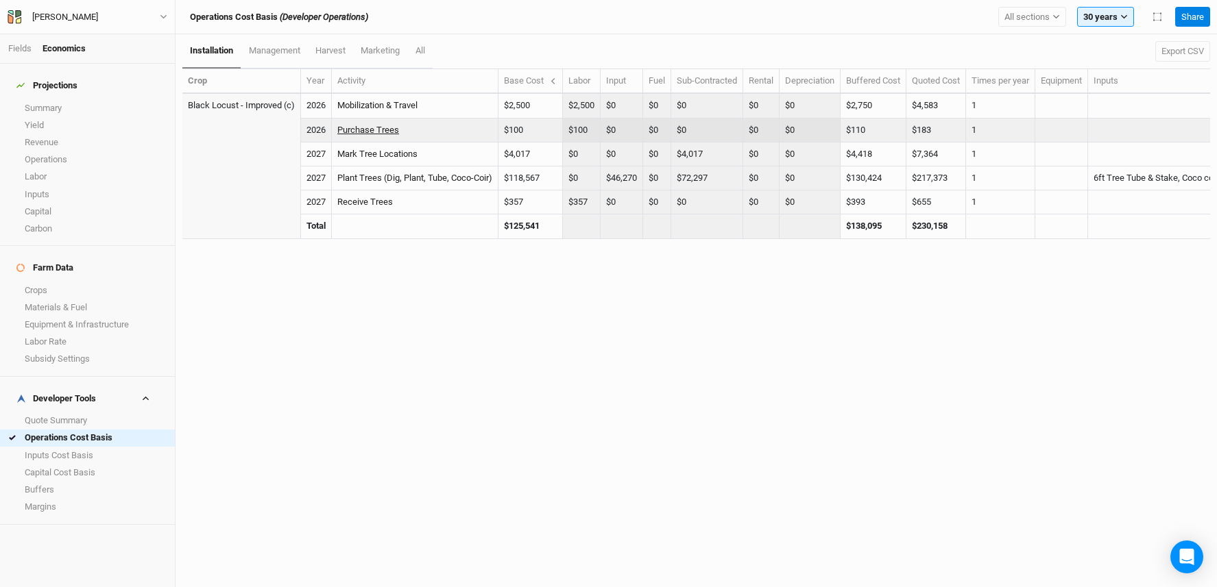
click at [365, 128] on link "Purchase Trees" at bounding box center [368, 130] width 62 height 10
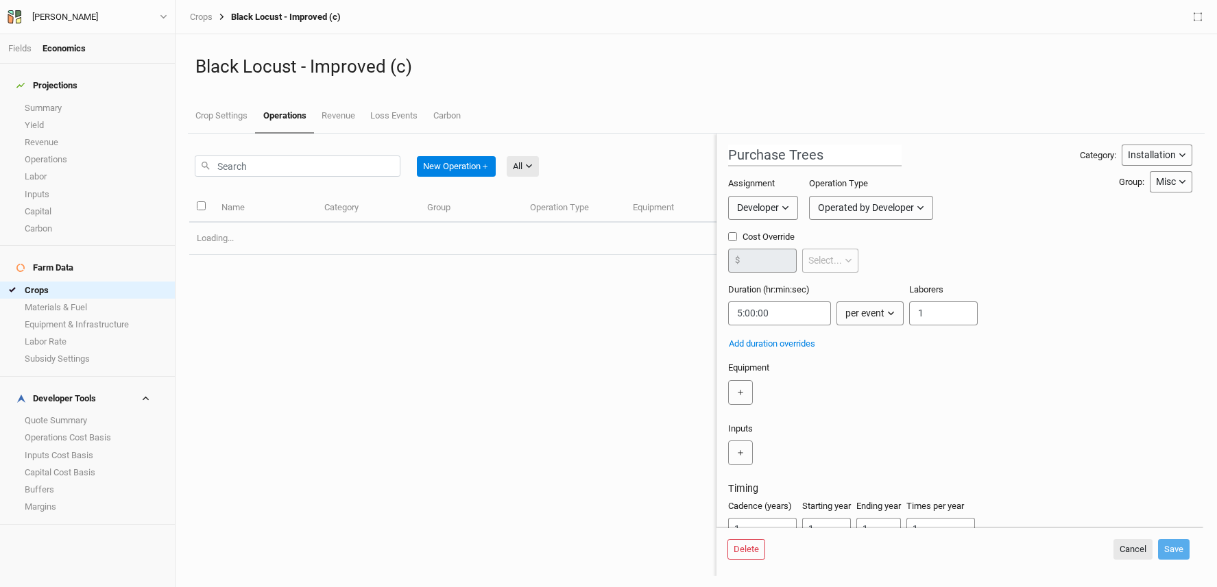
scroll to position [57, 0]
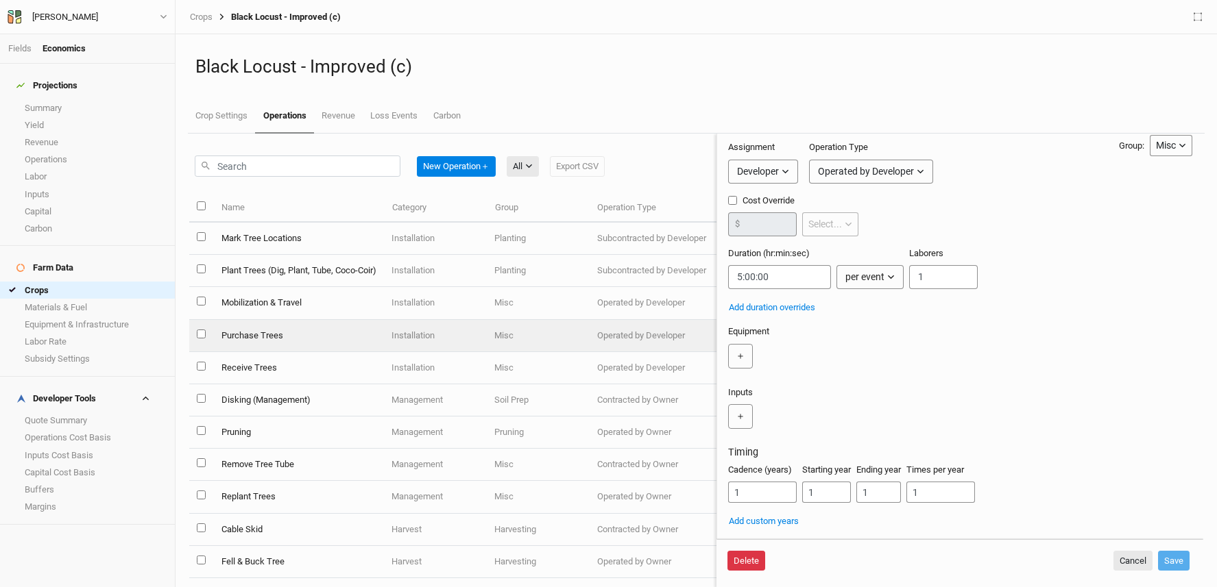
click at [736, 562] on button "Delete" at bounding box center [746, 561] width 38 height 21
click at [856, 568] on button "Delete" at bounding box center [851, 561] width 38 height 21
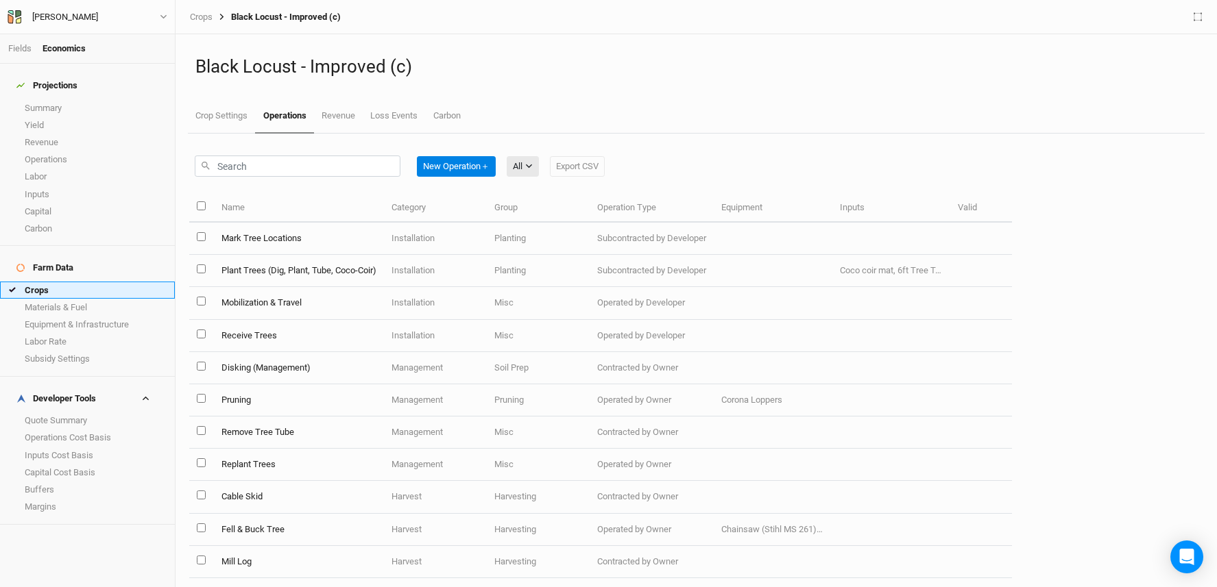
click at [50, 282] on link "Crops" at bounding box center [87, 290] width 175 height 17
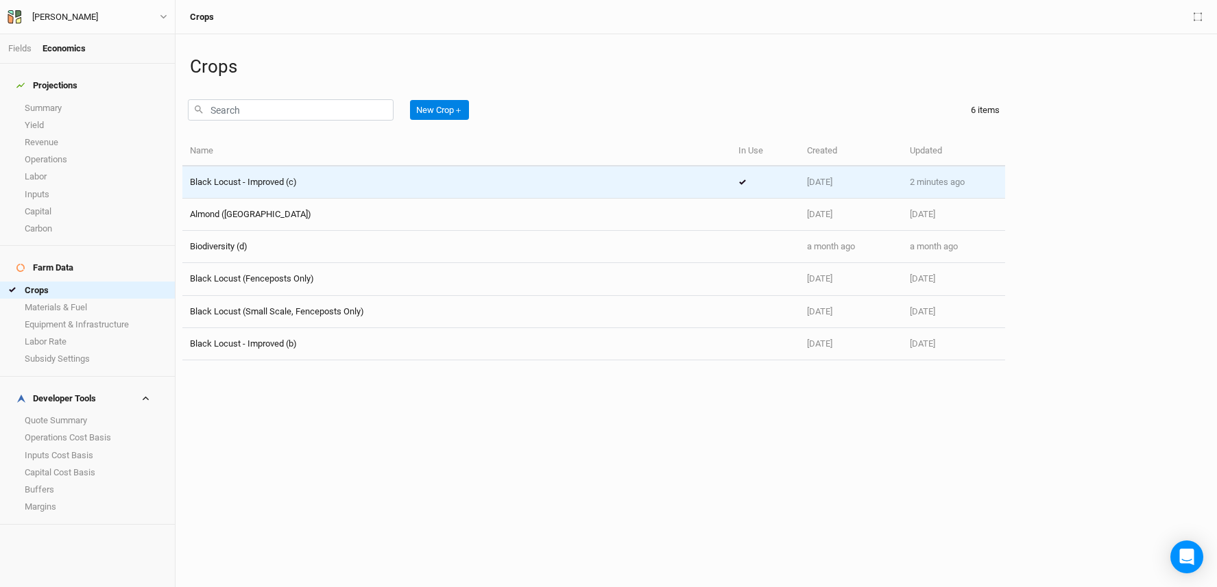
click at [304, 186] on div "Black Locust - Improved (c)" at bounding box center [456, 182] width 533 height 12
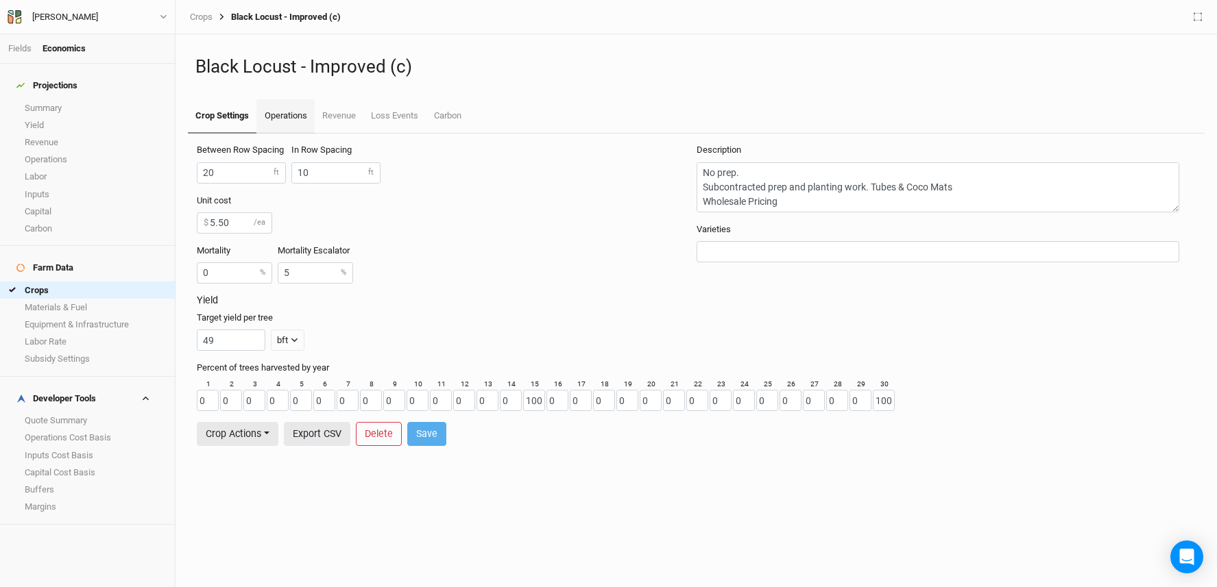
click at [265, 123] on link "Operations" at bounding box center [285, 116] width 58 height 34
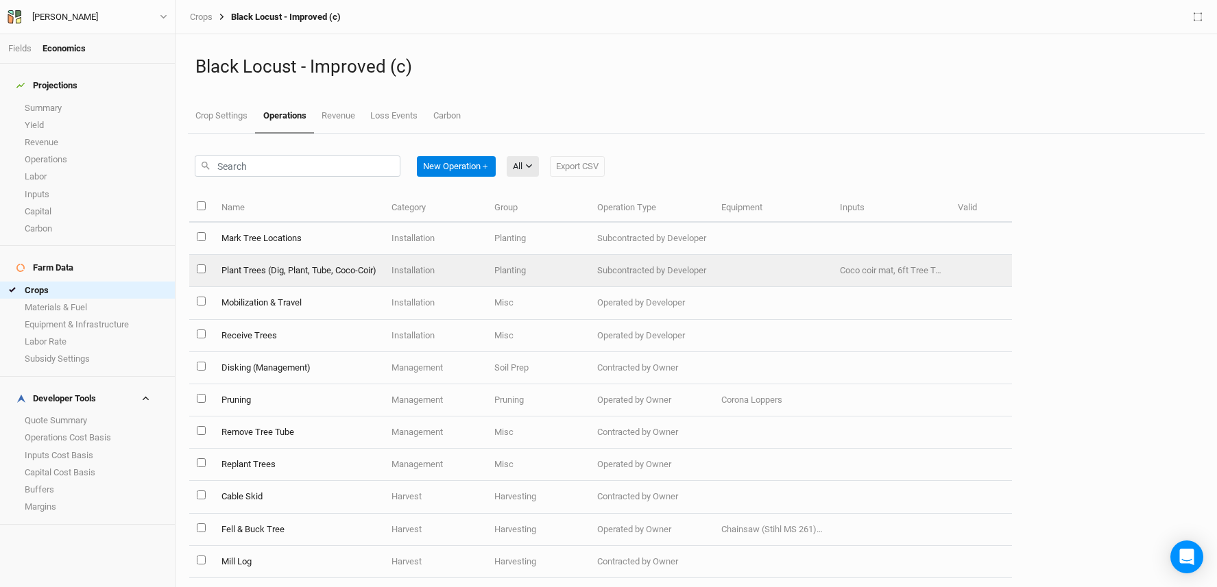
click at [328, 282] on td "Plant Trees (Dig, Plant, Tube, Coco-Coir)" at bounding box center [298, 271] width 170 height 32
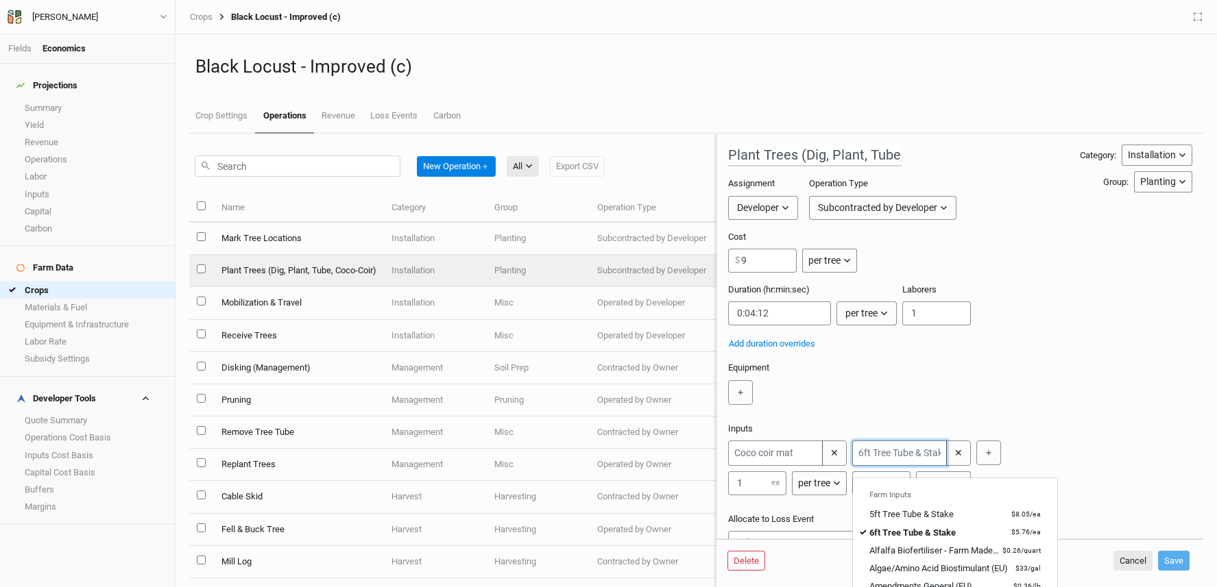
click at [880, 463] on input "text" at bounding box center [899, 453] width 95 height 25
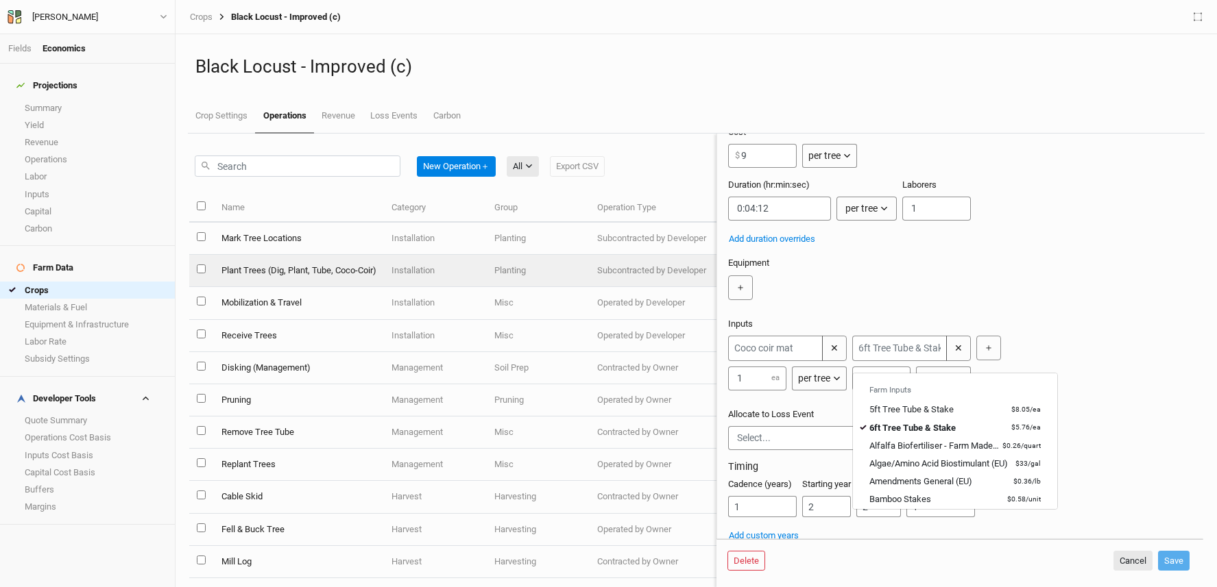
click at [1124, 389] on div "✕ 1 ea per tree per ac per tree per row ft per bft per event Farm Inputs 5ft Tr…" at bounding box center [957, 363] width 459 height 55
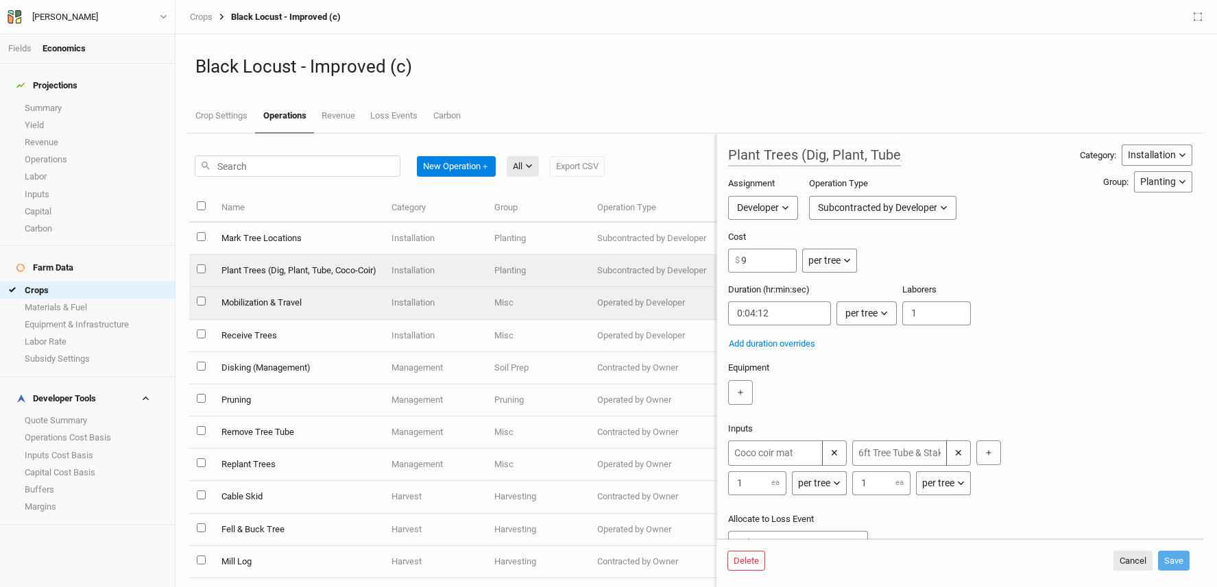
click at [304, 306] on td "Mobilization & Travel" at bounding box center [298, 303] width 170 height 32
type input "Mobilization & Travel"
type input "2500"
type input "1"
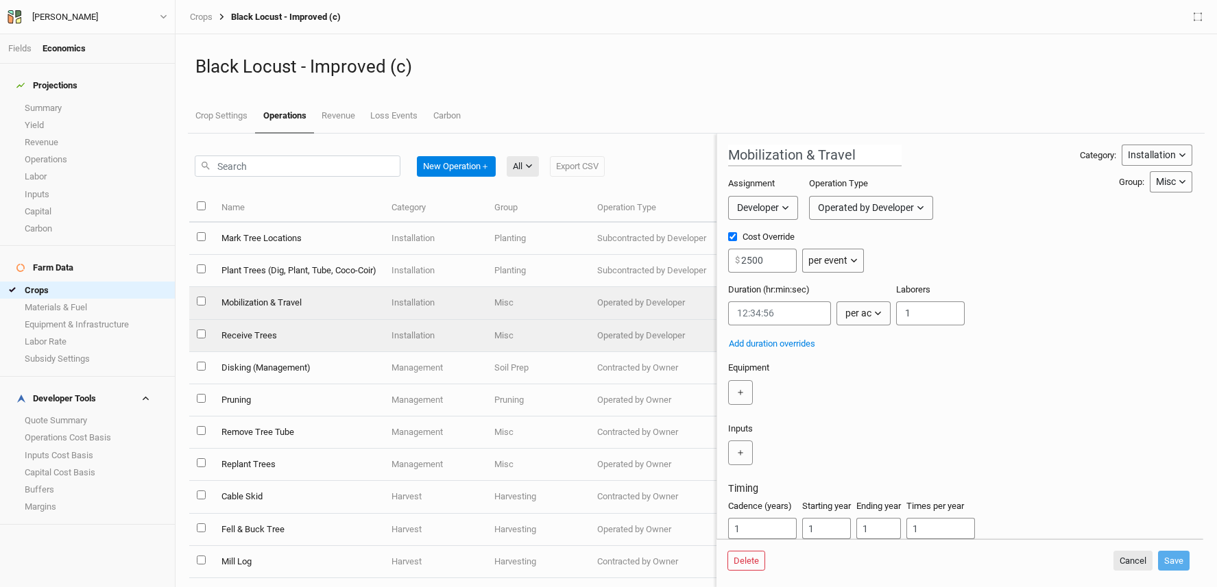
click at [300, 343] on td "Receive Trees" at bounding box center [298, 336] width 170 height 32
type input "Receive Trees"
type input "0:00:08"
type input "2"
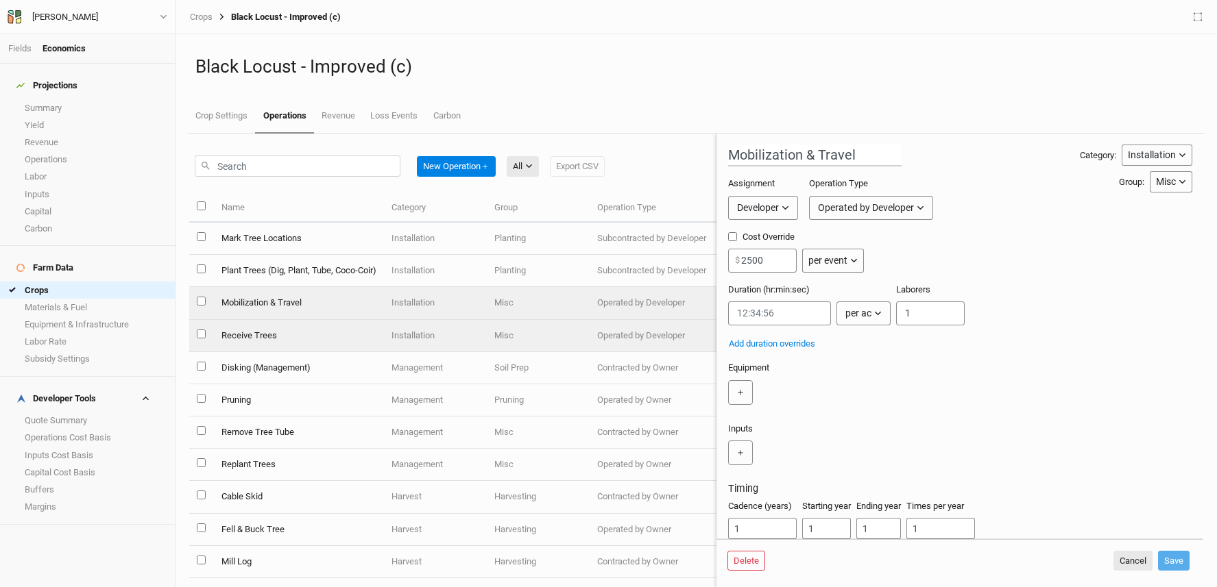
checkbox input "false"
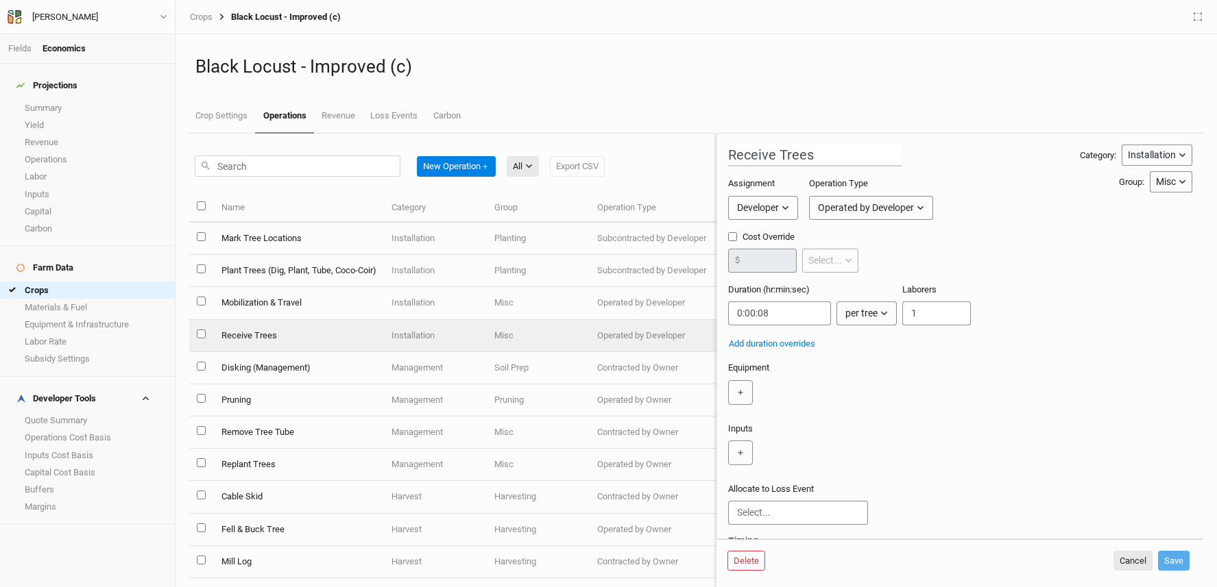
click at [1112, 561] on div "Cancel Save" at bounding box center [1150, 561] width 79 height 21
click at [107, 412] on link "Quote Summary" at bounding box center [87, 420] width 175 height 17
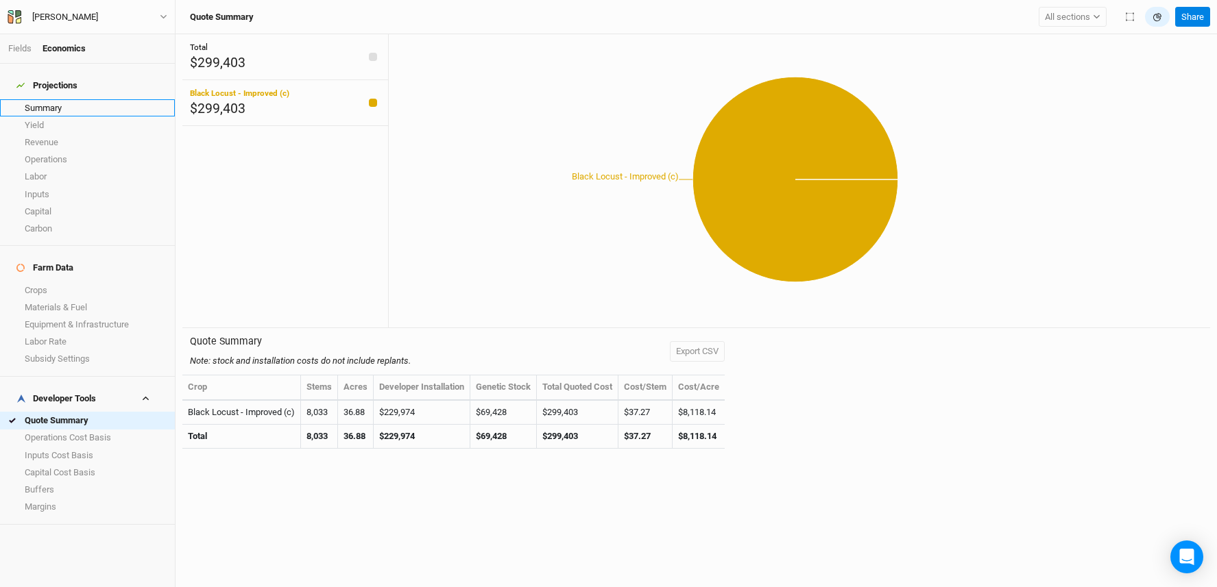
click at [79, 99] on link "Summary" at bounding box center [87, 107] width 175 height 17
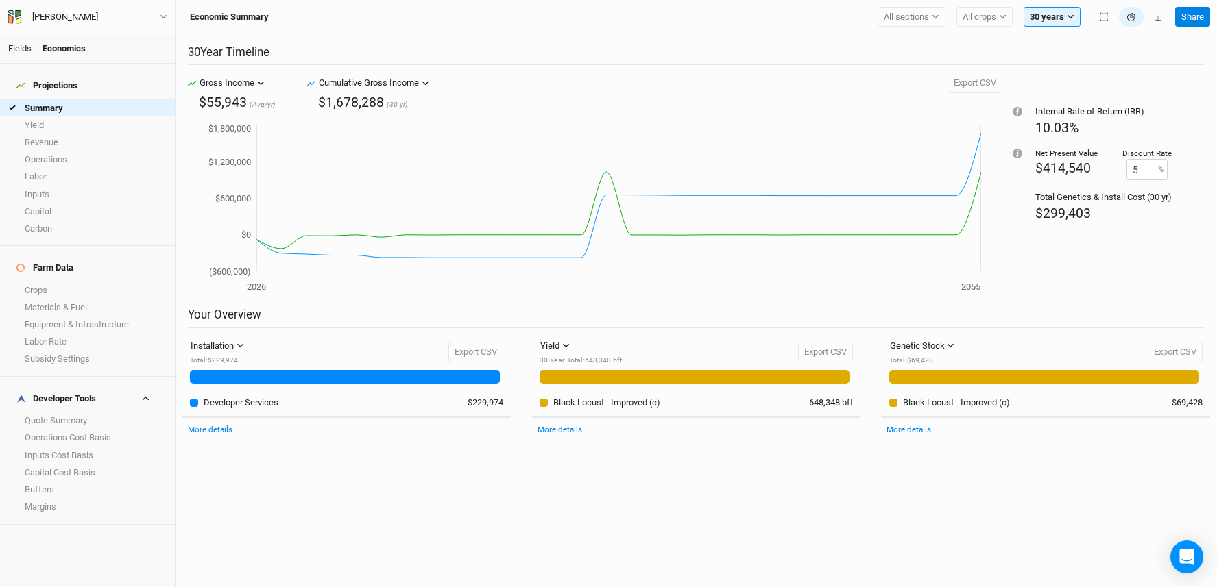
click at [11, 48] on link "Fields" at bounding box center [19, 48] width 23 height 10
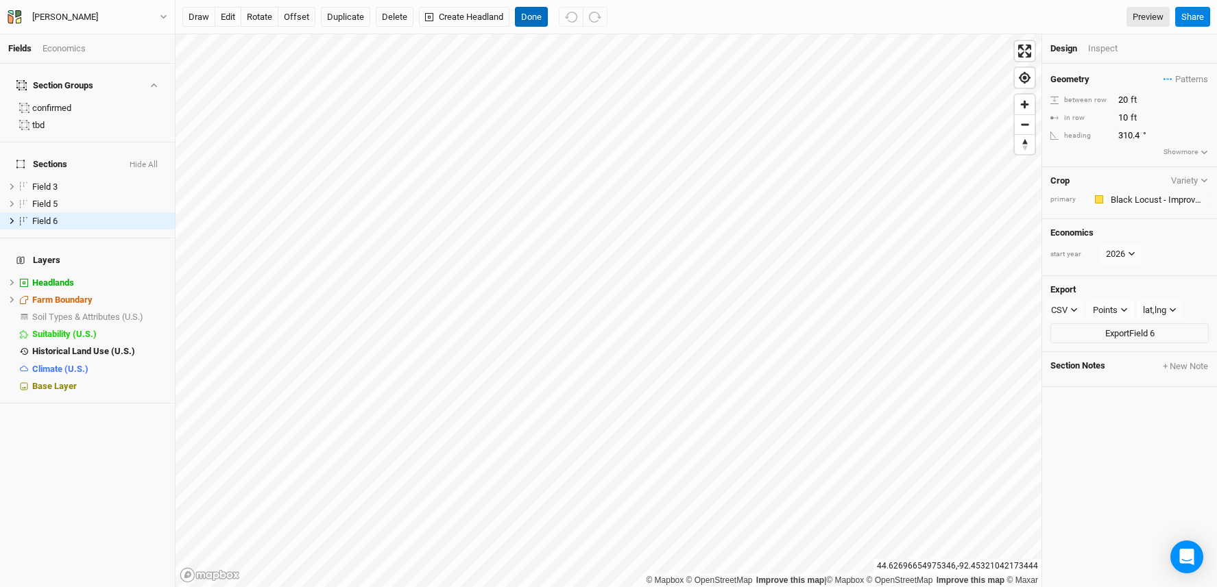
drag, startPoint x: 528, startPoint y: 13, endPoint x: 541, endPoint y: 21, distance: 15.1
click at [528, 13] on button "Done" at bounding box center [531, 17] width 33 height 21
click at [536, 15] on button "Done" at bounding box center [531, 17] width 33 height 21
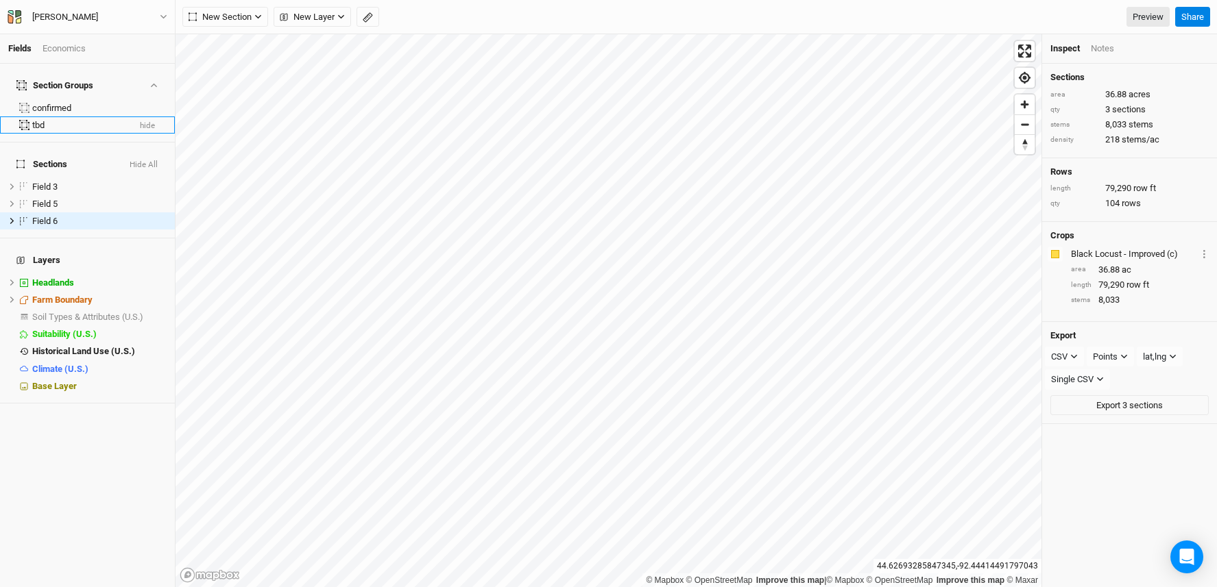
click at [68, 121] on div "tbd" at bounding box center [80, 125] width 96 height 11
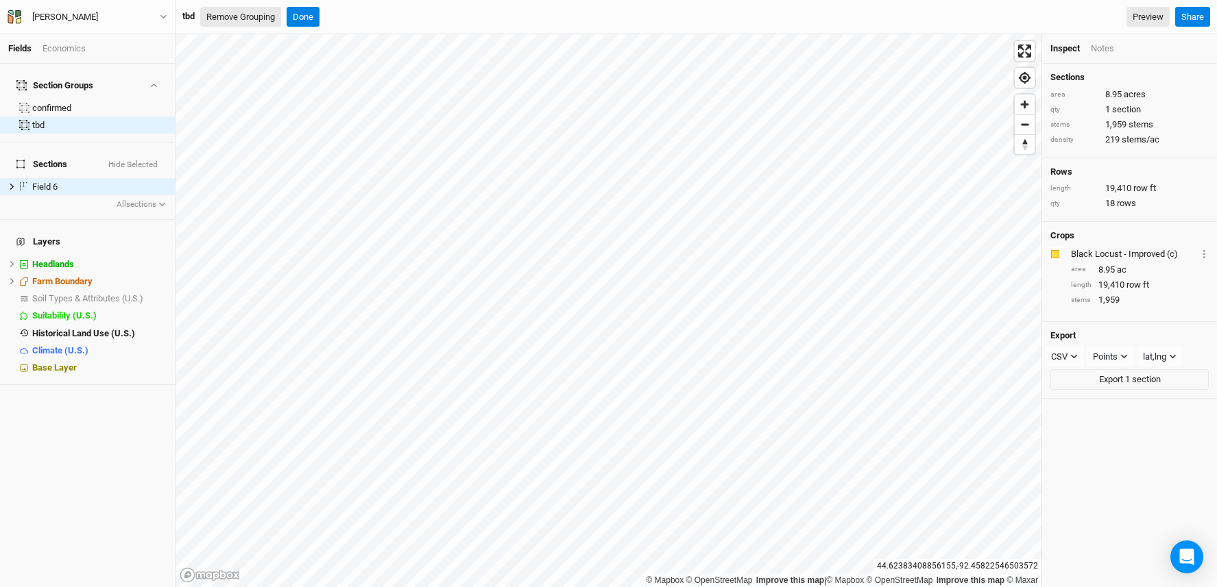
click at [247, 14] on button "Remove Grouping" at bounding box center [240, 17] width 81 height 21
click at [453, 15] on button "Confirm" at bounding box center [435, 17] width 43 height 21
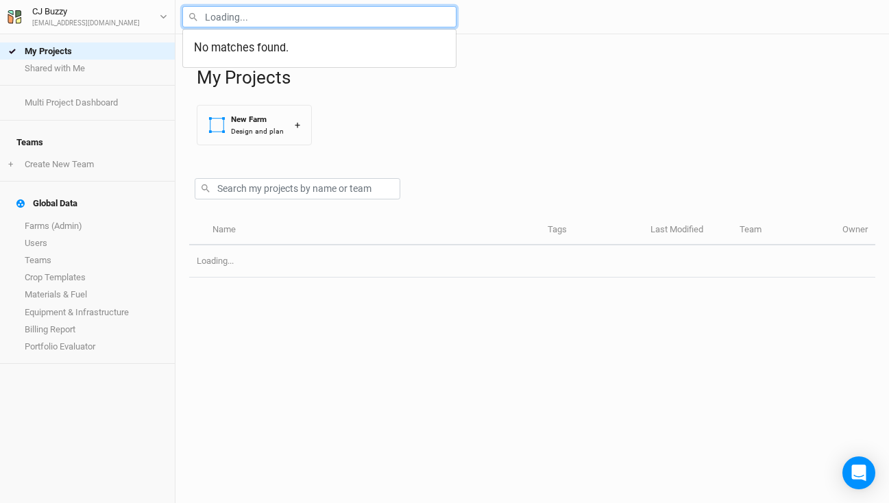
click at [221, 12] on input "text" at bounding box center [319, 16] width 274 height 21
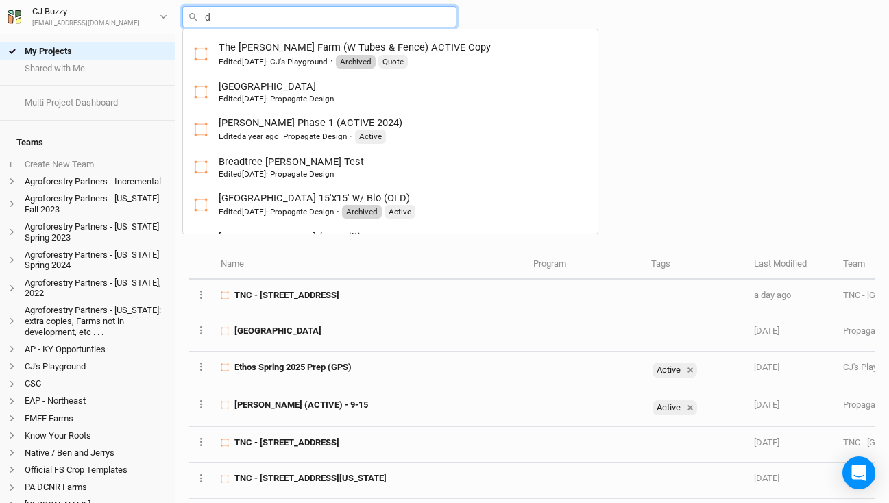
type input "du"
type input "duke Farms (12/24) ACTIVE"
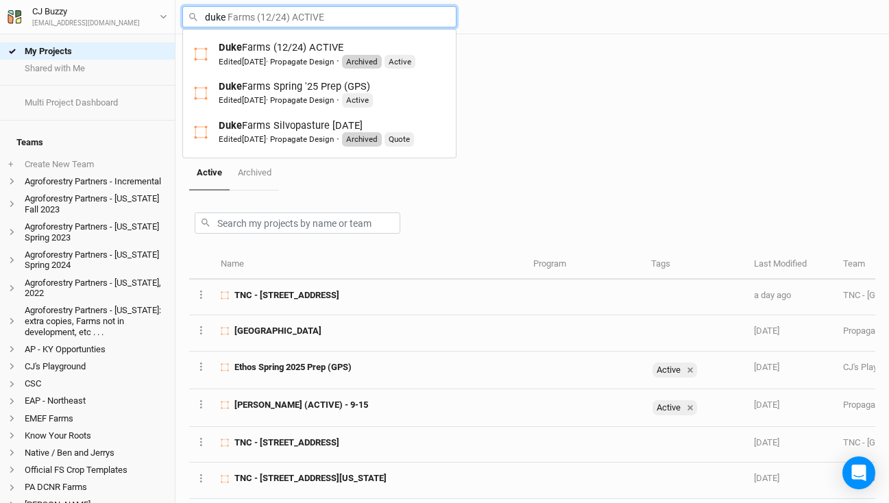
type input "duke"
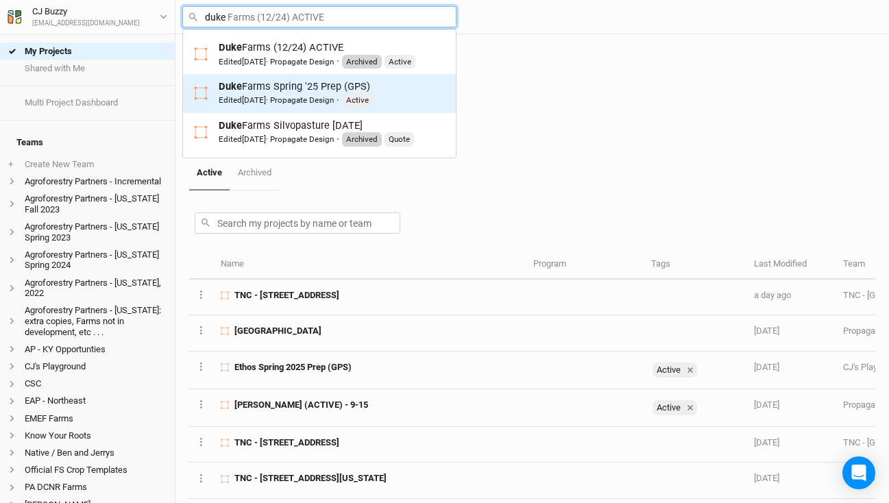
click at [267, 95] on div "Edited 5 months ago · Propagate Design" at bounding box center [276, 100] width 115 height 11
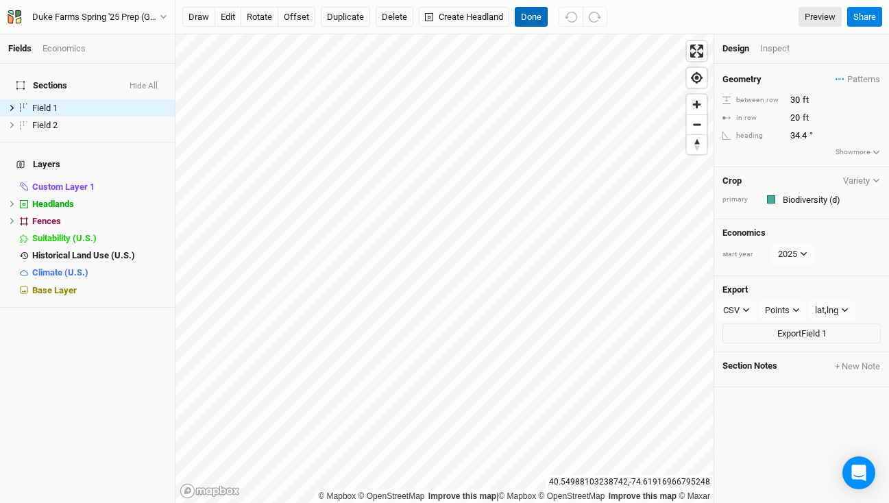
click at [530, 16] on button "Done" at bounding box center [531, 17] width 33 height 21
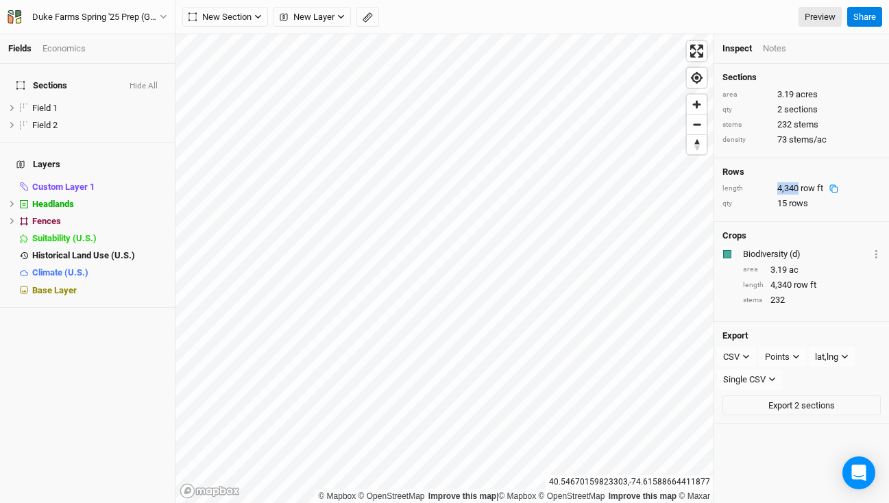
drag, startPoint x: 799, startPoint y: 189, endPoint x: 776, endPoint y: 191, distance: 23.4
click at [776, 191] on div "length 4,340 row ft" at bounding box center [802, 188] width 158 height 12
copy div "4,340"
drag, startPoint x: 797, startPoint y: 187, endPoint x: 777, endPoint y: 189, distance: 20.0
click at [777, 189] on div "4,340 row ft" at bounding box center [810, 188] width 67 height 12
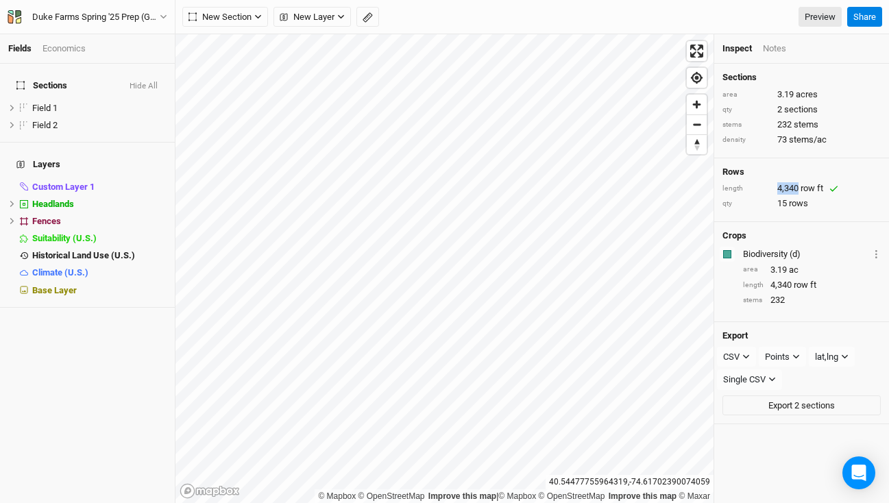
copy div "4,340"
